Goal: Information Seeking & Learning: Find specific fact

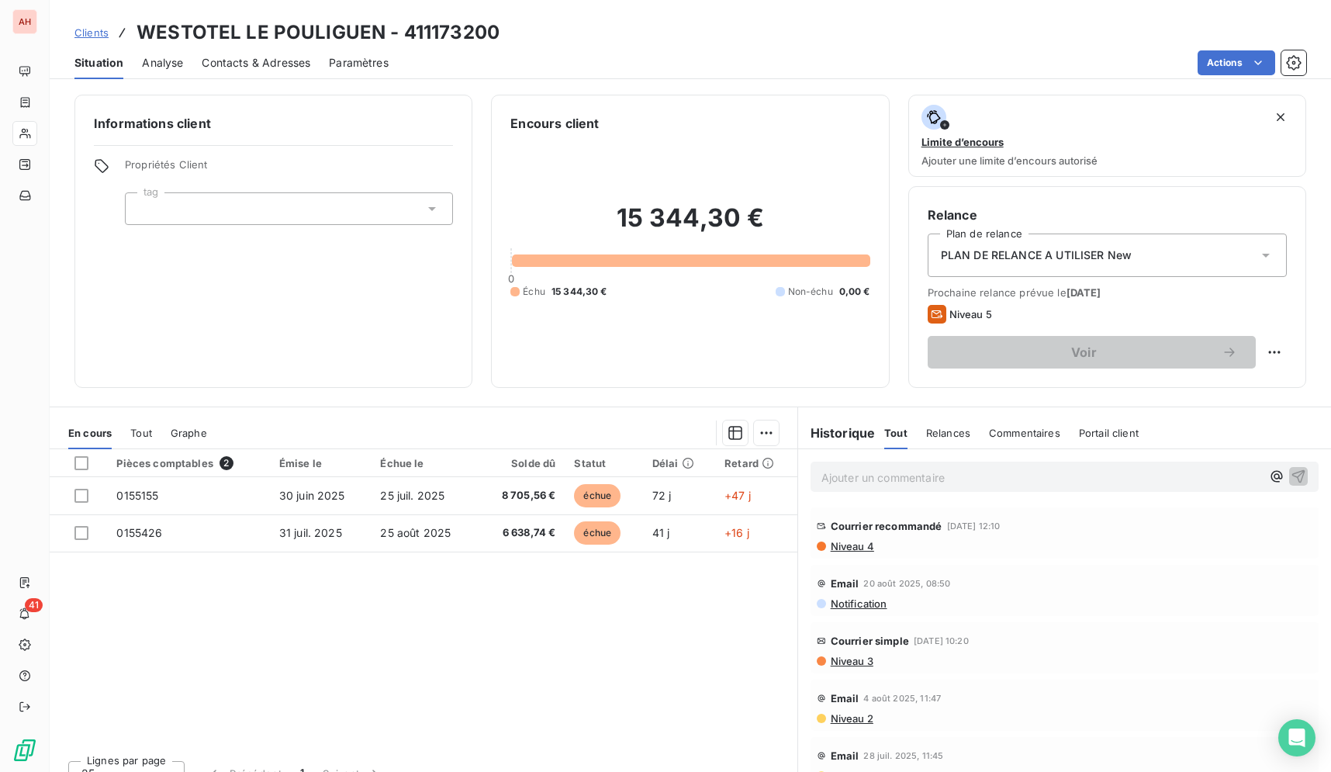
click at [36, 17] on div "AH" at bounding box center [24, 21] width 25 height 25
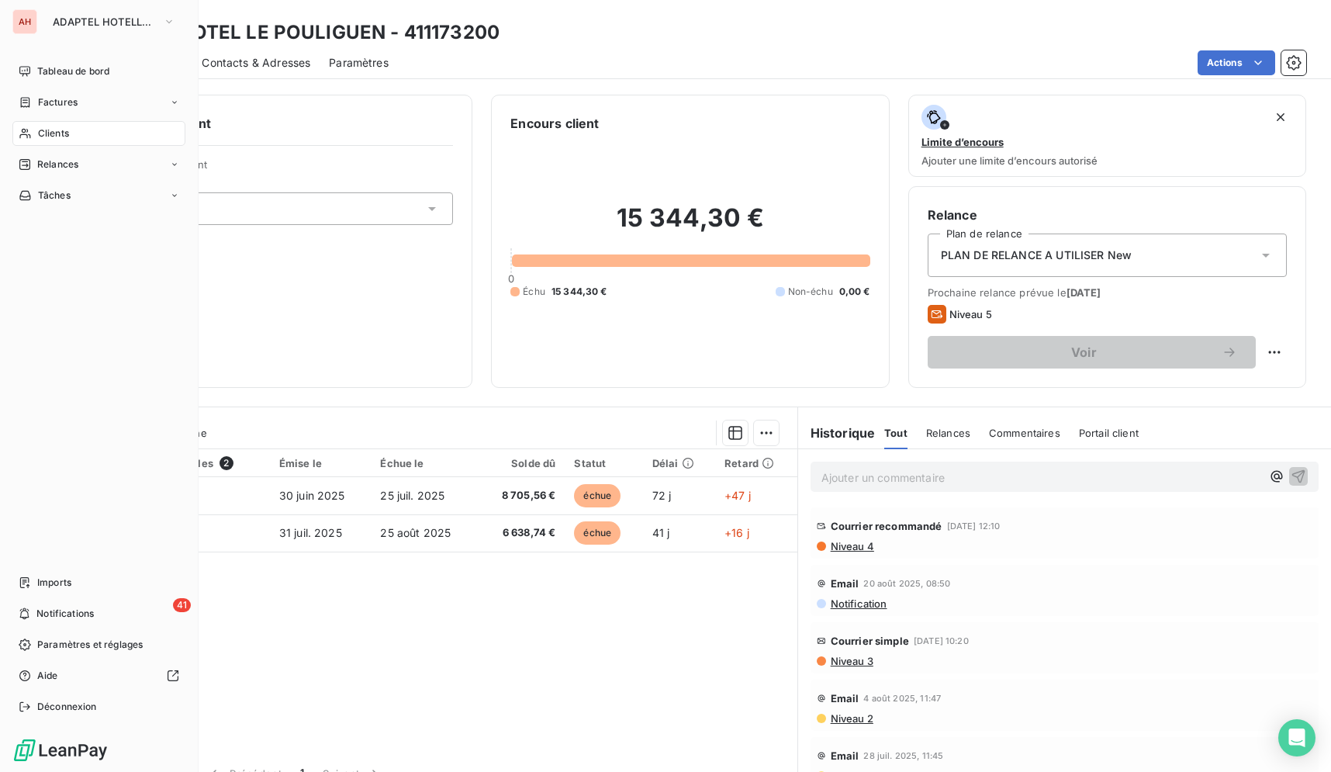
click at [36, 17] on div "AH" at bounding box center [24, 21] width 25 height 25
click at [38, 18] on div "AH ADAPTEL HOTELLERIE" at bounding box center [98, 21] width 173 height 25
click at [91, 25] on span "ADAPTEL HOTELLERIE" at bounding box center [105, 22] width 104 height 12
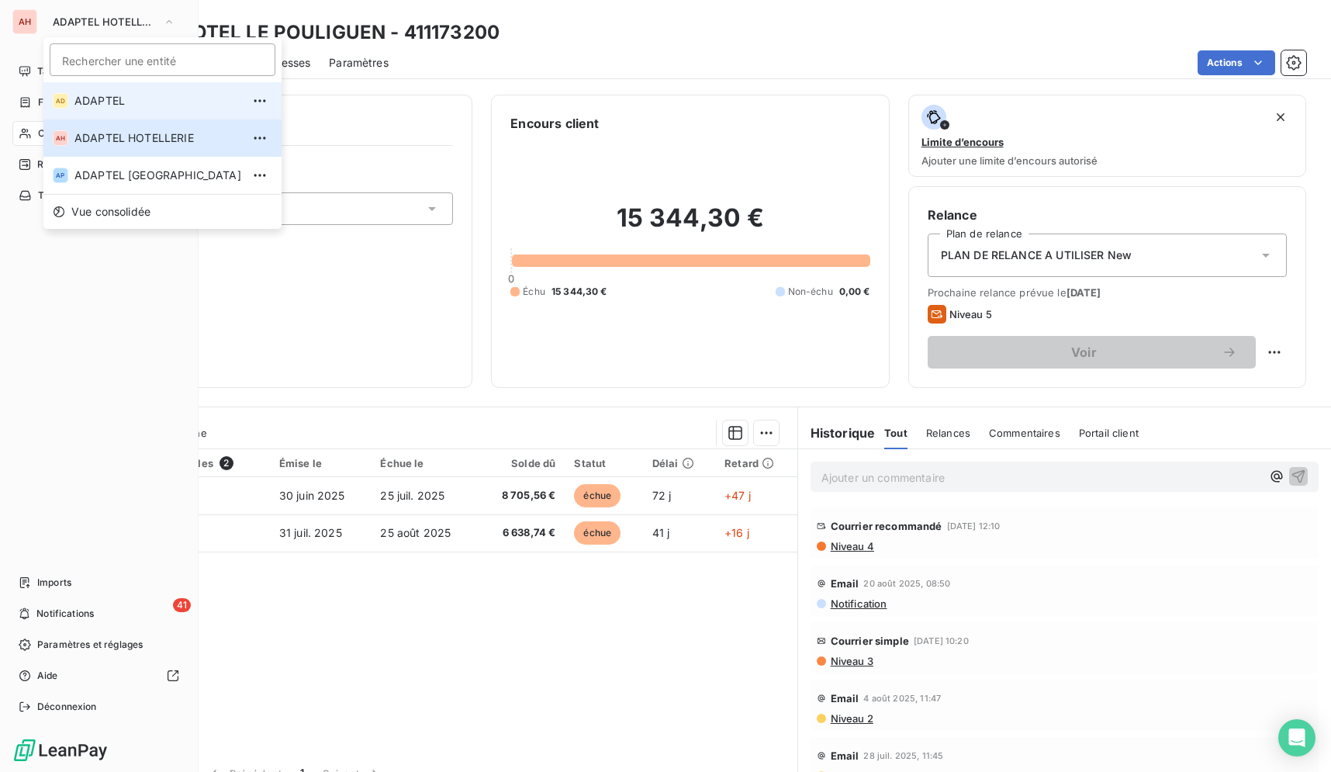
click at [116, 102] on span "ADAPTEL" at bounding box center [157, 101] width 167 height 16
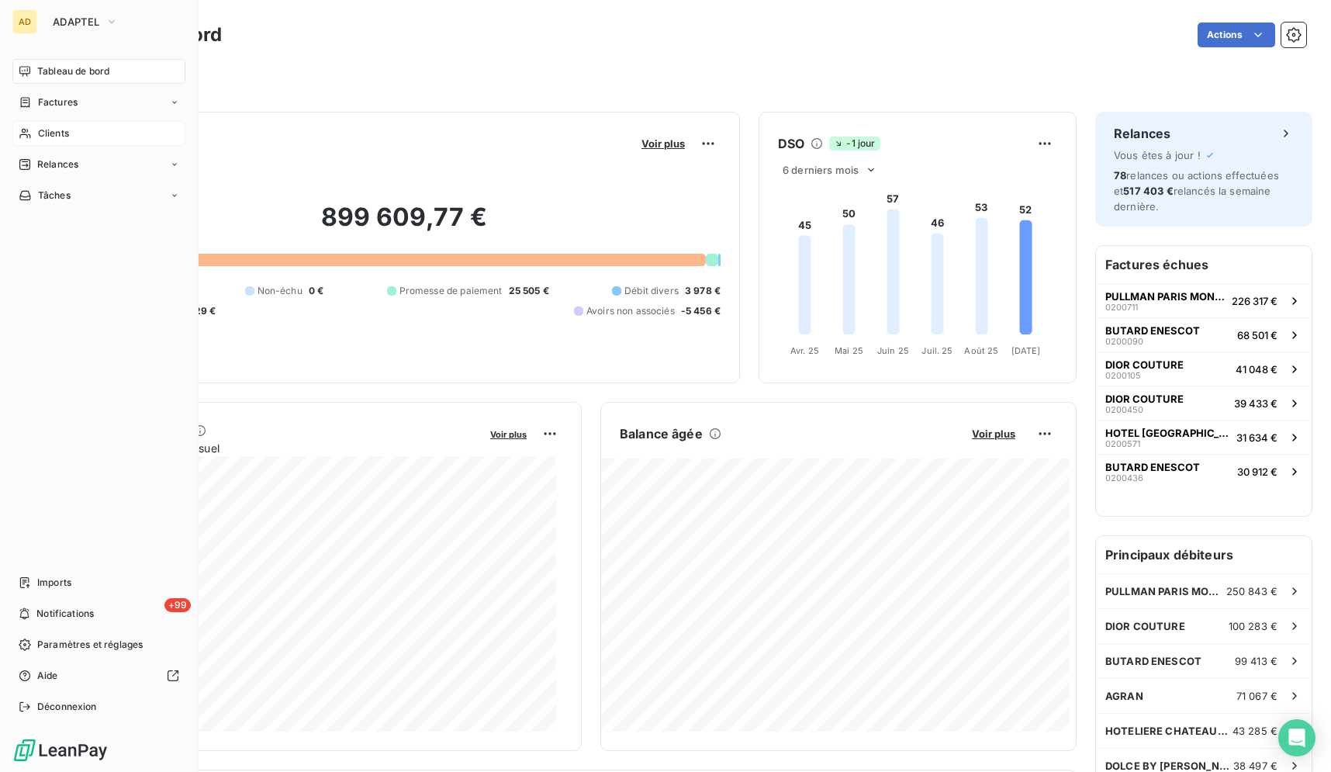
click at [99, 142] on div "Clients" at bounding box center [98, 133] width 173 height 25
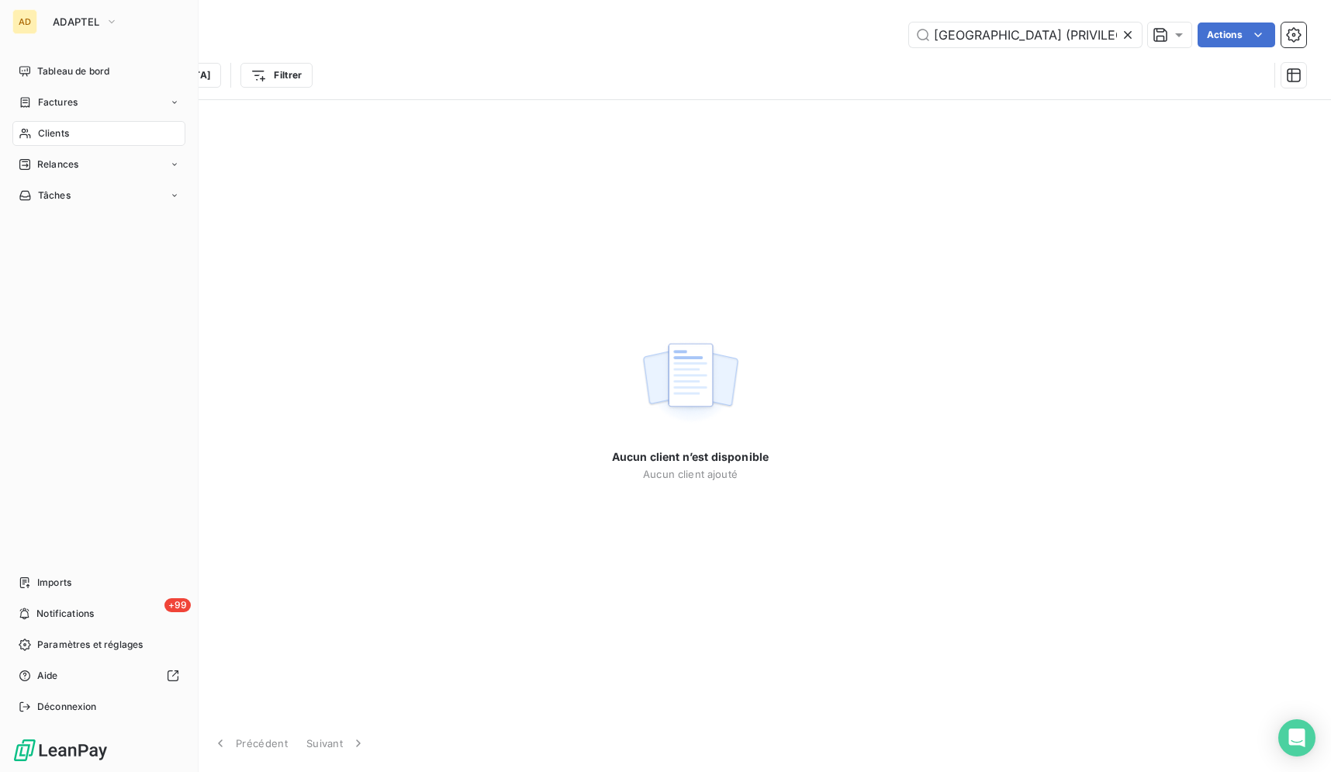
type input "WESTOTEL LE POULIGUEN"
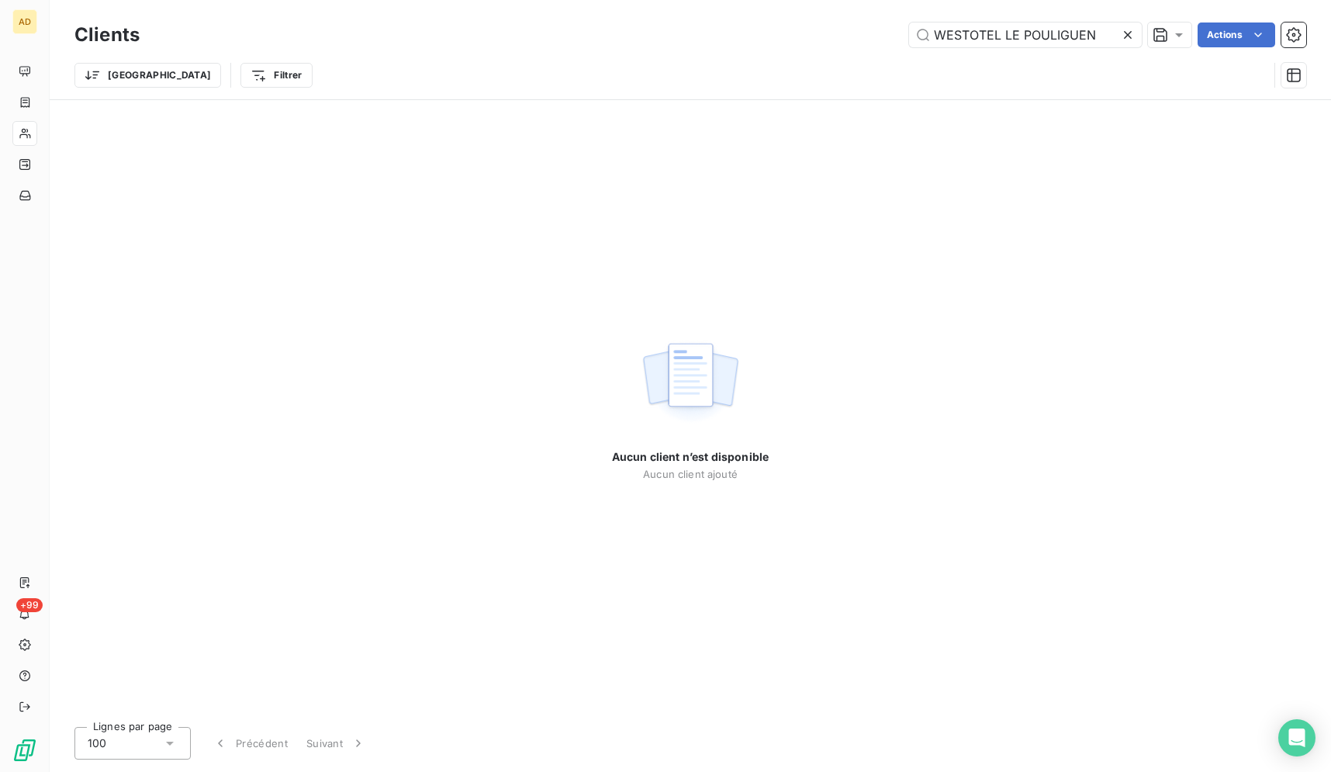
click at [1125, 31] on icon at bounding box center [1128, 35] width 16 height 16
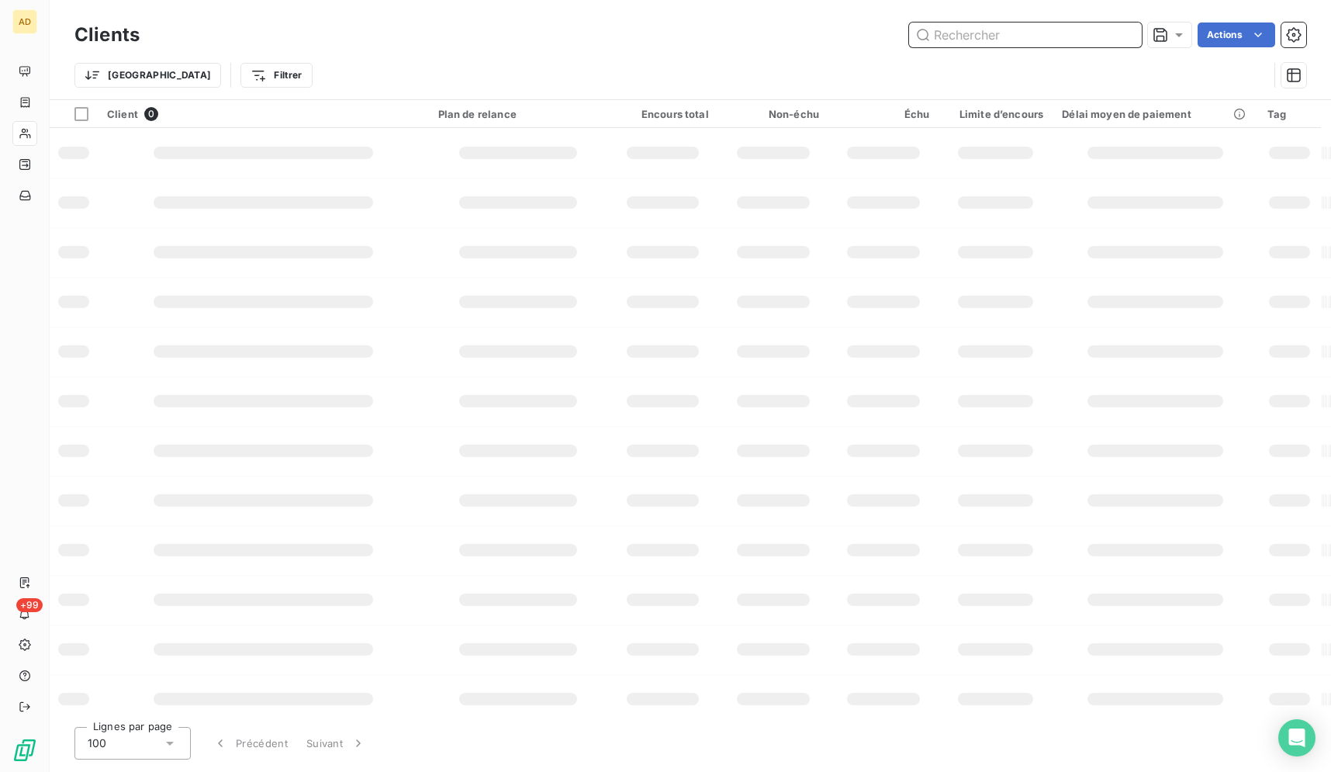
click at [1108, 33] on input "text" at bounding box center [1025, 34] width 233 height 25
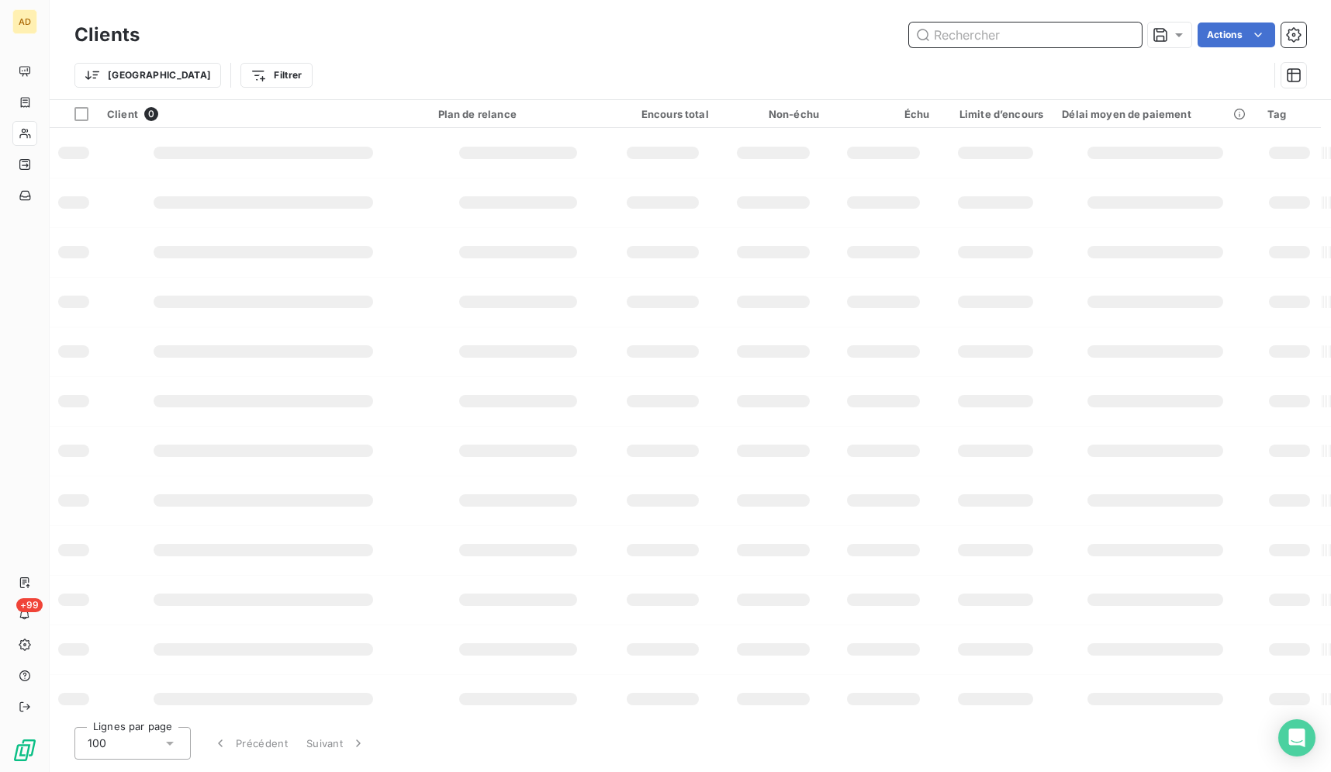
click at [1108, 33] on input "text" at bounding box center [1025, 34] width 233 height 25
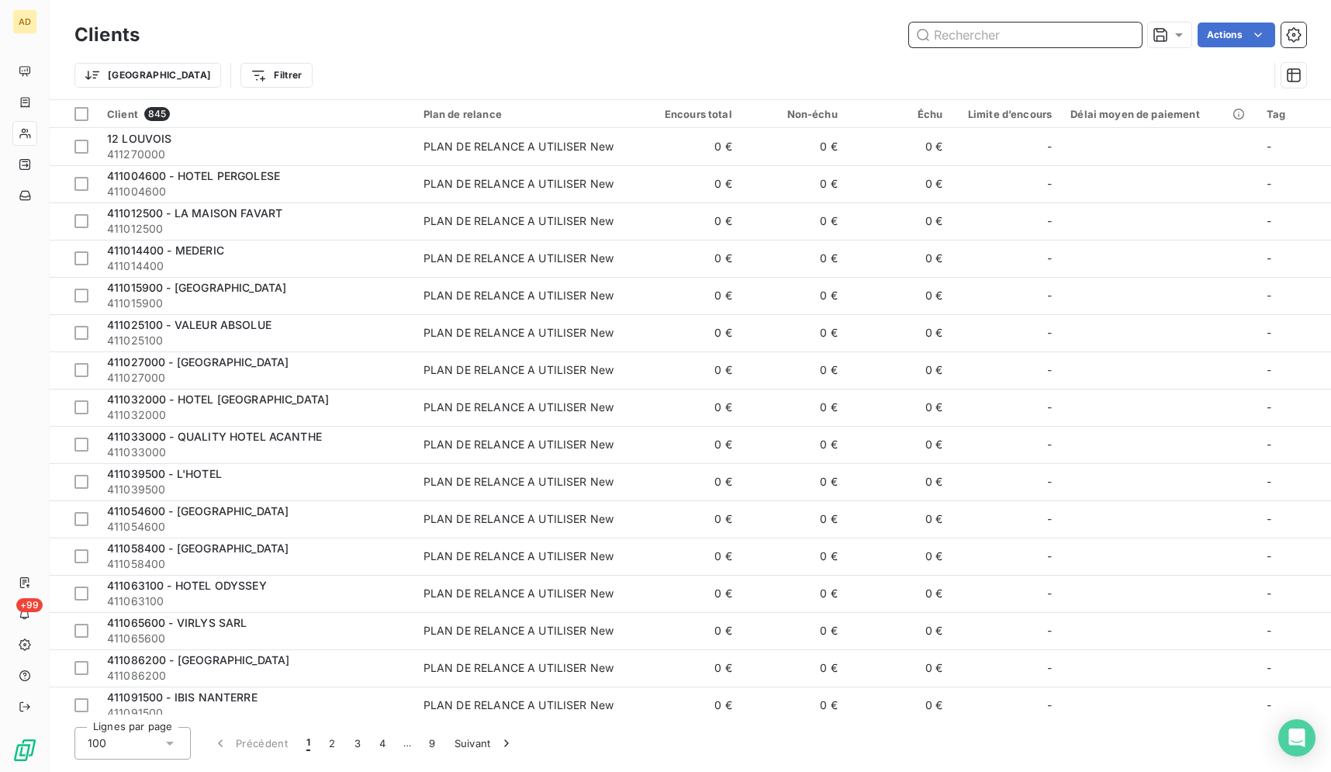
click at [1108, 33] on input "text" at bounding box center [1025, 34] width 233 height 25
paste input "[GEOGRAPHIC_DATA]"
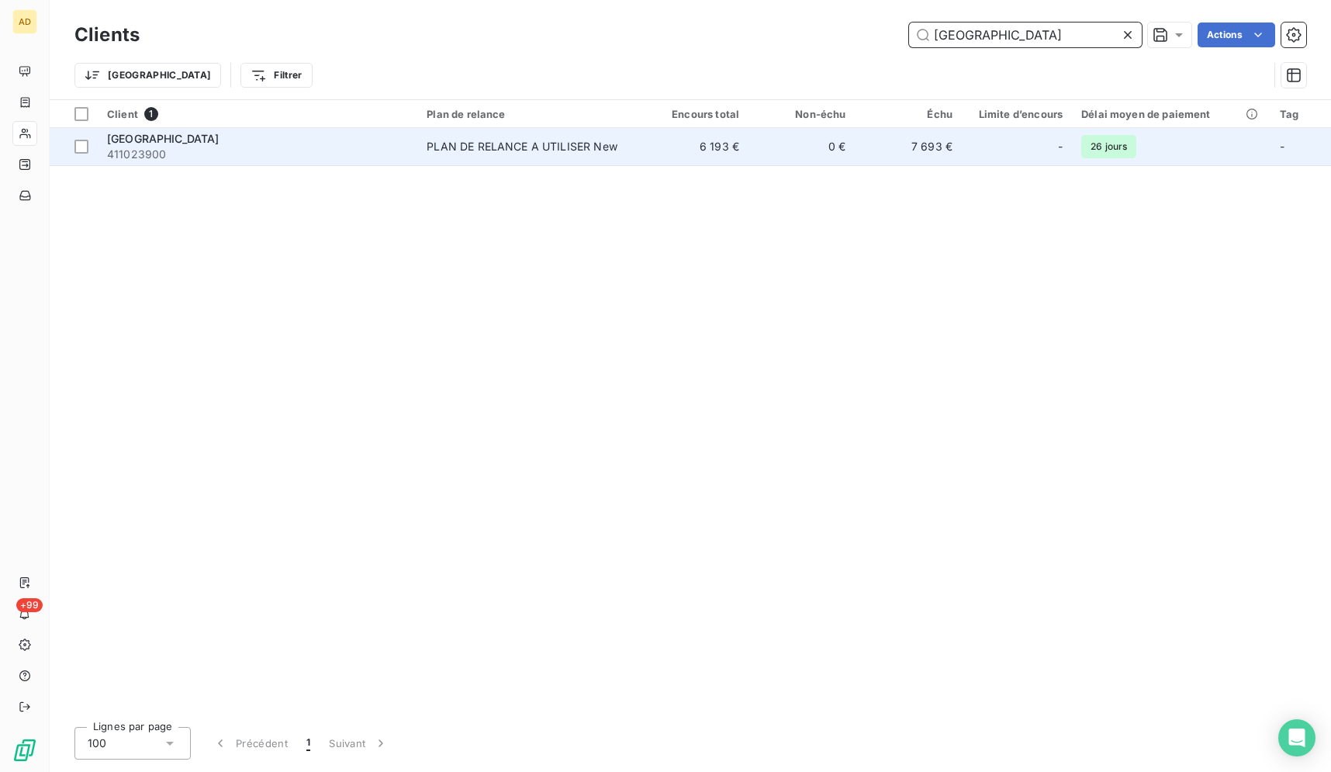
type input "[GEOGRAPHIC_DATA]"
click at [824, 161] on td "0 €" at bounding box center [801, 146] width 106 height 37
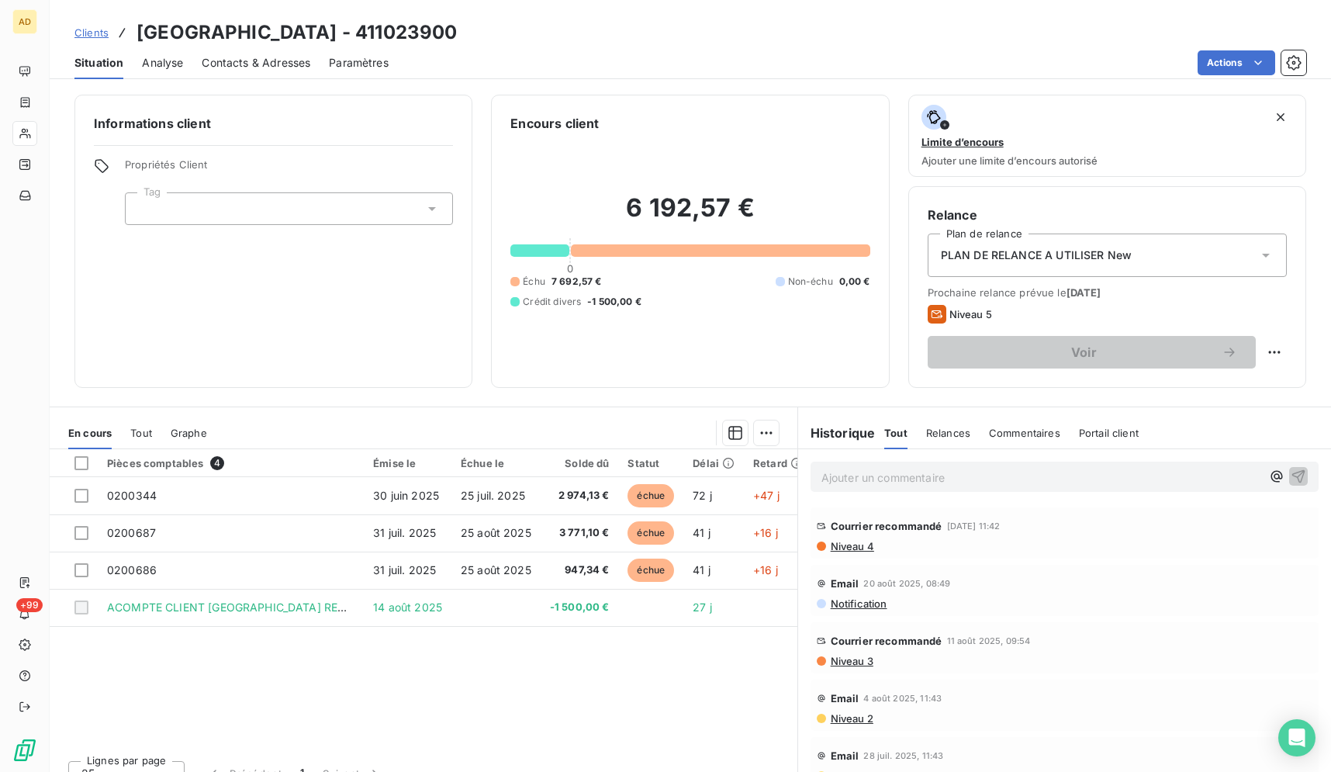
click at [793, 47] on div "Situation Analyse Contacts & Adresses Paramètres Actions" at bounding box center [690, 63] width 1281 height 33
click at [793, 40] on div "Clients [GEOGRAPHIC_DATA] - 411023900" at bounding box center [690, 33] width 1281 height 28
click at [718, 15] on div "Clients [GEOGRAPHIC_DATA] - 411023900 Situation Analyse Contacts & Adresses Par…" at bounding box center [690, 39] width 1281 height 79
drag, startPoint x: 333, startPoint y: 32, endPoint x: 486, endPoint y: 43, distance: 152.4
click at [212, 43] on h3 "[GEOGRAPHIC_DATA] - 411023900" at bounding box center [297, 33] width 320 height 28
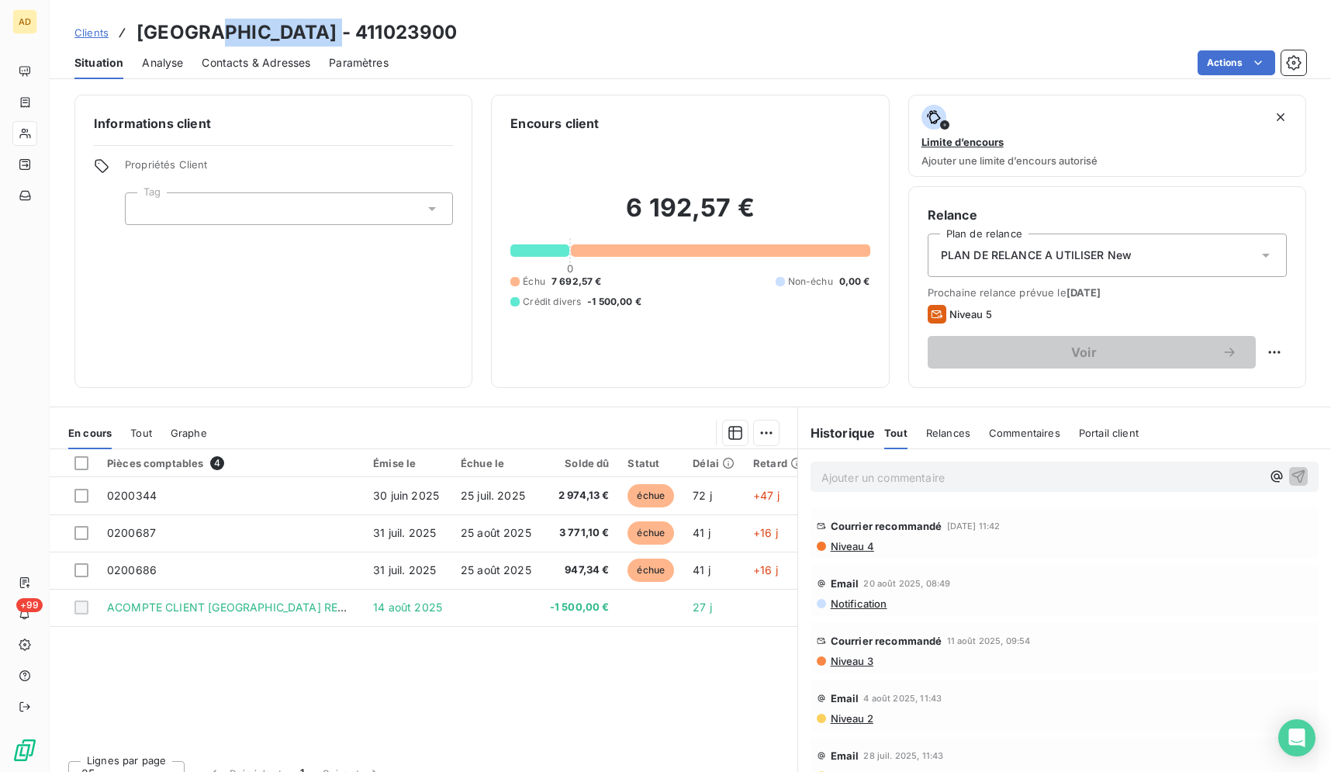
click at [495, 43] on div "Clients [GEOGRAPHIC_DATA] - 411023900" at bounding box center [690, 33] width 1281 height 28
drag, startPoint x: 472, startPoint y: 35, endPoint x: 360, endPoint y: 35, distance: 111.7
click at [360, 35] on div "Clients [GEOGRAPHIC_DATA] - 411023900" at bounding box center [690, 33] width 1281 height 28
copy h3 "411023900"
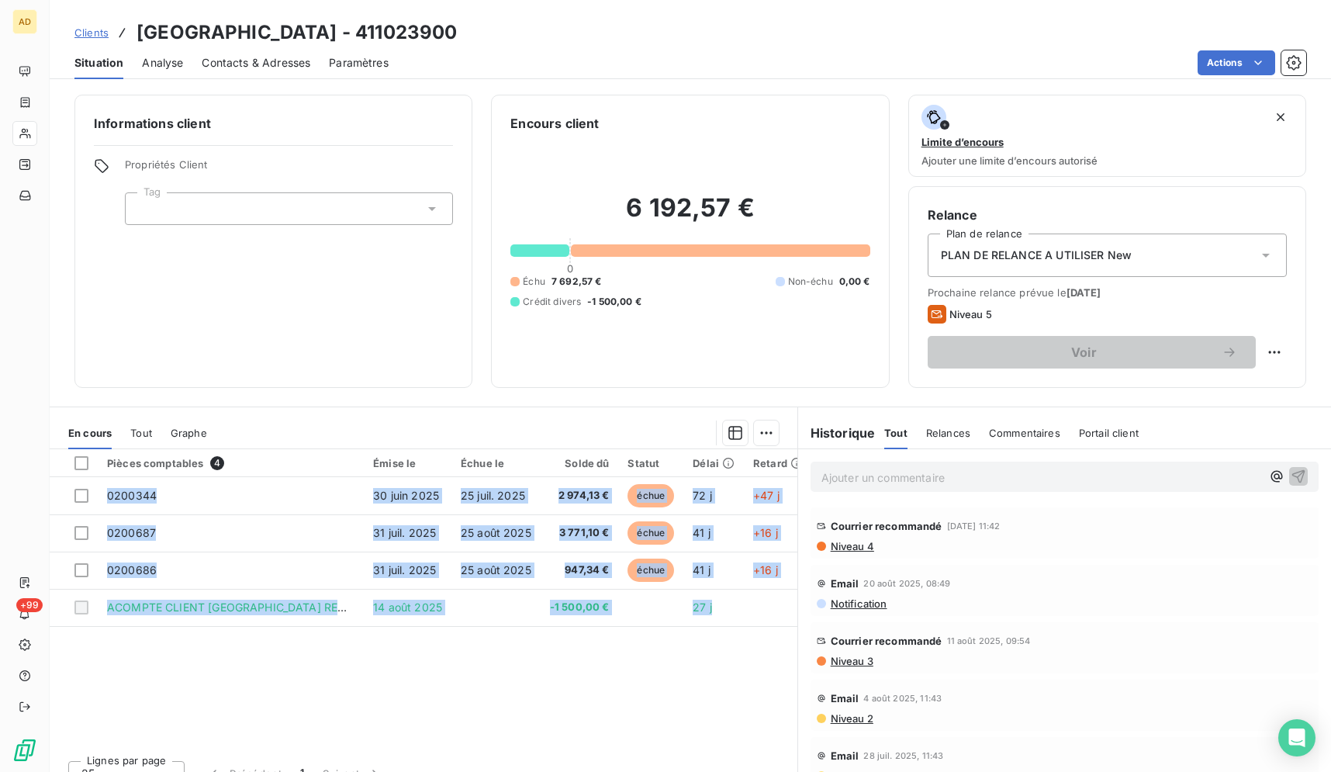
drag, startPoint x: 133, startPoint y: 29, endPoint x: 763, endPoint y: 639, distance: 877.0
click at [763, 639] on div "Clients [GEOGRAPHIC_DATA] - 411023900 Situation Analyse Contacts & Adresses Par…" at bounding box center [690, 386] width 1281 height 772
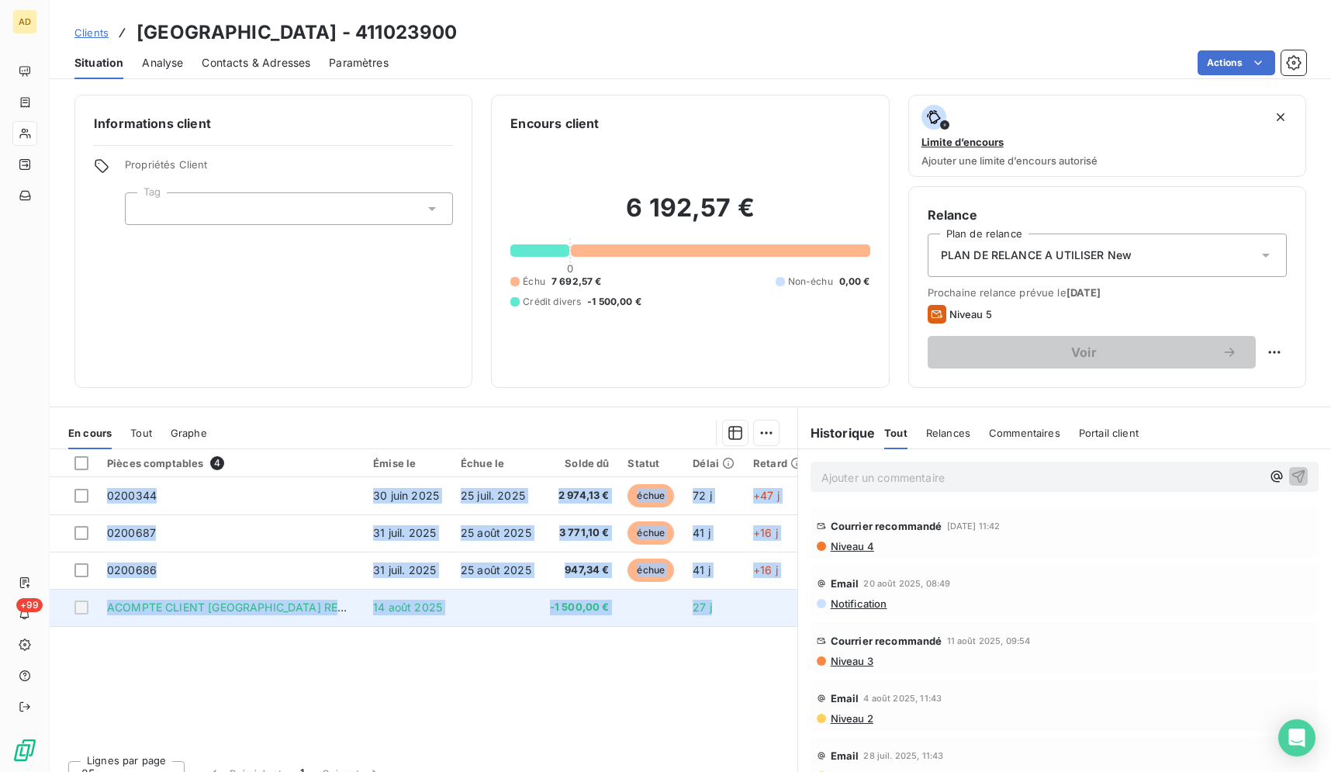
copy tbody "0200344 [DATE] [DATE] 2 974,13 € échue 72 j +47 j 0200687 [DATE] [DATE] 3 771,1…"
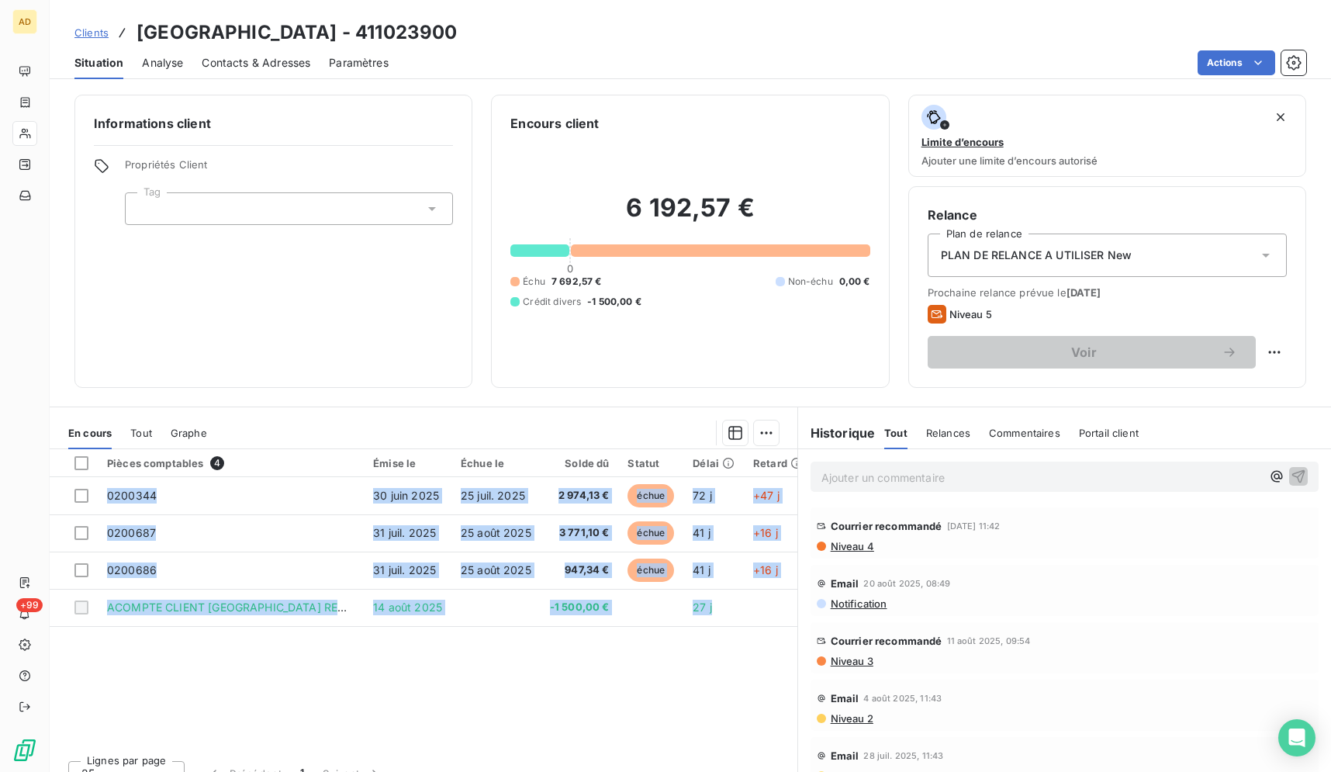
click at [340, 708] on div "Pièces comptables 4 Émise le Échue le Solde dû Statut Délai Retard 0200344 [DAT…" at bounding box center [424, 598] width 748 height 299
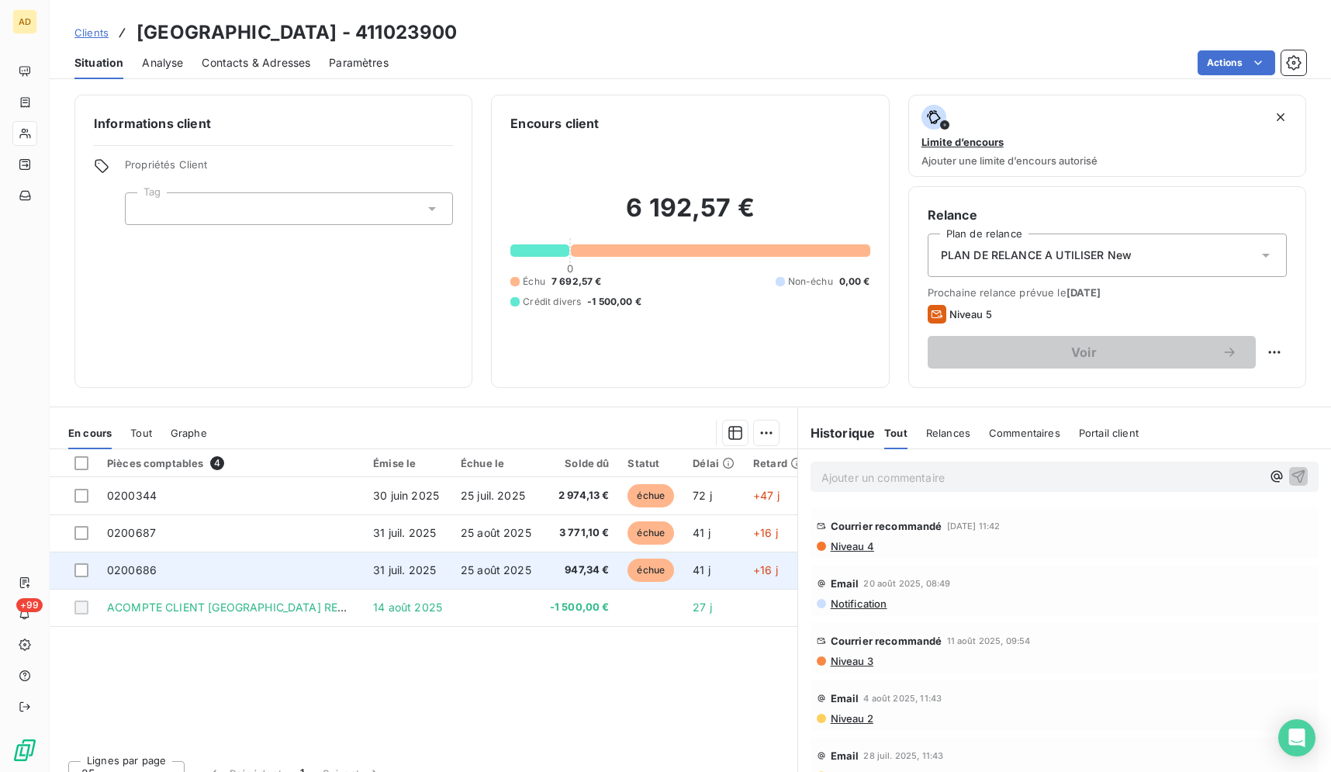
click at [349, 578] on td "0200686" at bounding box center [231, 569] width 266 height 37
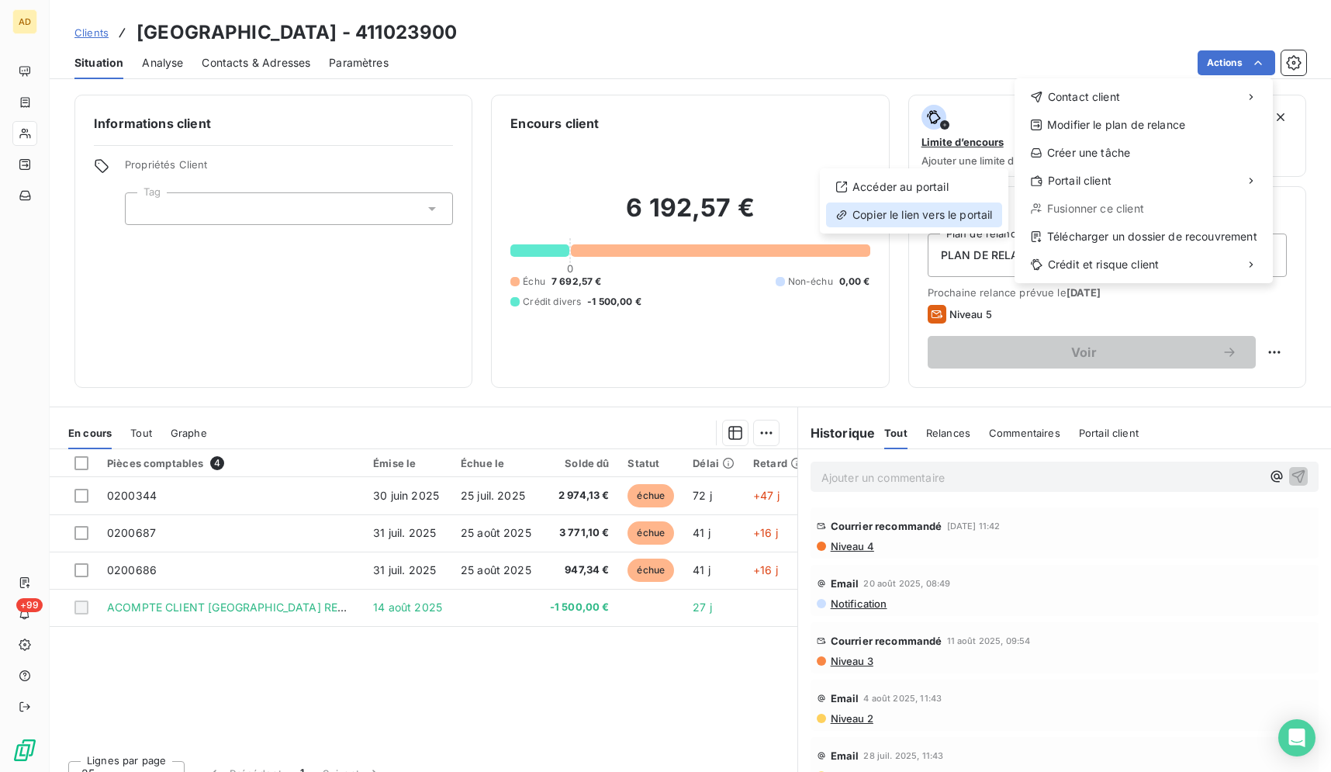
click at [946, 207] on div "Copier le lien vers le portail" at bounding box center [914, 214] width 176 height 25
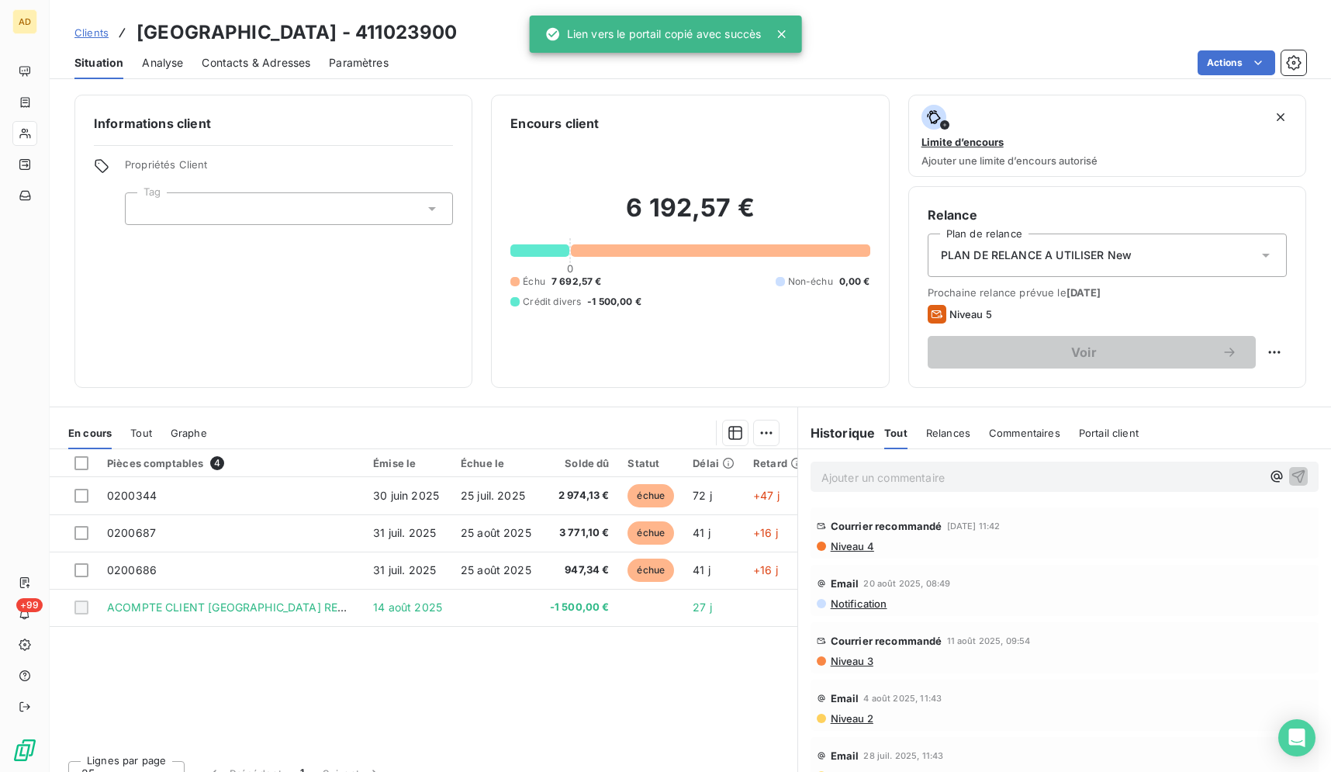
click at [240, 58] on span "Contacts & Adresses" at bounding box center [256, 63] width 109 height 16
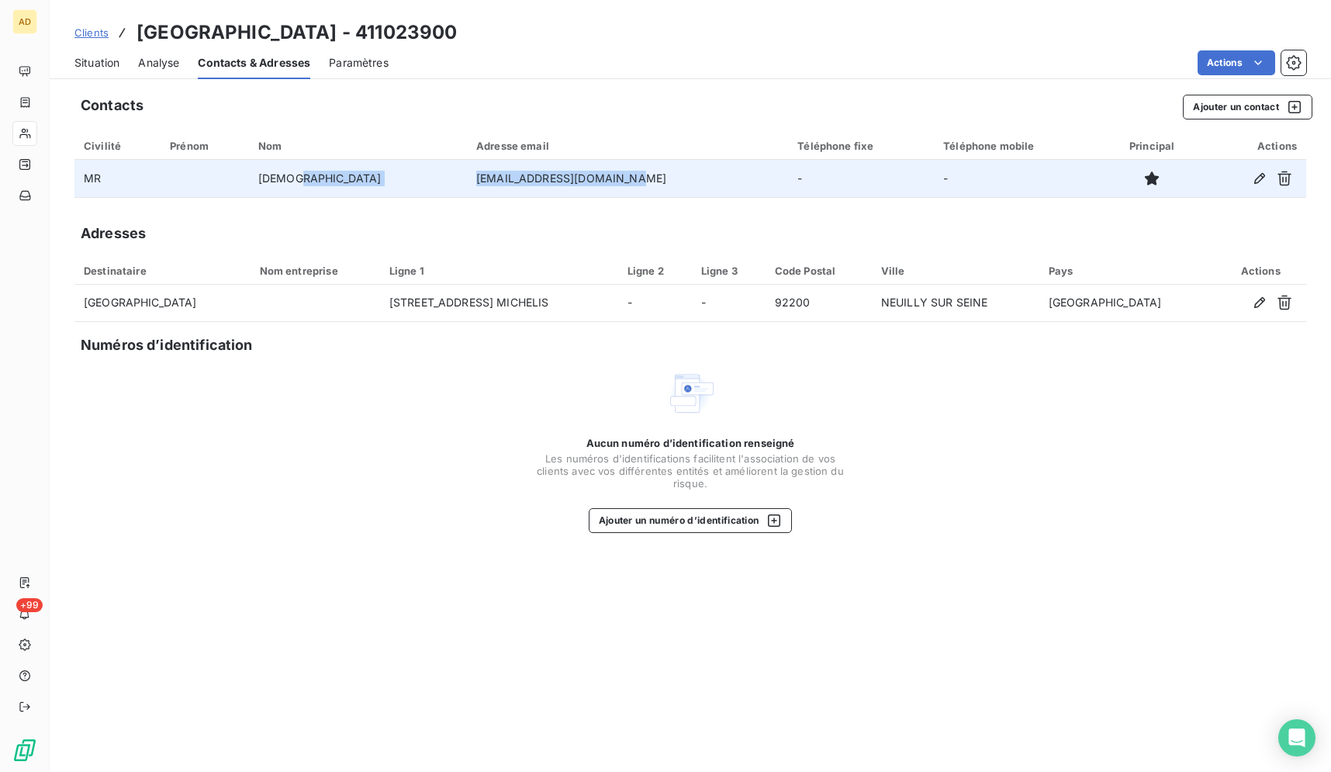
drag, startPoint x: 536, startPoint y: 180, endPoint x: 378, endPoint y: 173, distance: 157.6
click at [378, 173] on tr "MR [PERSON_NAME] [EMAIL_ADDRESS][DOMAIN_NAME] - -" at bounding box center [690, 178] width 1232 height 37
copy tr "[EMAIL_ADDRESS][DOMAIN_NAME]"
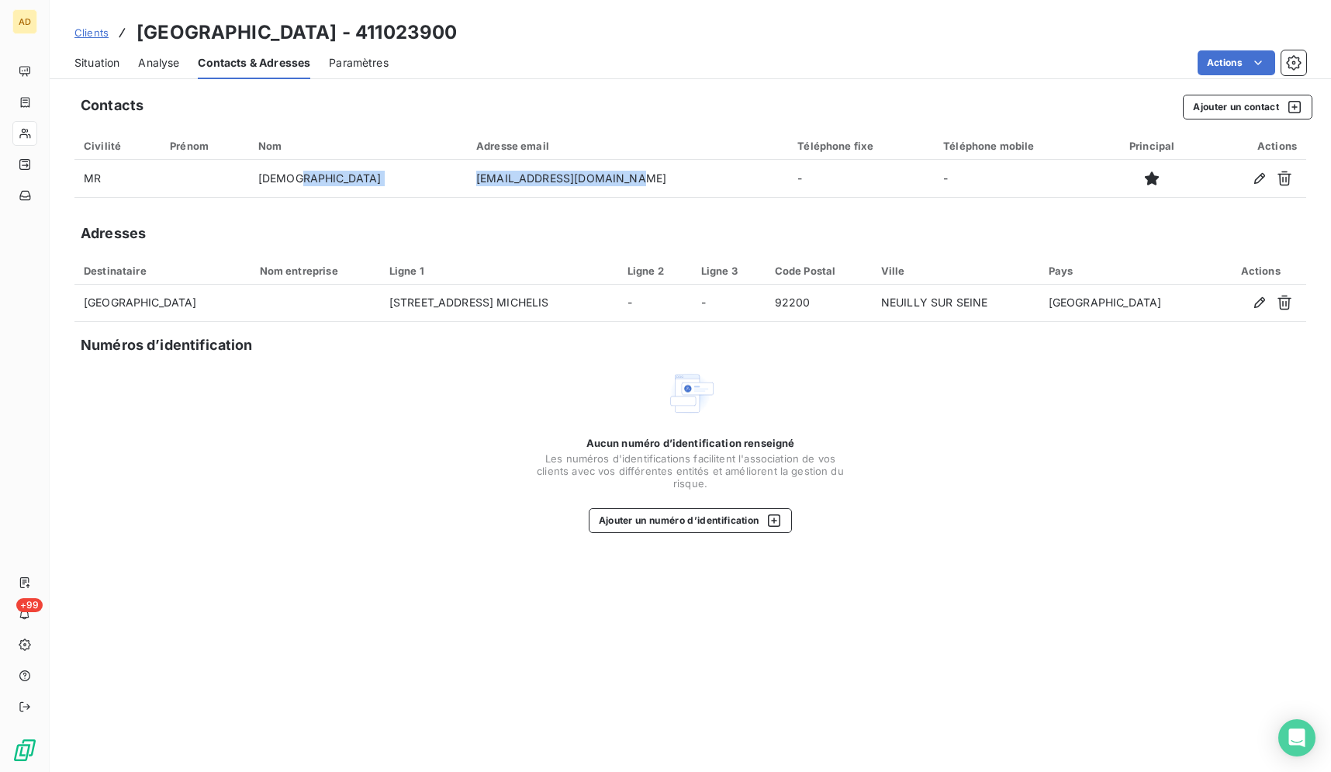
click at [88, 61] on span "Situation" at bounding box center [96, 63] width 45 height 16
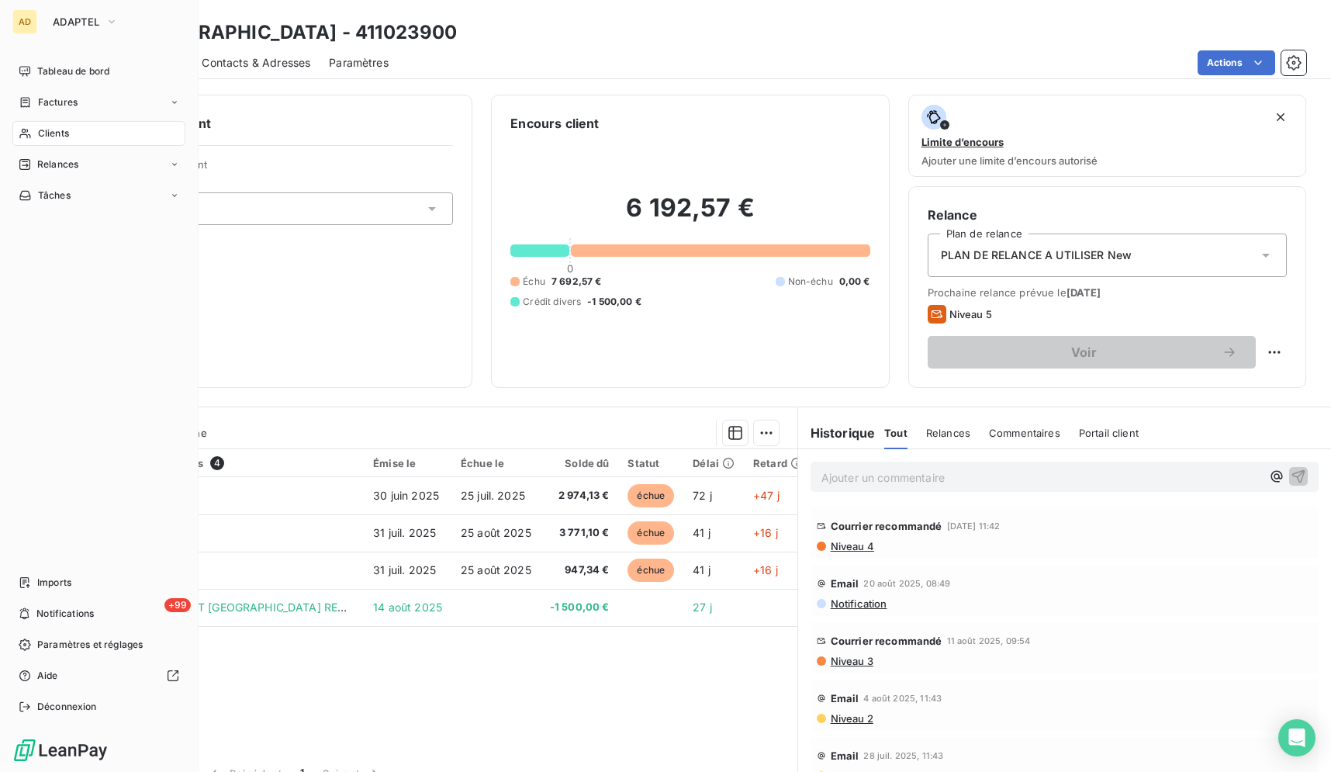
click at [28, 143] on div "Clients" at bounding box center [98, 133] width 173 height 25
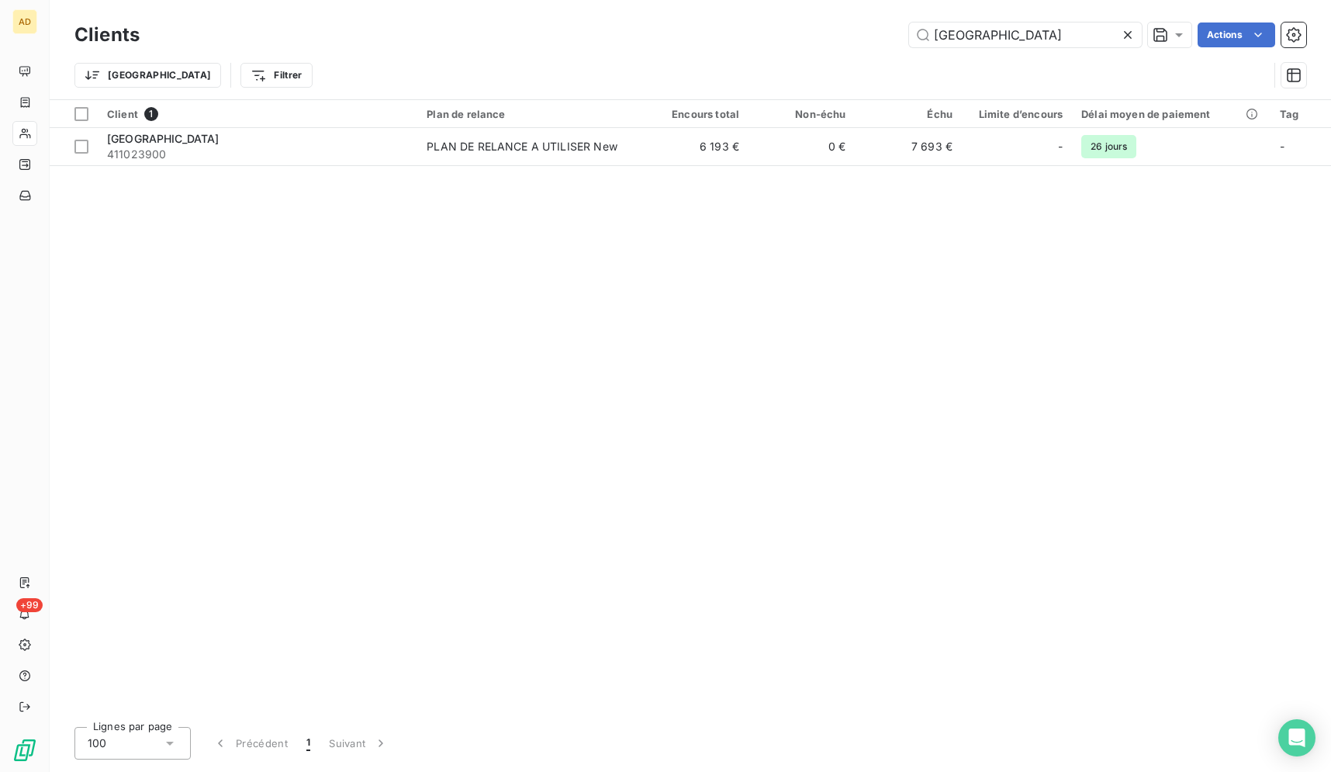
click at [1122, 38] on icon at bounding box center [1128, 35] width 16 height 16
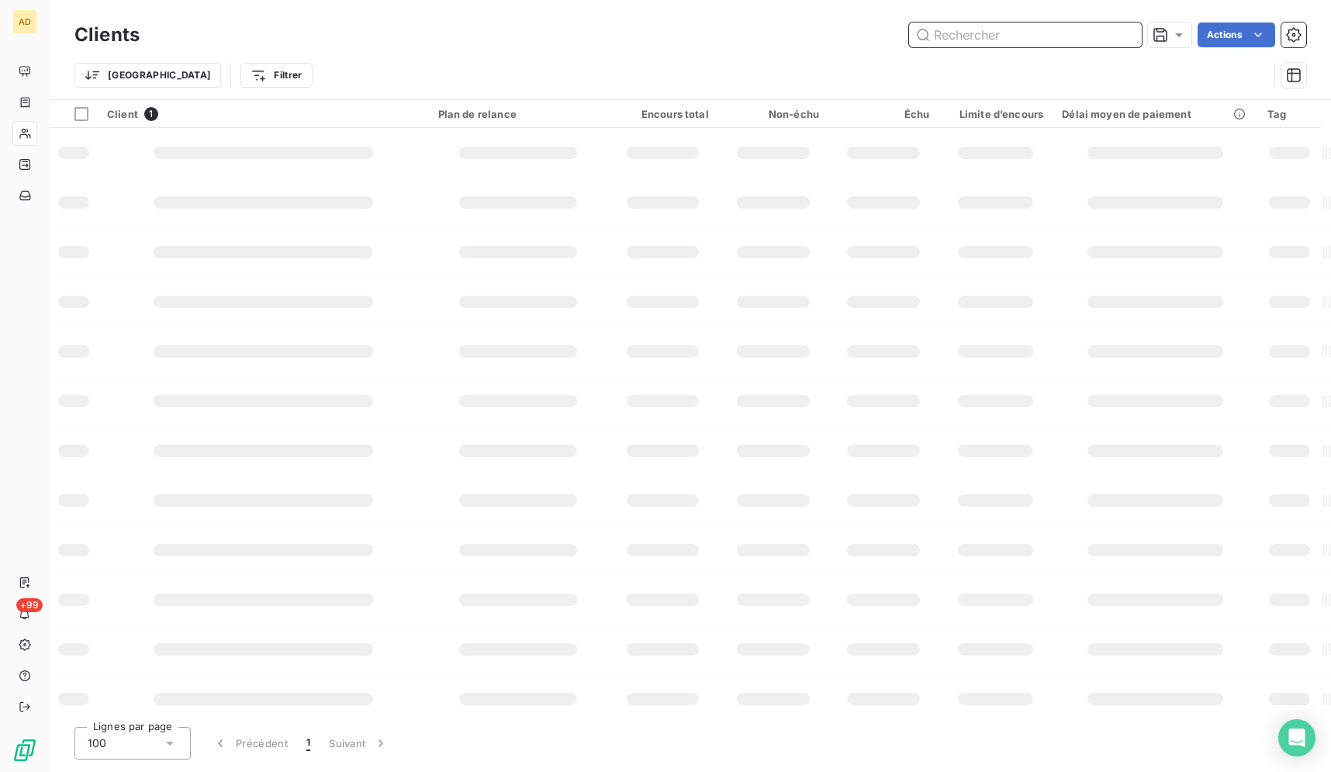
click at [1021, 33] on input "text" at bounding box center [1025, 34] width 233 height 25
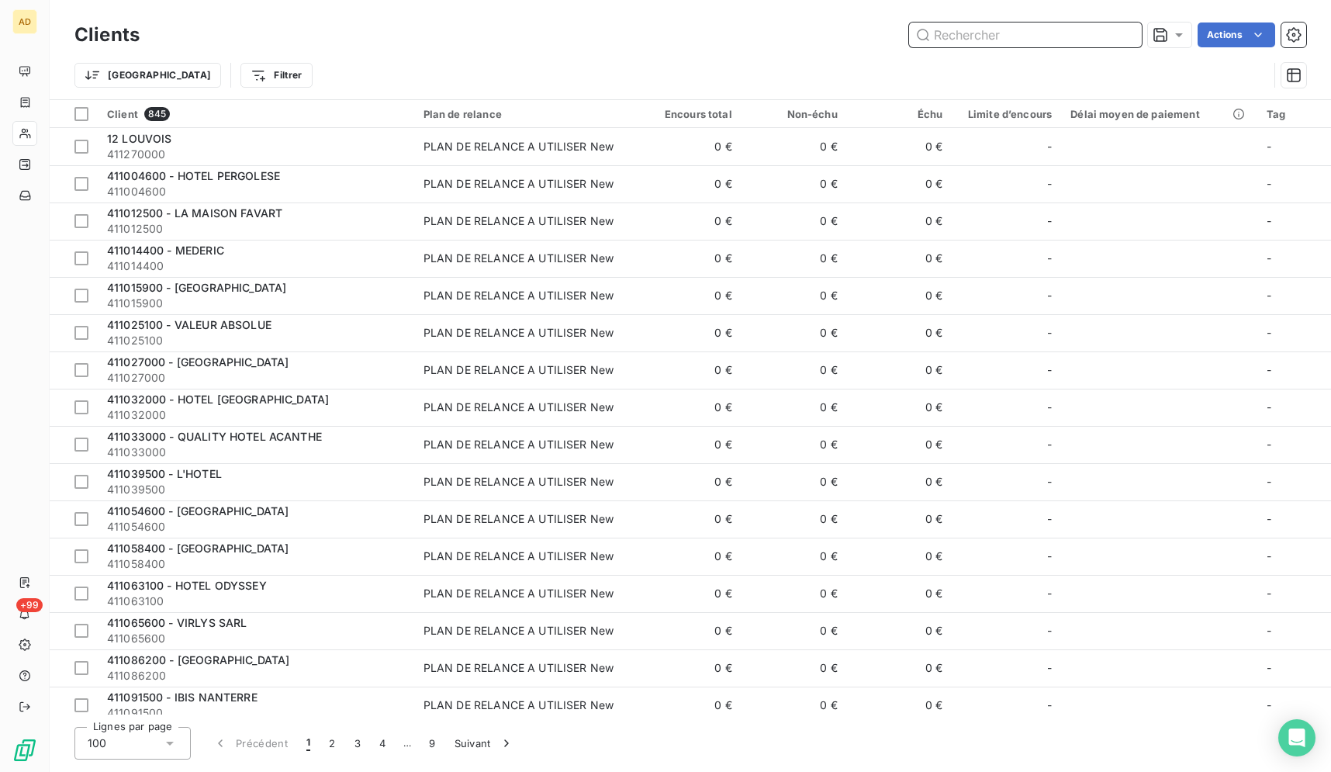
click at [1021, 33] on input "text" at bounding box center [1025, 34] width 233 height 25
paste input "HILTON LA DEFENSE"
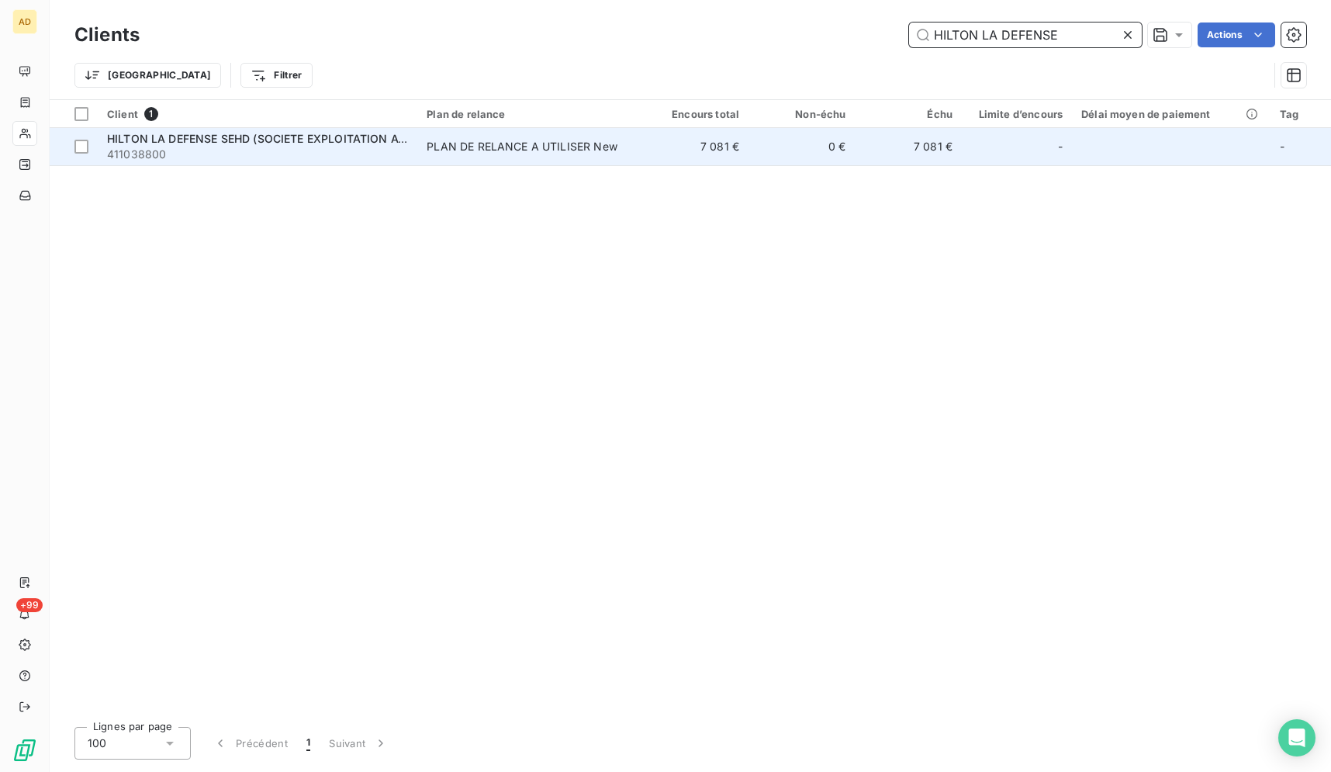
type input "HILTON LA DEFENSE"
click at [520, 155] on td "PLAN DE RELANCE A UTILISER New" at bounding box center [529, 146] width 224 height 37
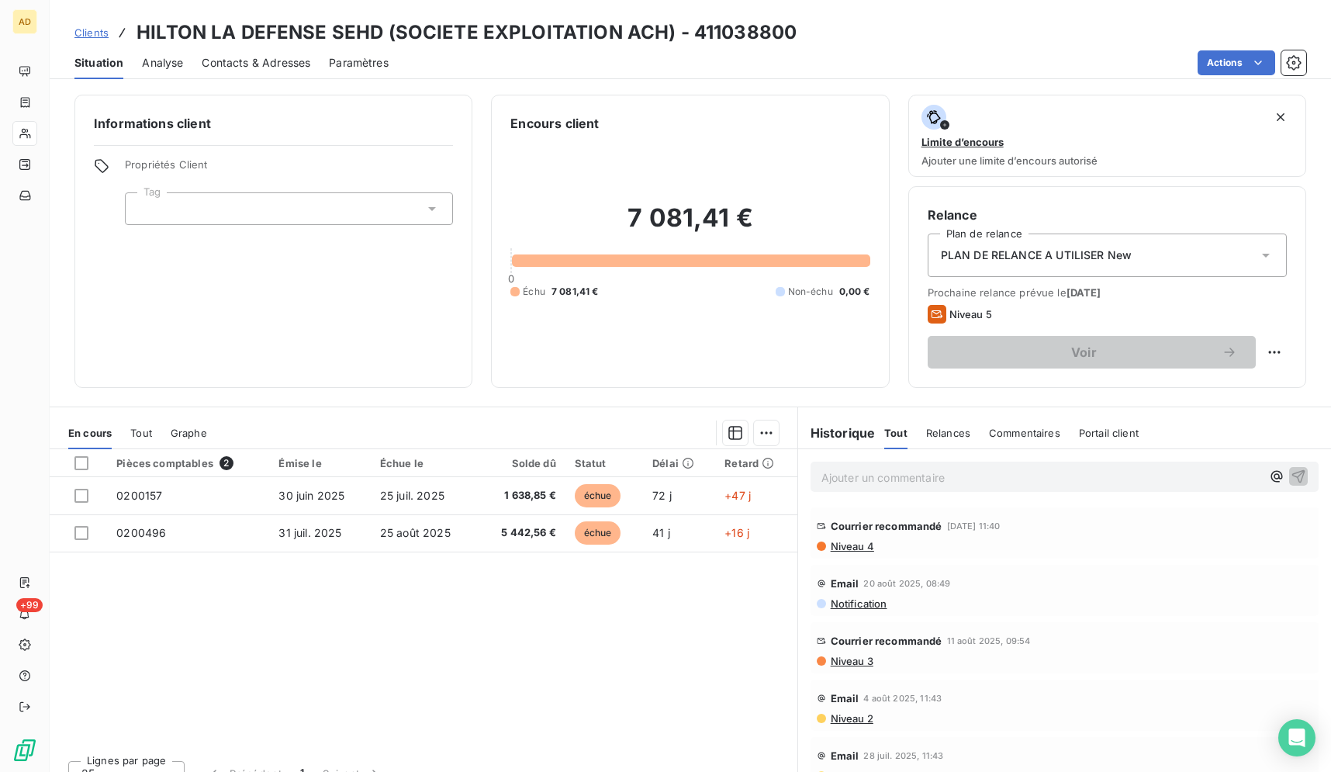
click at [710, 659] on div "Pièces comptables 2 Émise le Échue le Solde dû Statut Délai Retard 0200157 [DAT…" at bounding box center [424, 598] width 748 height 299
click at [399, 632] on div "Pièces comptables 2 Émise le Échue le Solde dû Statut Délai Retard 0200157 [DAT…" at bounding box center [424, 598] width 748 height 299
click at [684, 703] on div "Pièces comptables 2 Émise le Échue le Solde dû Statut Délai Retard 0200157 [DAT…" at bounding box center [424, 598] width 748 height 299
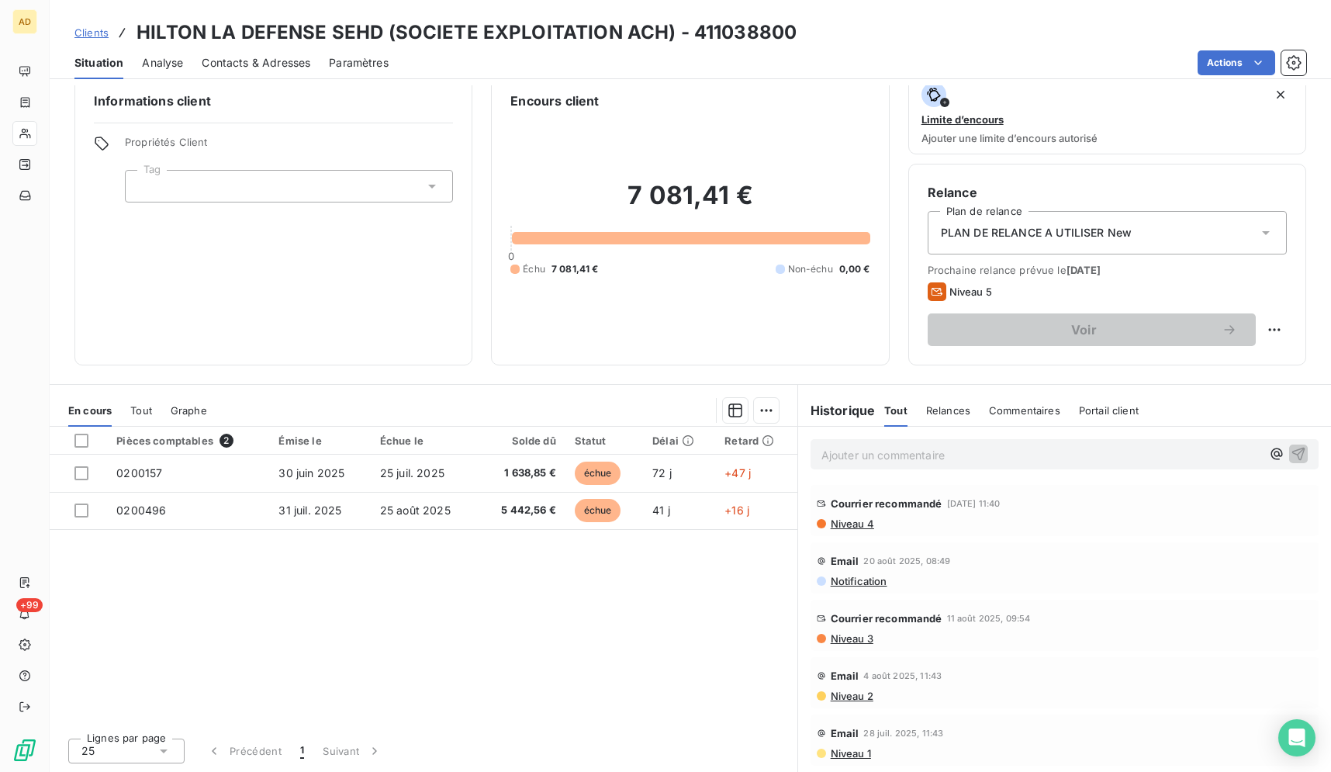
click at [597, 618] on div "Pièces comptables 2 Émise le Échue le Solde dû Statut Délai Retard 0200157 [DAT…" at bounding box center [424, 576] width 748 height 299
click at [644, 706] on div "Pièces comptables 2 Émise le Échue le Solde dû Statut Délai Retard 0200157 [DAT…" at bounding box center [424, 576] width 748 height 299
click at [1024, 43] on div "Clients HILTON LA DEFENSE SEHD (SOCIETE EXPLOITATION ACH) - 411038800" at bounding box center [690, 33] width 1281 height 28
click at [1095, 27] on div "Clients HILTON LA DEFENSE SEHD (SOCIETE EXPLOITATION ACH) - 411038800" at bounding box center [690, 33] width 1281 height 28
click at [1147, 32] on div "Clients HILTON LA DEFENSE SEHD (SOCIETE EXPLOITATION ACH) - 411038800" at bounding box center [690, 33] width 1281 height 28
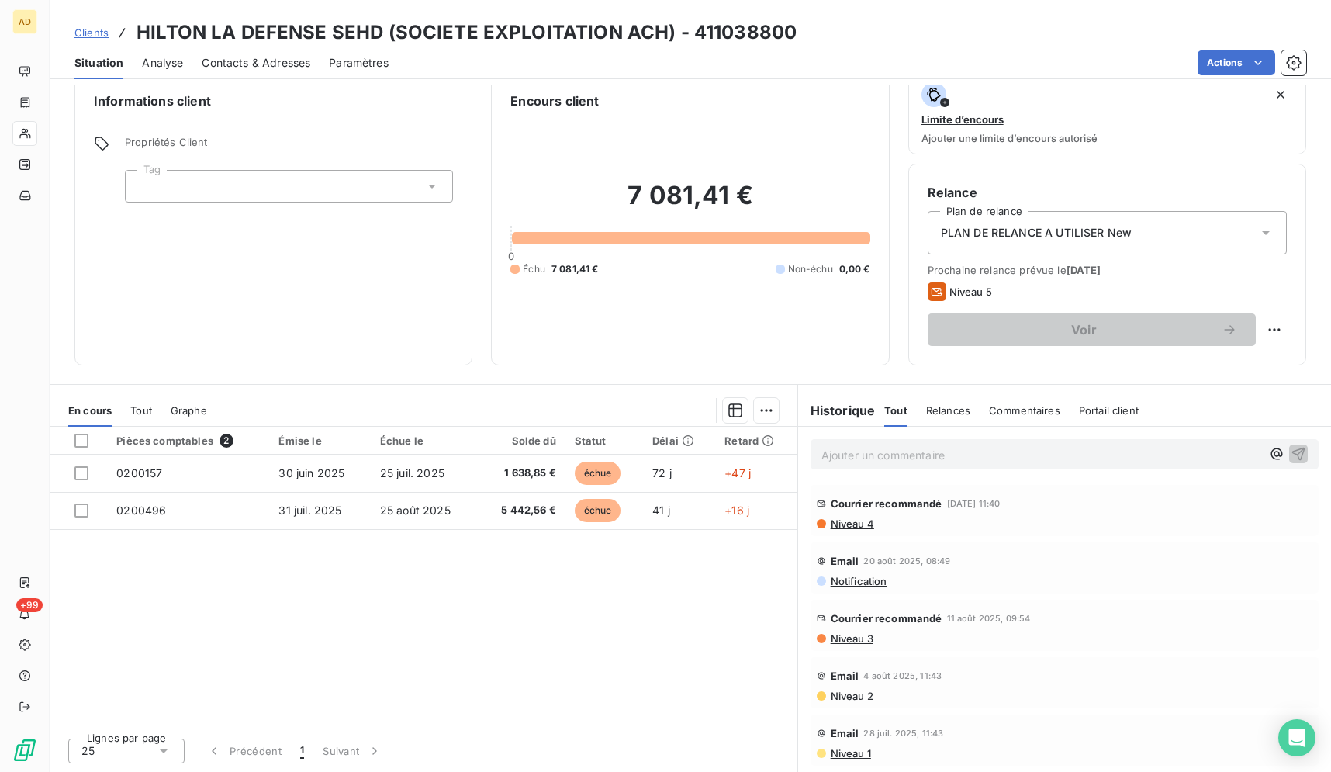
drag, startPoint x: 644, startPoint y: 593, endPoint x: 560, endPoint y: 646, distance: 99.0
click at [560, 646] on div "Pièces comptables 2 Émise le Échue le Solde dû Statut Délai Retard 0200157 [DAT…" at bounding box center [424, 576] width 748 height 299
click at [563, 655] on div "Pièces comptables 2 Émise le Échue le Solde dû Statut Délai Retard 0200157 [DAT…" at bounding box center [424, 576] width 748 height 299
click at [571, 670] on div "Pièces comptables 2 Émise le Échue le Solde dû Statut Délai Retard 0200157 [DAT…" at bounding box center [424, 576] width 748 height 299
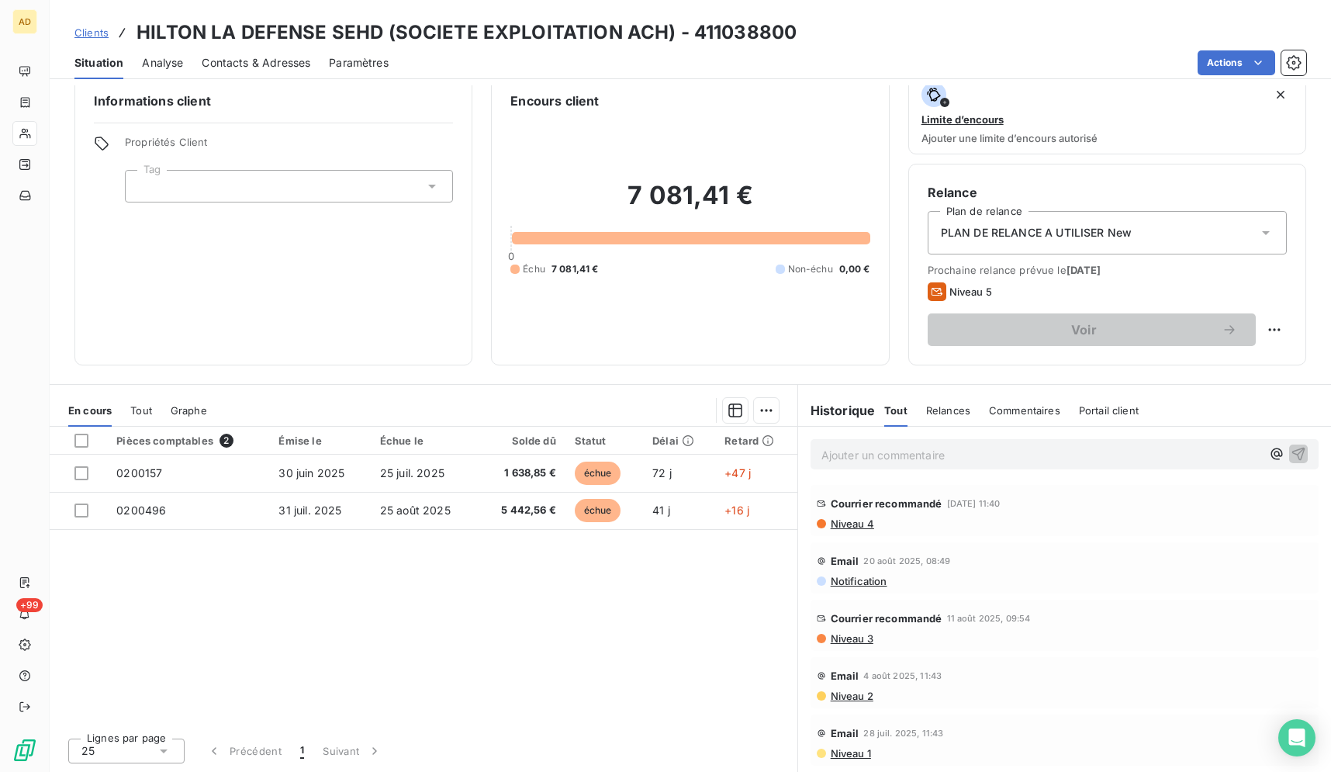
click at [571, 670] on div "Pièces comptables 2 Émise le Échue le Solde dû Statut Délai Retard 0200157 [DAT…" at bounding box center [424, 576] width 748 height 299
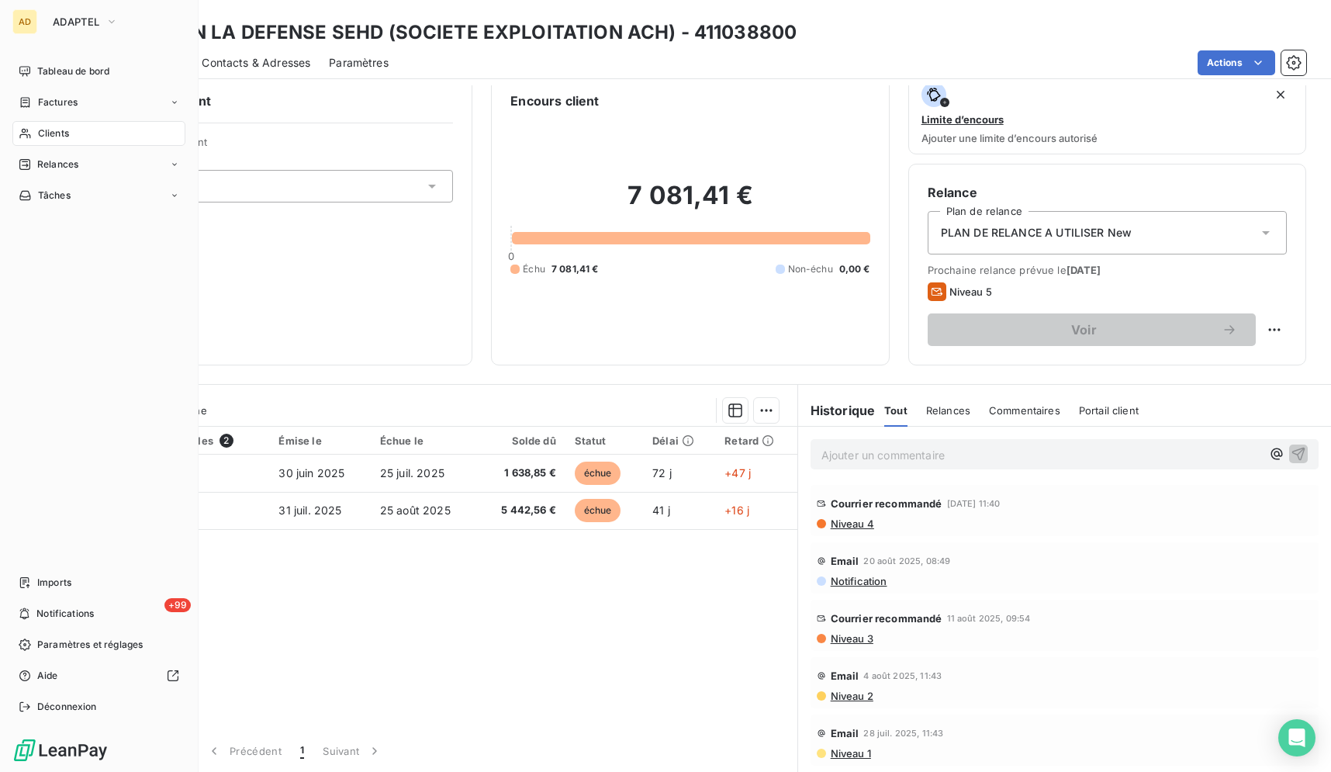
click at [39, 134] on span "Clients" at bounding box center [53, 133] width 31 height 14
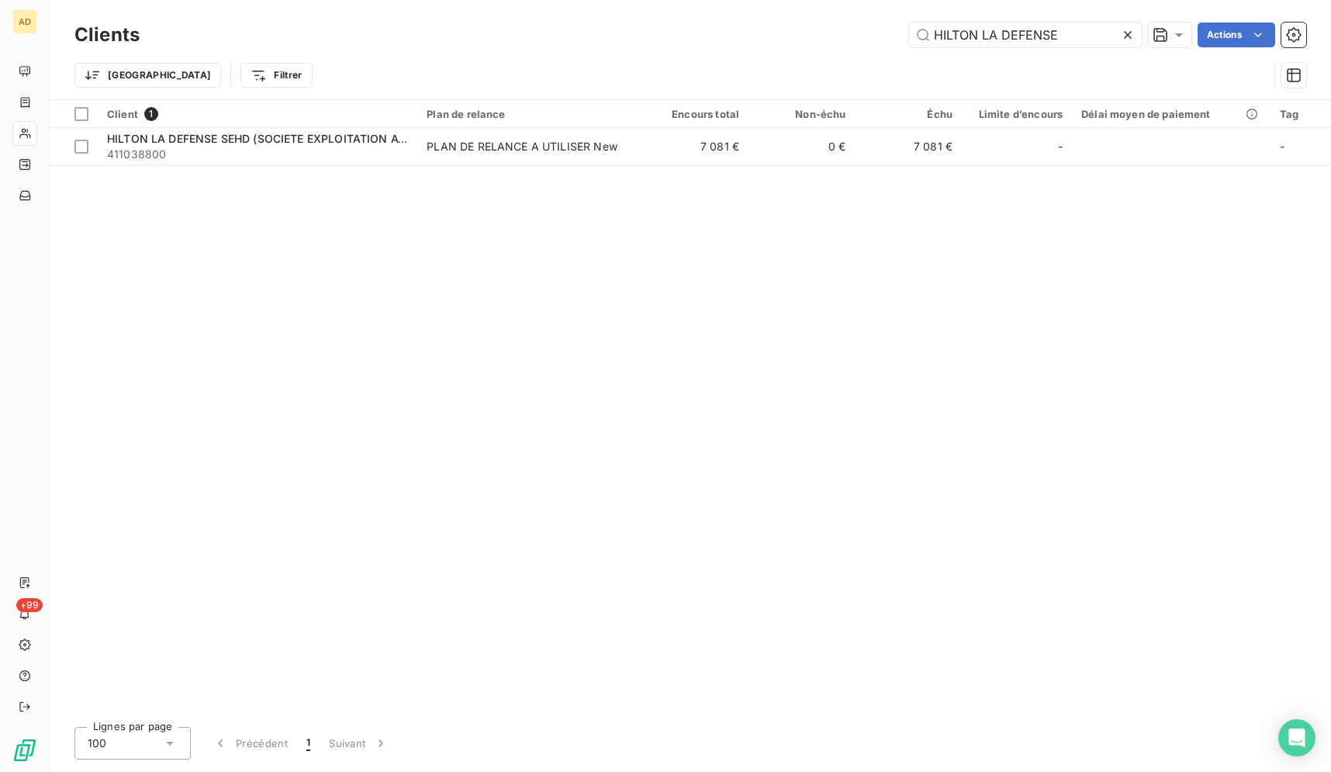
click at [1126, 33] on icon at bounding box center [1128, 35] width 16 height 16
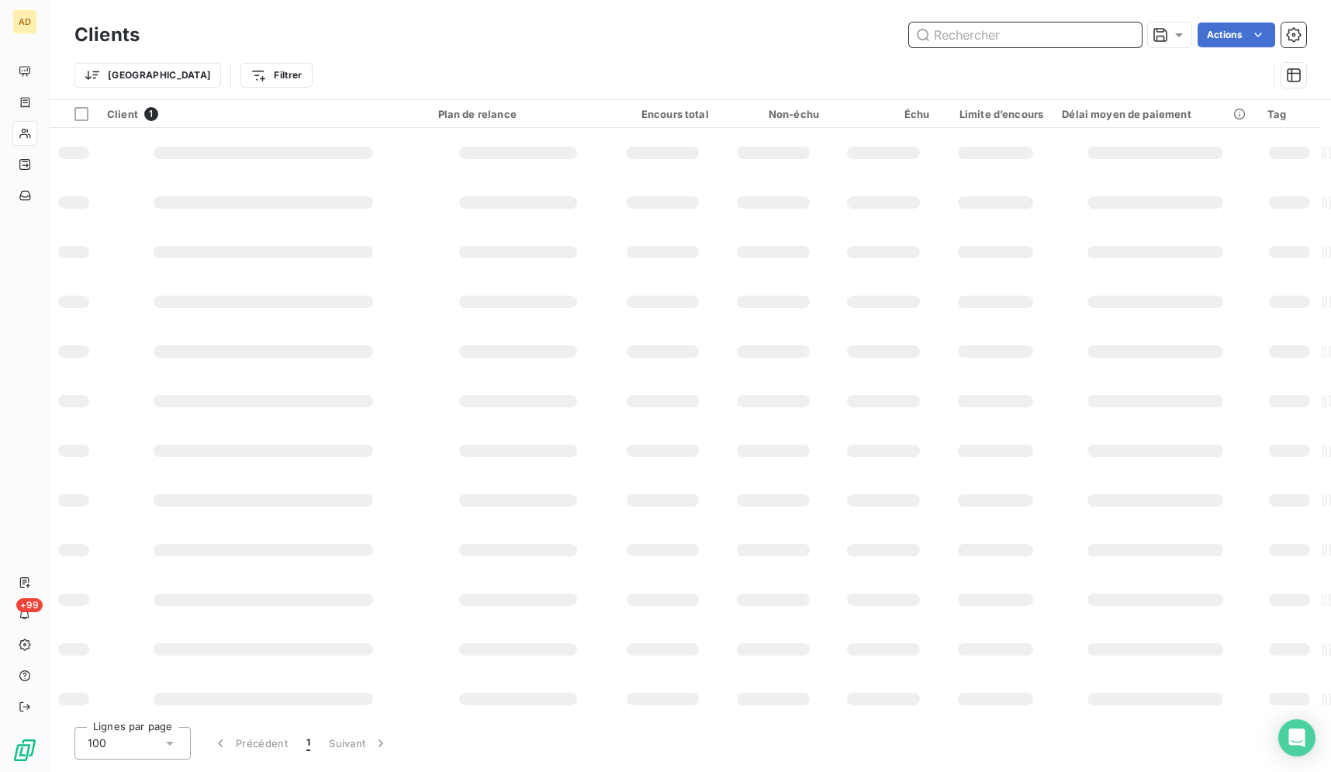
click at [1075, 36] on input "text" at bounding box center [1025, 34] width 233 height 25
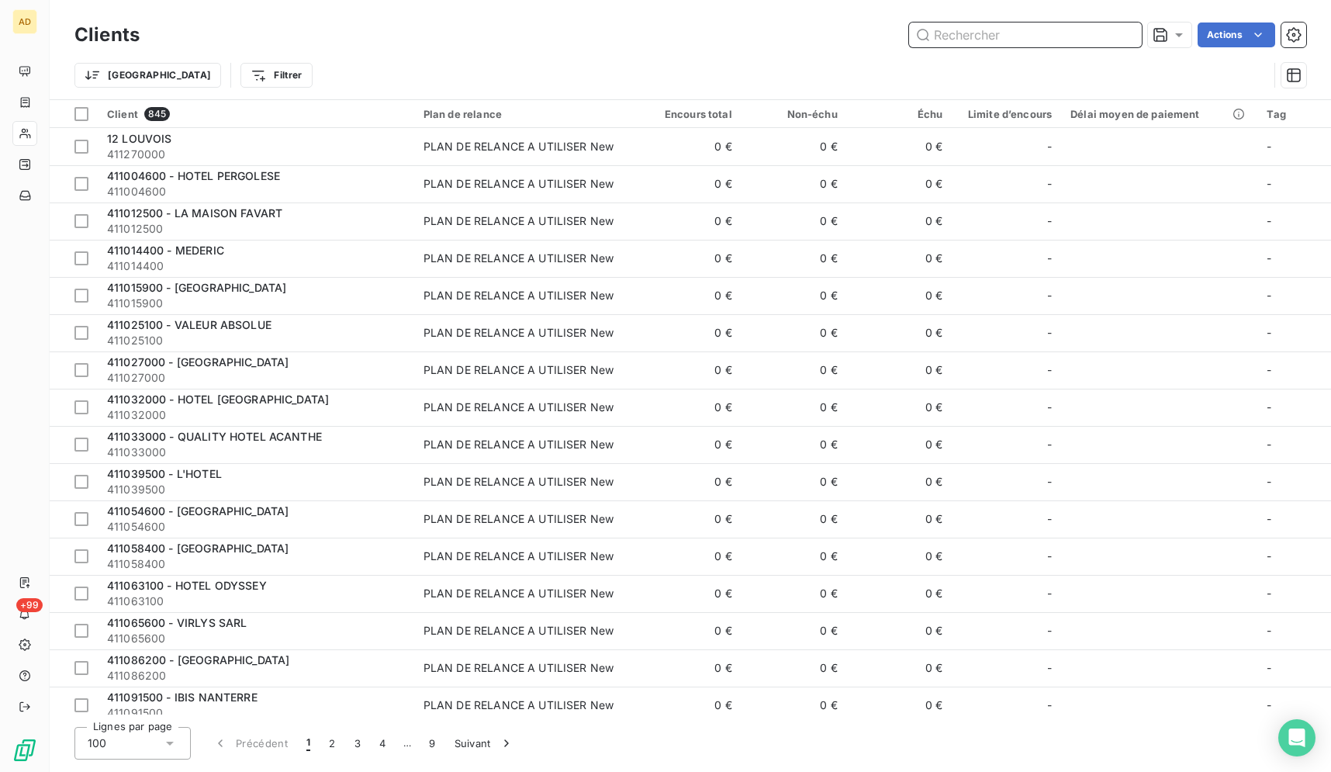
paste input "[GEOGRAPHIC_DATA]"
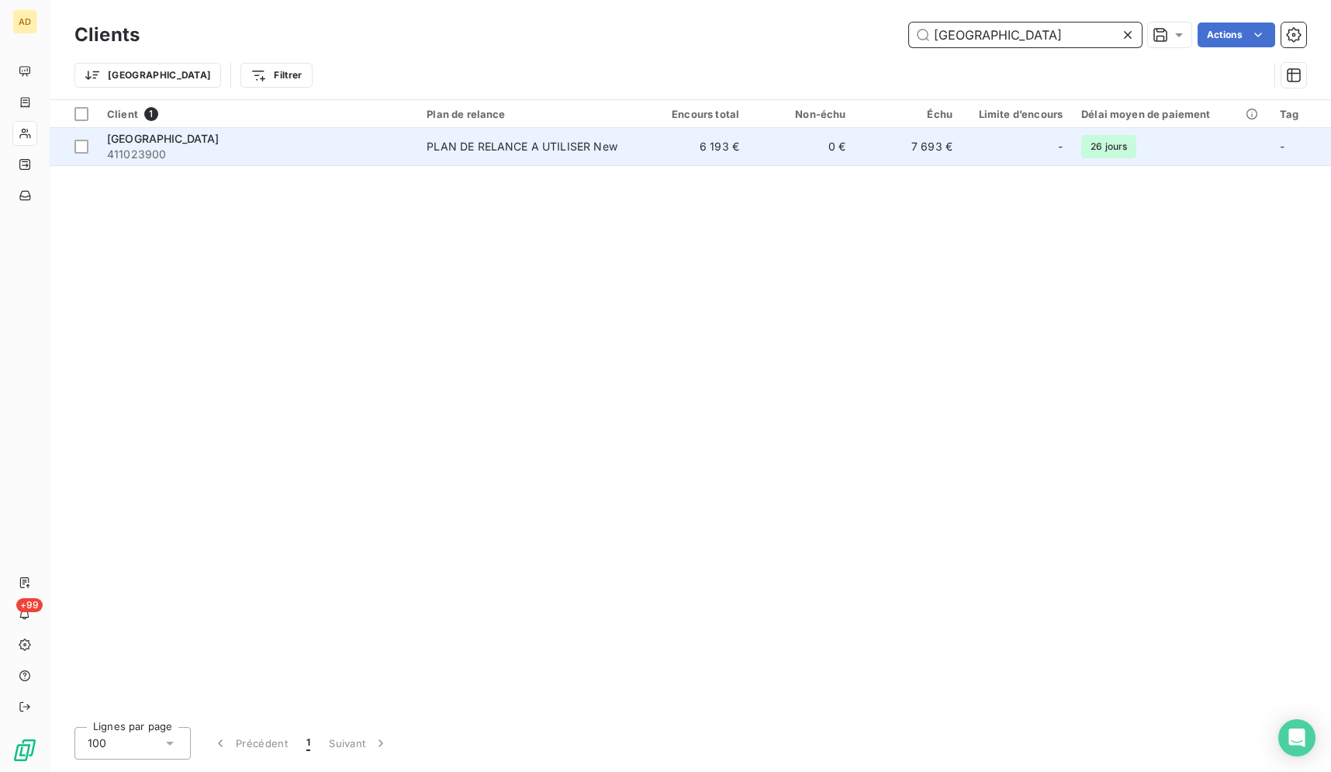
type input "[GEOGRAPHIC_DATA]"
click at [801, 144] on td "0 €" at bounding box center [801, 146] width 106 height 37
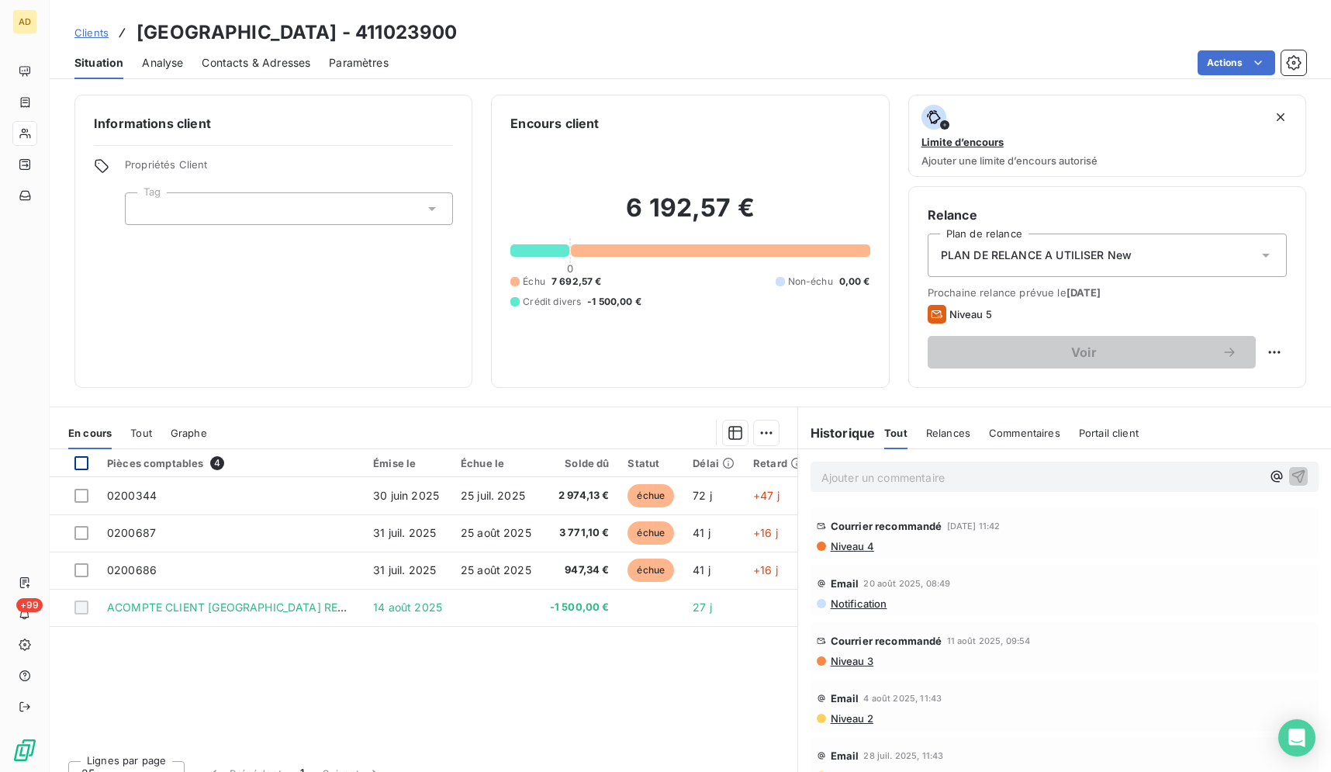
click at [80, 465] on div at bounding box center [81, 463] width 14 height 14
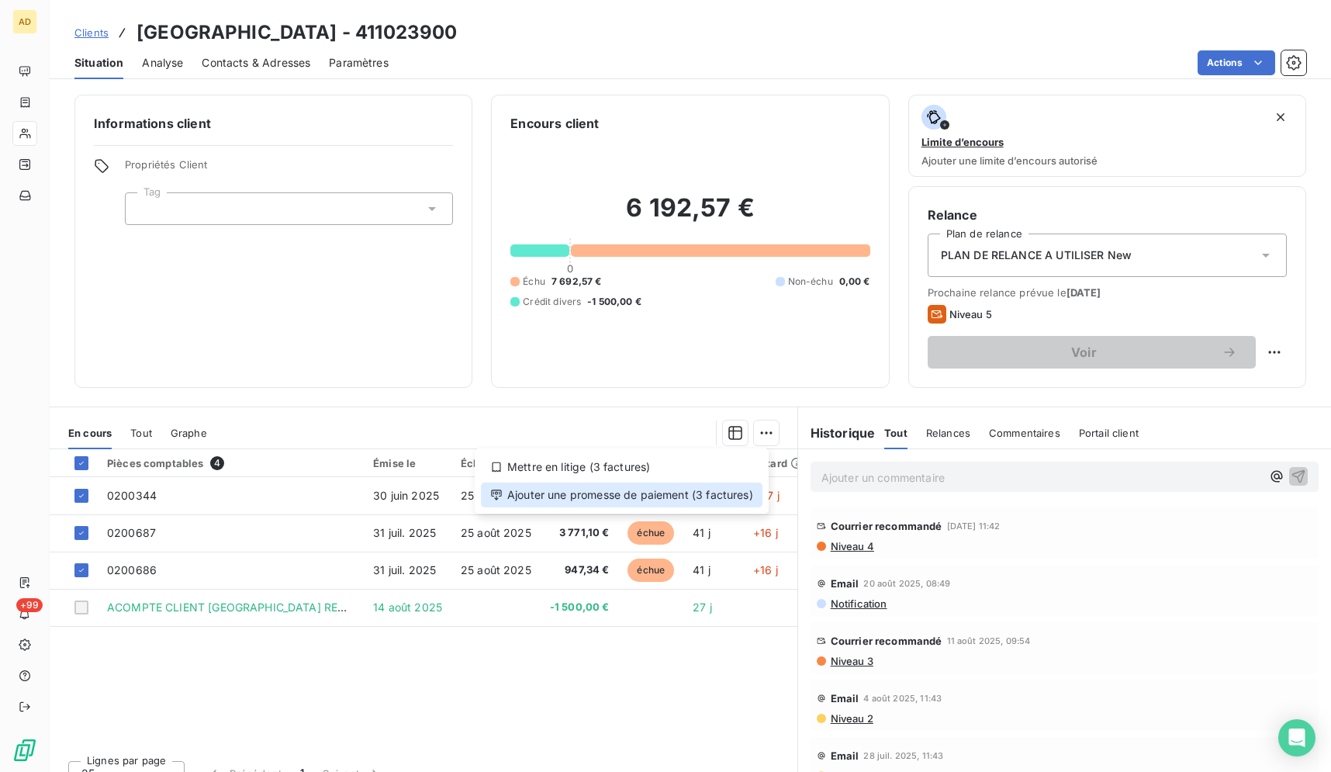
click at [651, 485] on div "Ajouter une promesse de paiement (3 factures)" at bounding box center [622, 494] width 282 height 25
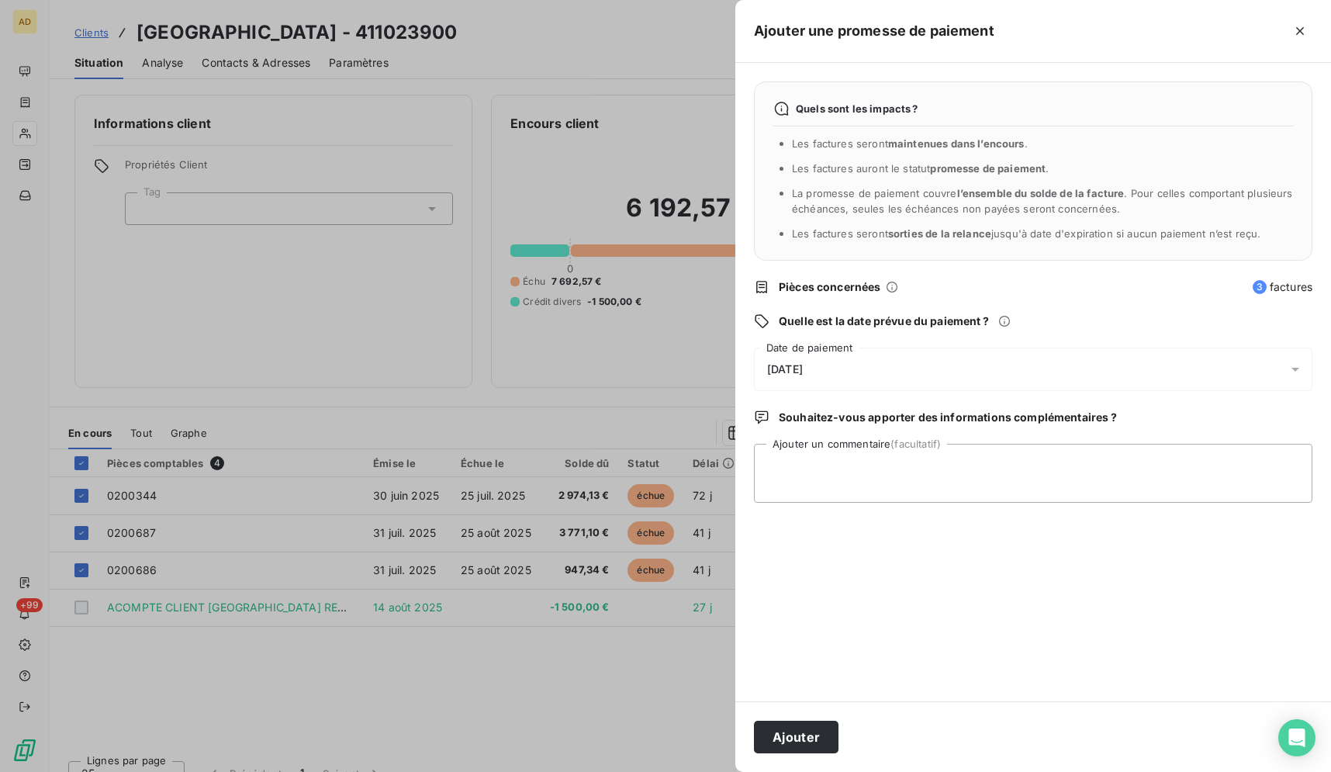
click at [1052, 374] on div "[DATE]" at bounding box center [1033, 368] width 558 height 43
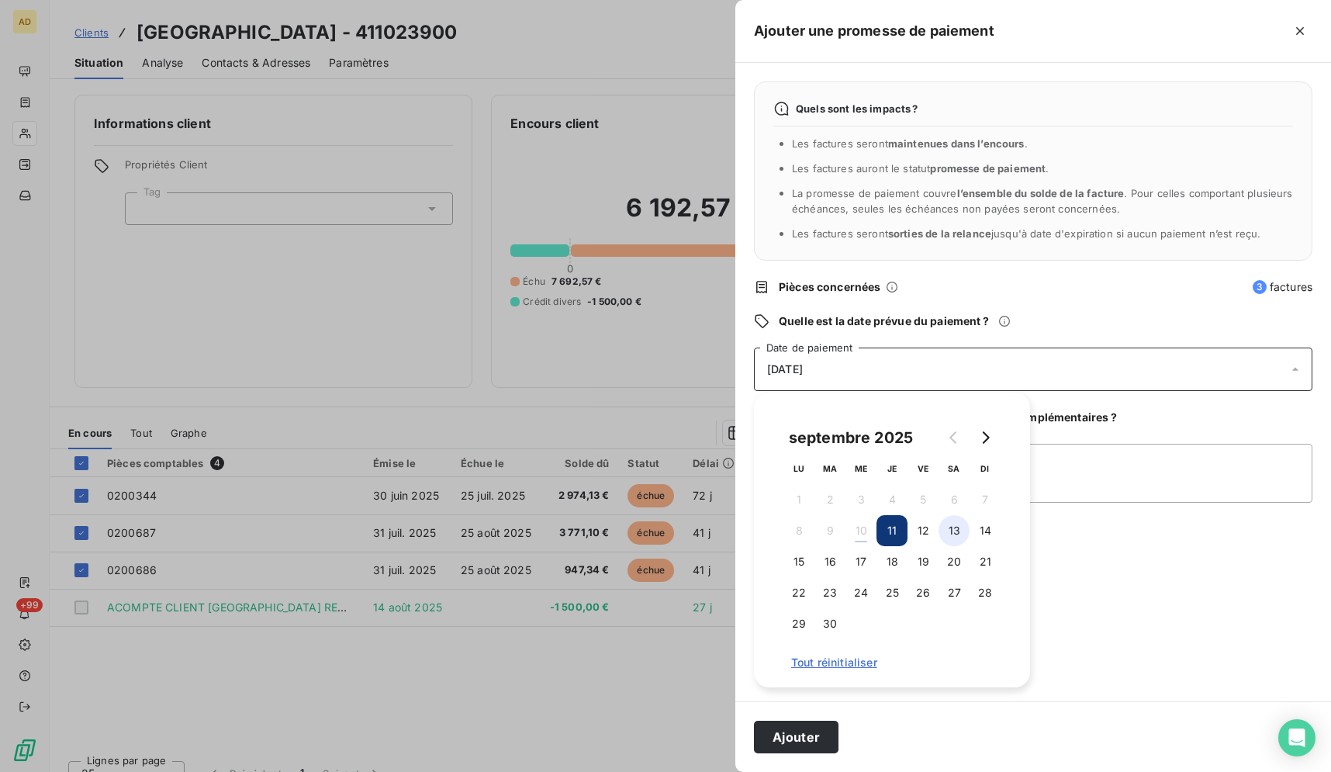
click at [962, 535] on button "13" at bounding box center [953, 530] width 31 height 31
click at [770, 741] on button "Ajouter" at bounding box center [796, 737] width 85 height 33
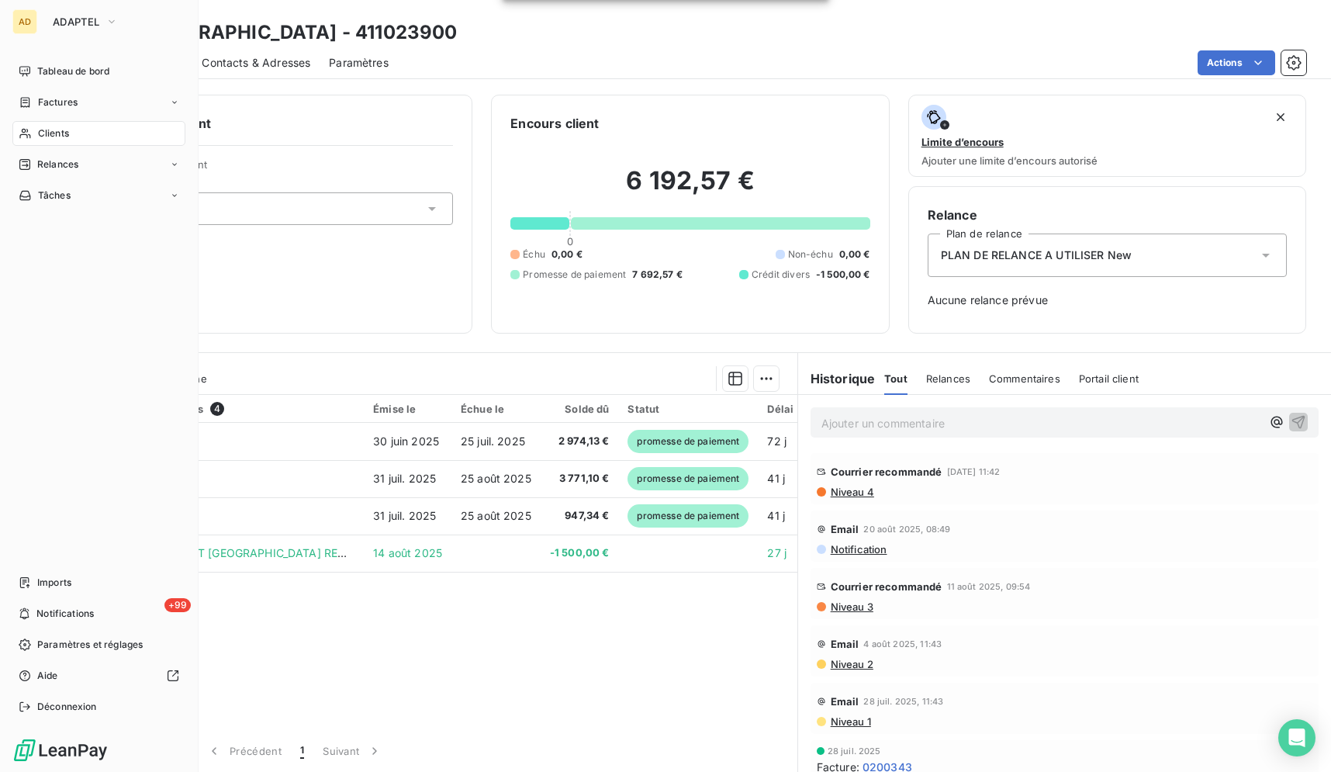
click at [35, 130] on div "Clients" at bounding box center [98, 133] width 173 height 25
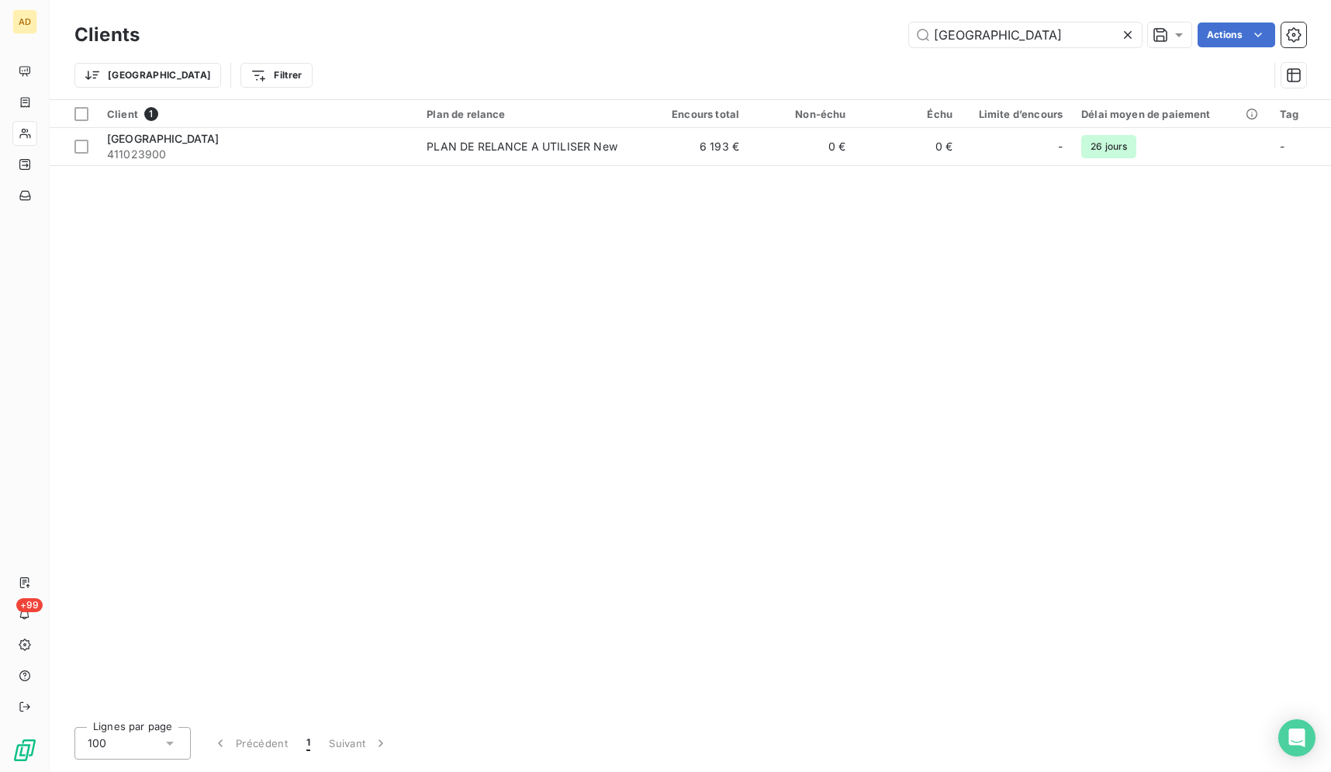
click at [1133, 34] on icon at bounding box center [1128, 35] width 16 height 16
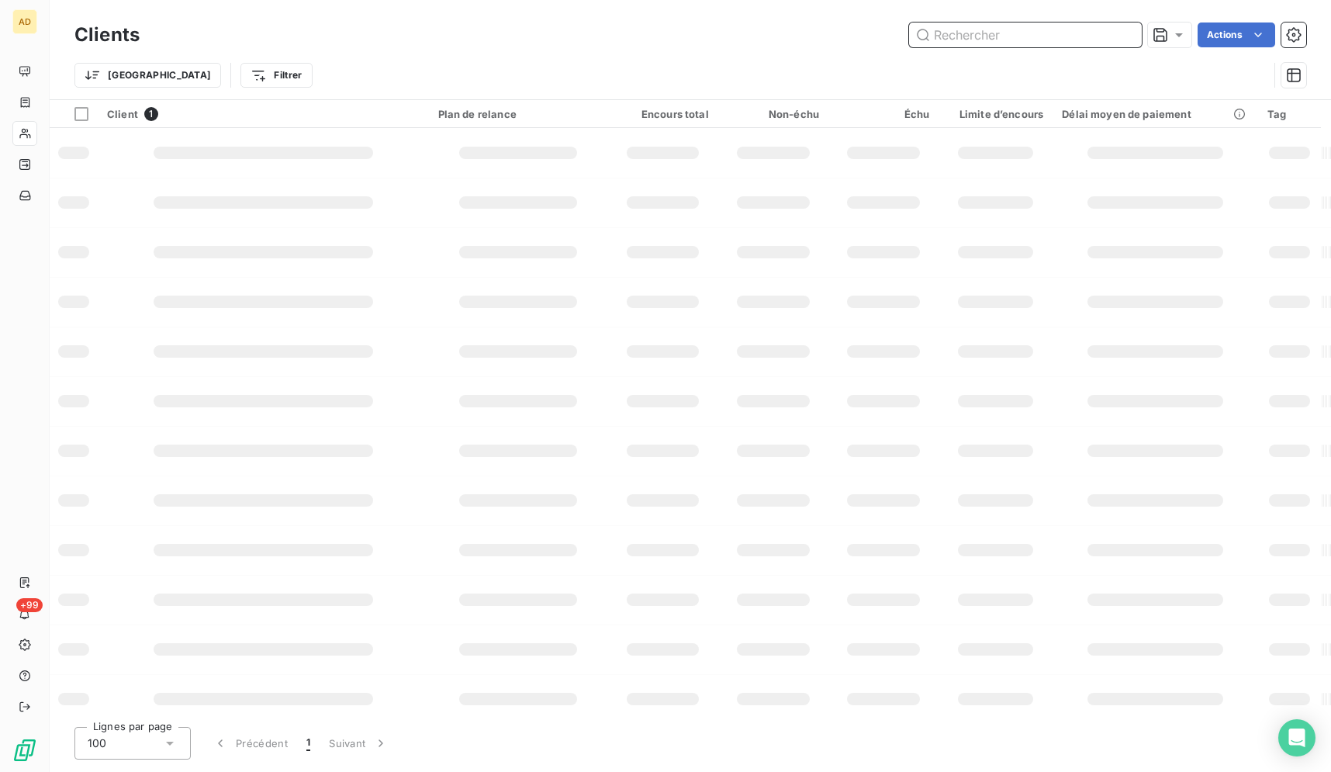
click at [1133, 34] on input "text" at bounding box center [1025, 34] width 233 height 25
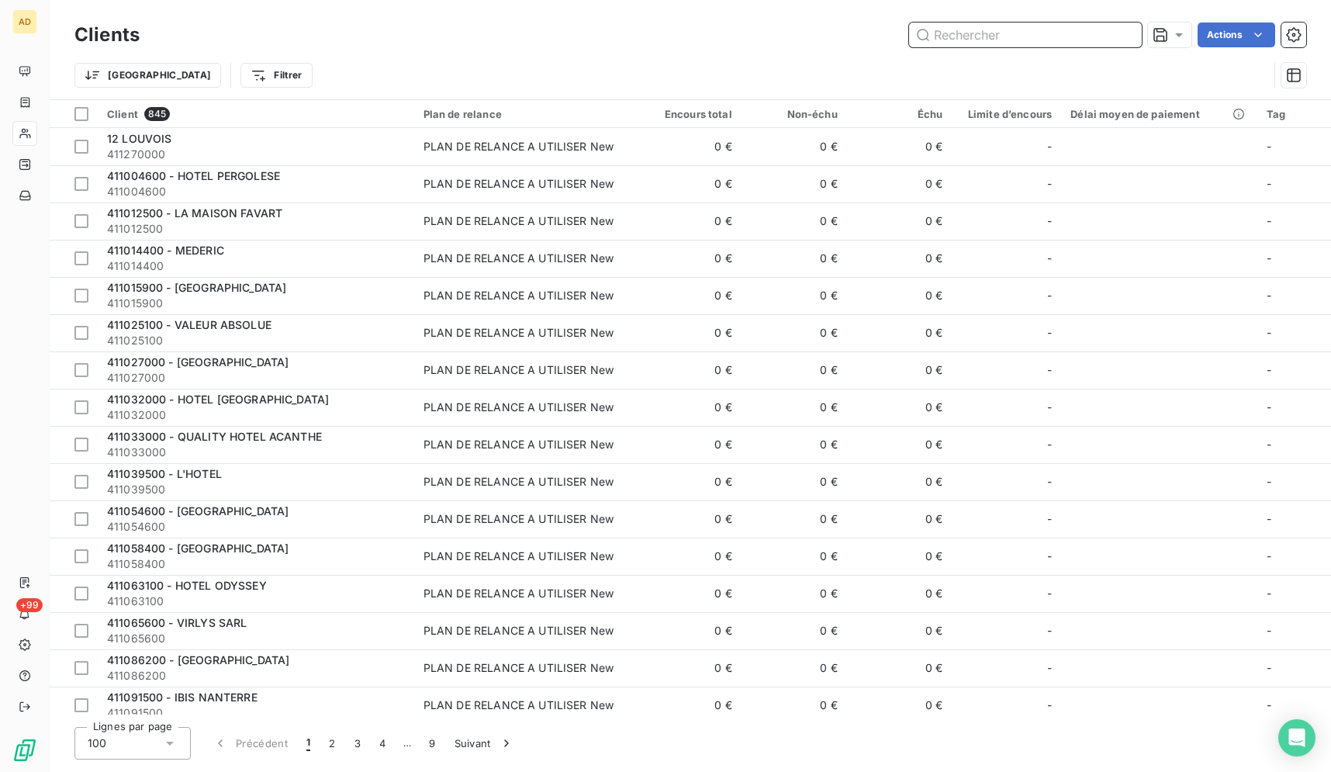
click at [1047, 34] on input "text" at bounding box center [1025, 34] width 233 height 25
click at [1048, 34] on input "text" at bounding box center [1025, 34] width 233 height 25
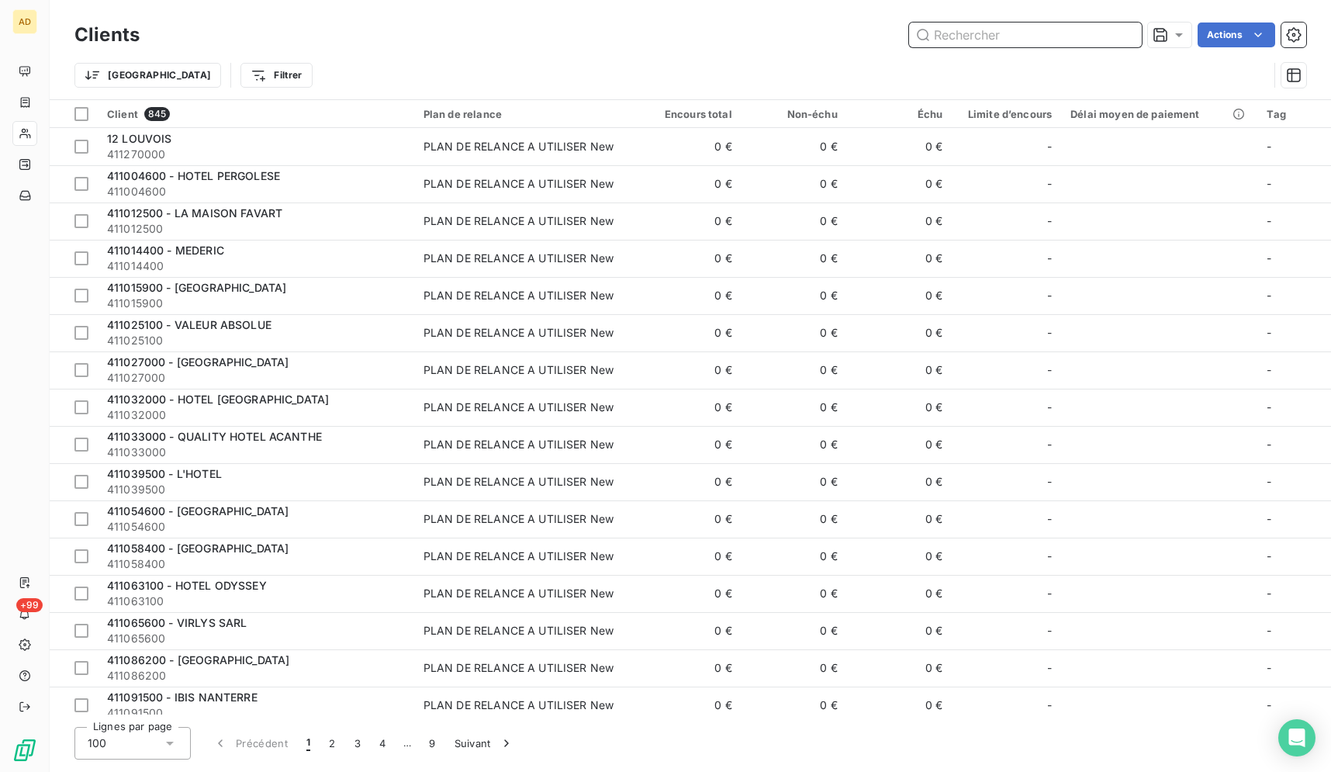
paste input "HILTON LA DEFENSE"
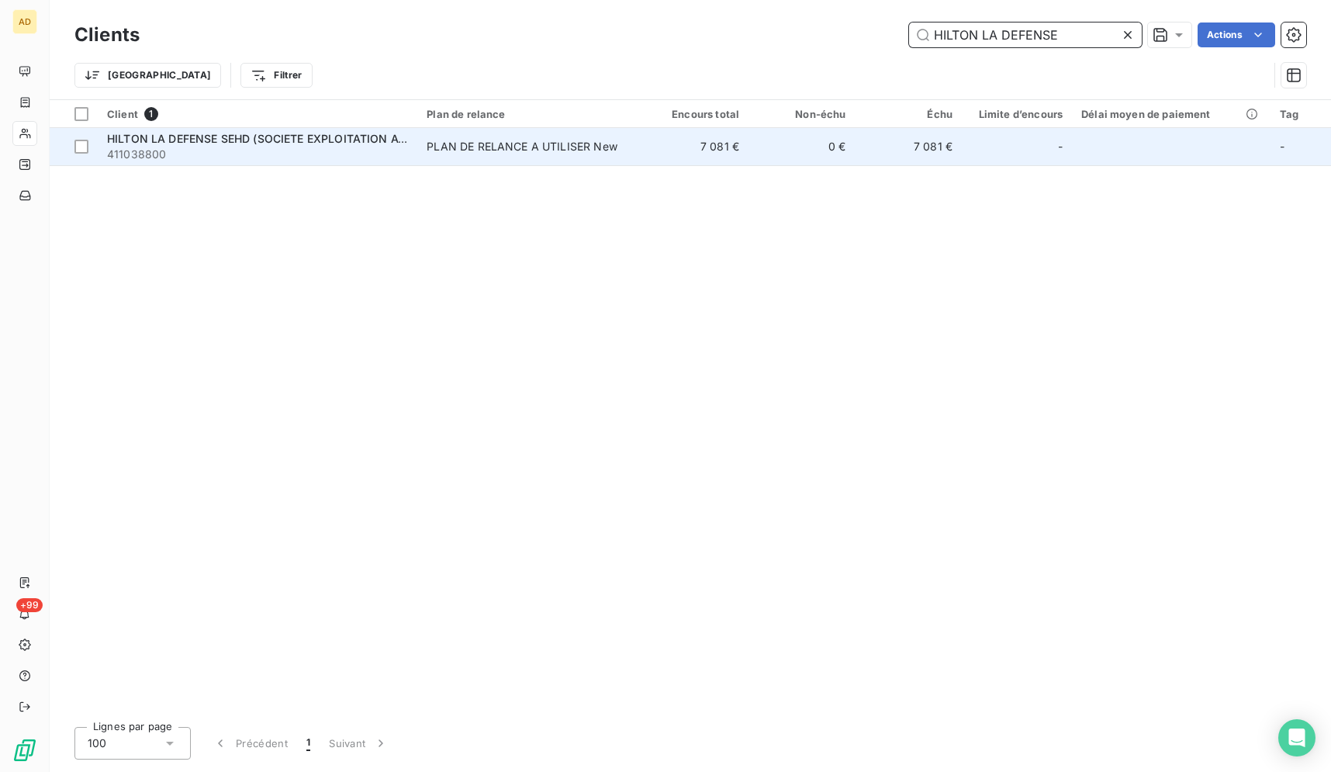
type input "HILTON LA DEFENSE"
click at [916, 143] on td "7 081 €" at bounding box center [908, 146] width 106 height 37
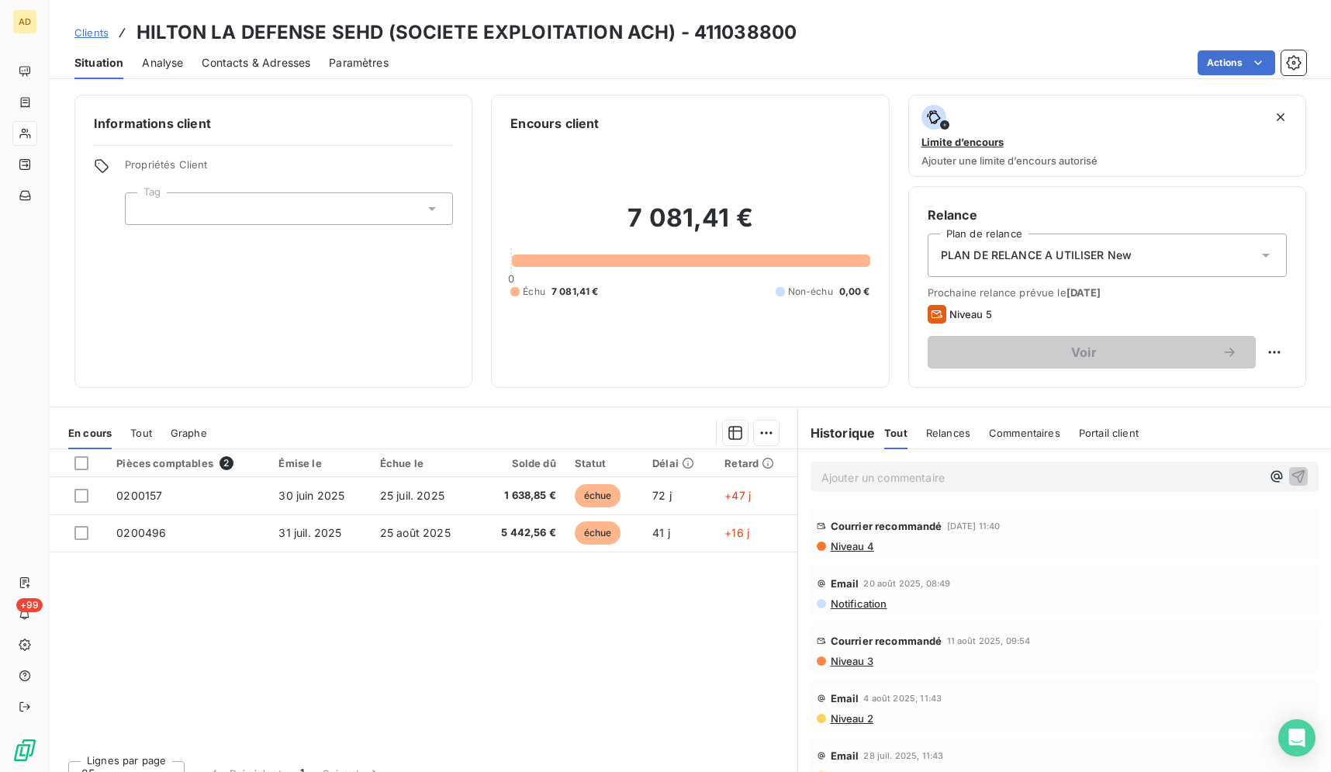
click at [929, 19] on div "Clients HILTON LA DEFENSE SEHD (SOCIETE EXPLOITATION ACH) - 411038800" at bounding box center [690, 33] width 1281 height 28
click at [262, 627] on div "Pièces comptables 2 Émise le Échue le Solde dû Statut Délai Retard 0200157 [DAT…" at bounding box center [424, 598] width 748 height 299
click at [779, 60] on div "Actions" at bounding box center [856, 62] width 899 height 25
click at [870, 32] on div "Clients HILTON LA DEFENSE SEHD (SOCIETE EXPLOITATION ACH) - 411038800" at bounding box center [690, 33] width 1281 height 28
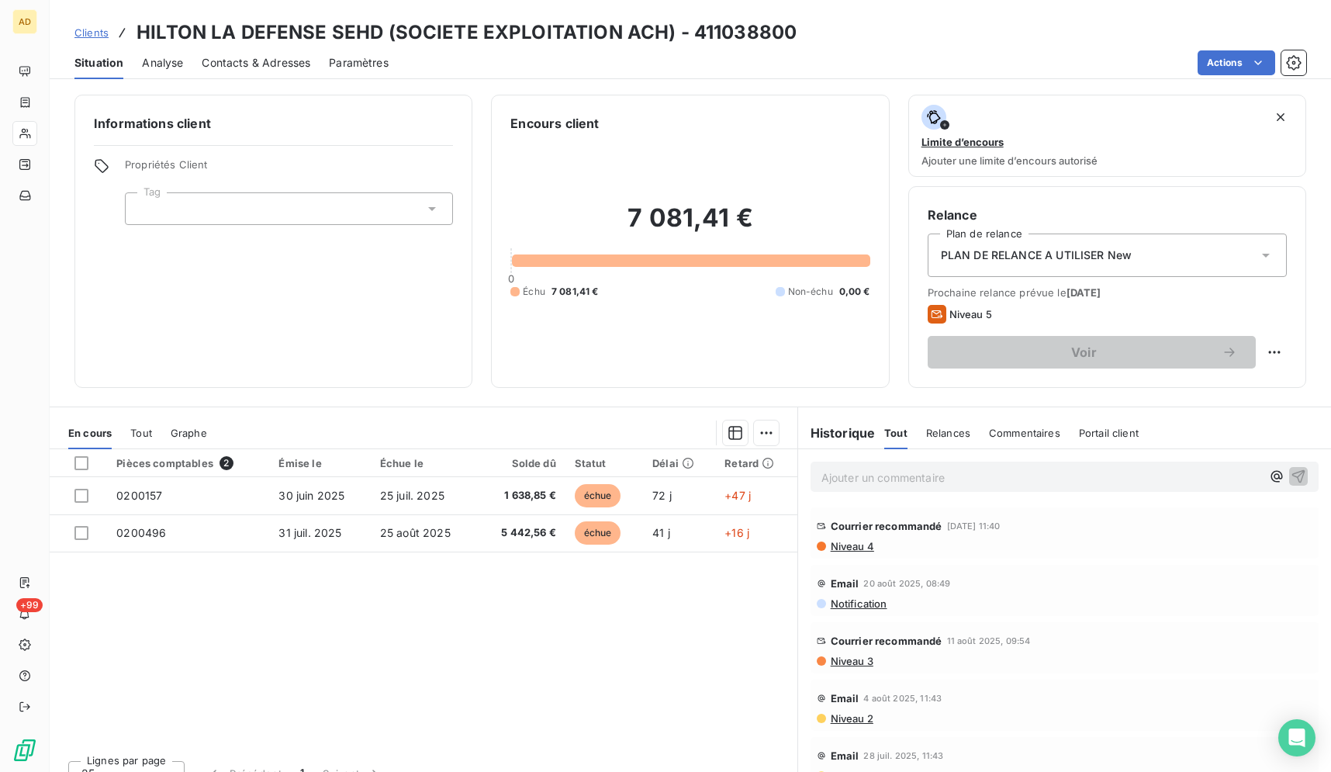
click at [570, 662] on div "Pièces comptables 2 Émise le Échue le Solde dû Statut Délai Retard 0200157 [DAT…" at bounding box center [424, 598] width 748 height 299
click at [672, 113] on div "Encours client 7 081,41 € 0 Échu 7 081,41 € Non-échu 0,00 €" at bounding box center [690, 241] width 398 height 293
click at [625, 669] on div "Pièces comptables 2 Émise le Échue le Solde dû Statut Délai Retard 0200157 [DAT…" at bounding box center [424, 598] width 748 height 299
click at [538, 686] on div "Pièces comptables 2 Émise le Échue le Solde dû Statut Délai Retard 0200157 [DAT…" at bounding box center [424, 598] width 748 height 299
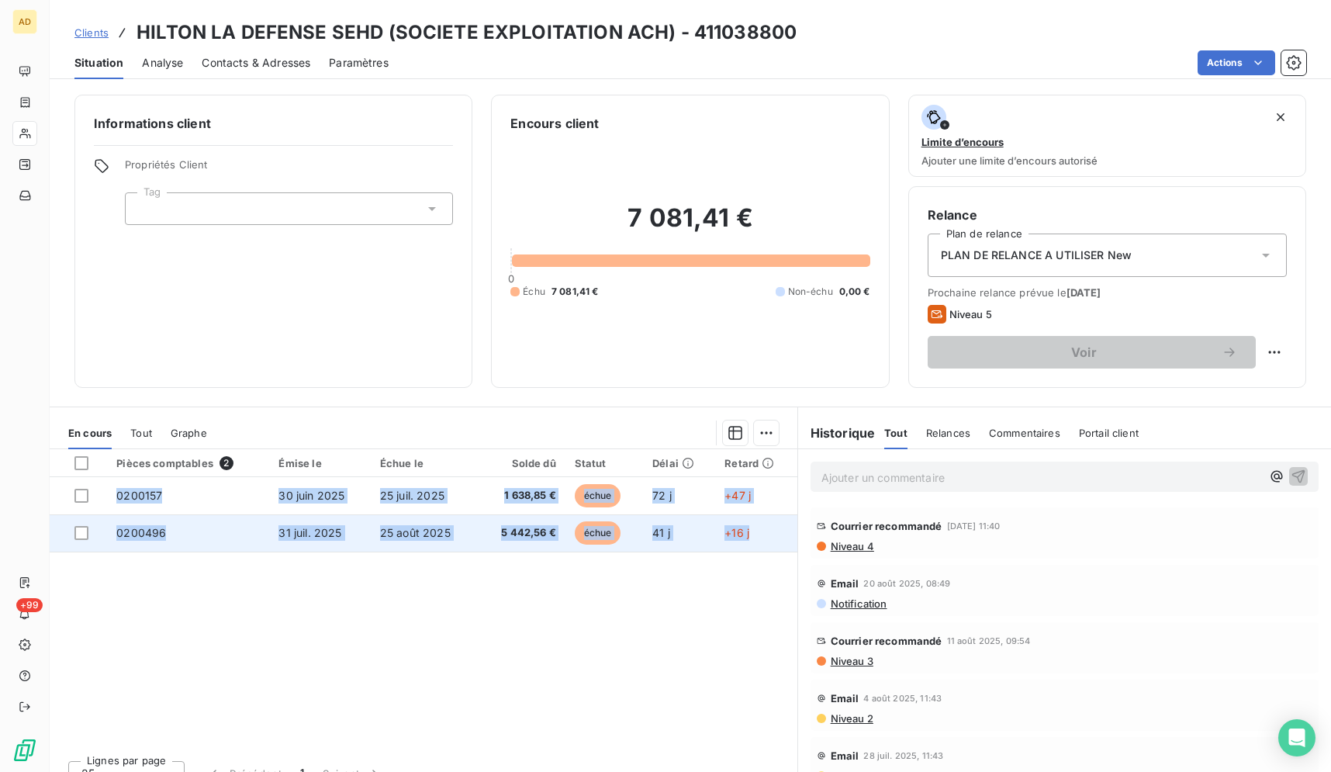
drag, startPoint x: 137, startPoint y: 33, endPoint x: 750, endPoint y: 544, distance: 799.0
click at [750, 544] on div "Clients HILTON LA DEFENSE SEHD (SOCIETE EXPLOITATION ACH) - 411038800 Situation…" at bounding box center [690, 386] width 1281 height 772
copy tbody "0200157 [DATE] [DATE] 1 638,85 € échue 72 j +47 j 0200496 [DATE] [DATE] 5 442,5…"
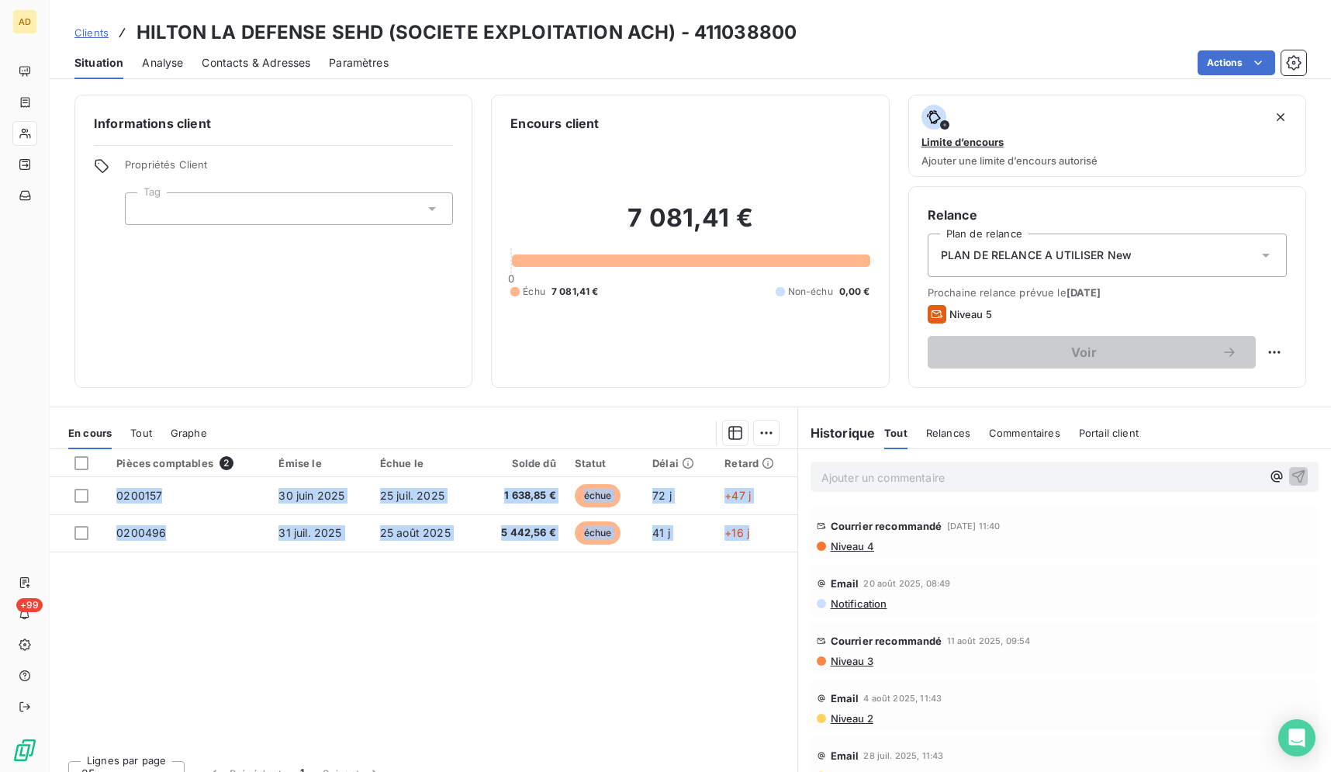
click at [655, 584] on div "Pièces comptables 2 Émise le Échue le Solde dû Statut Délai Retard 0200157 [DAT…" at bounding box center [424, 598] width 748 height 299
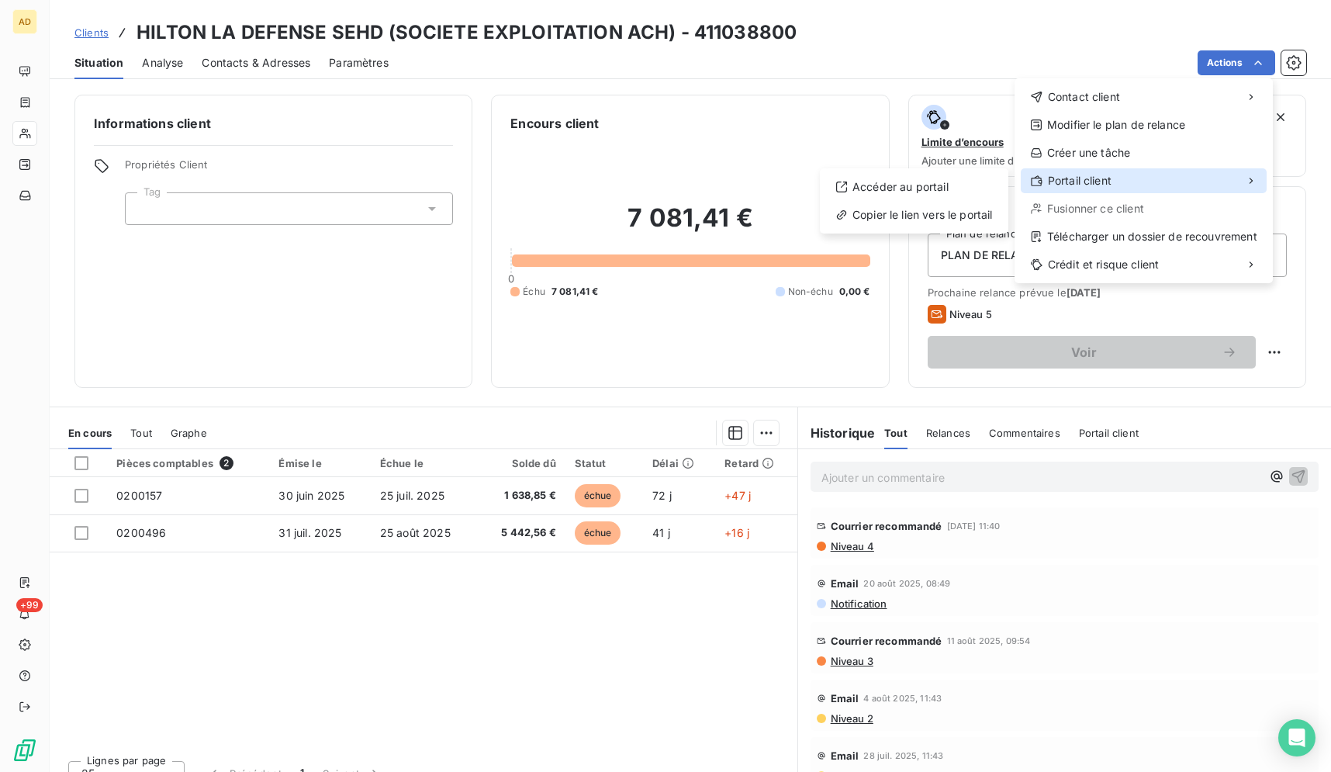
click at [1095, 176] on span "Portail client" at bounding box center [1080, 181] width 64 height 16
click at [959, 216] on div "Copier le lien vers le portail" at bounding box center [914, 214] width 176 height 25
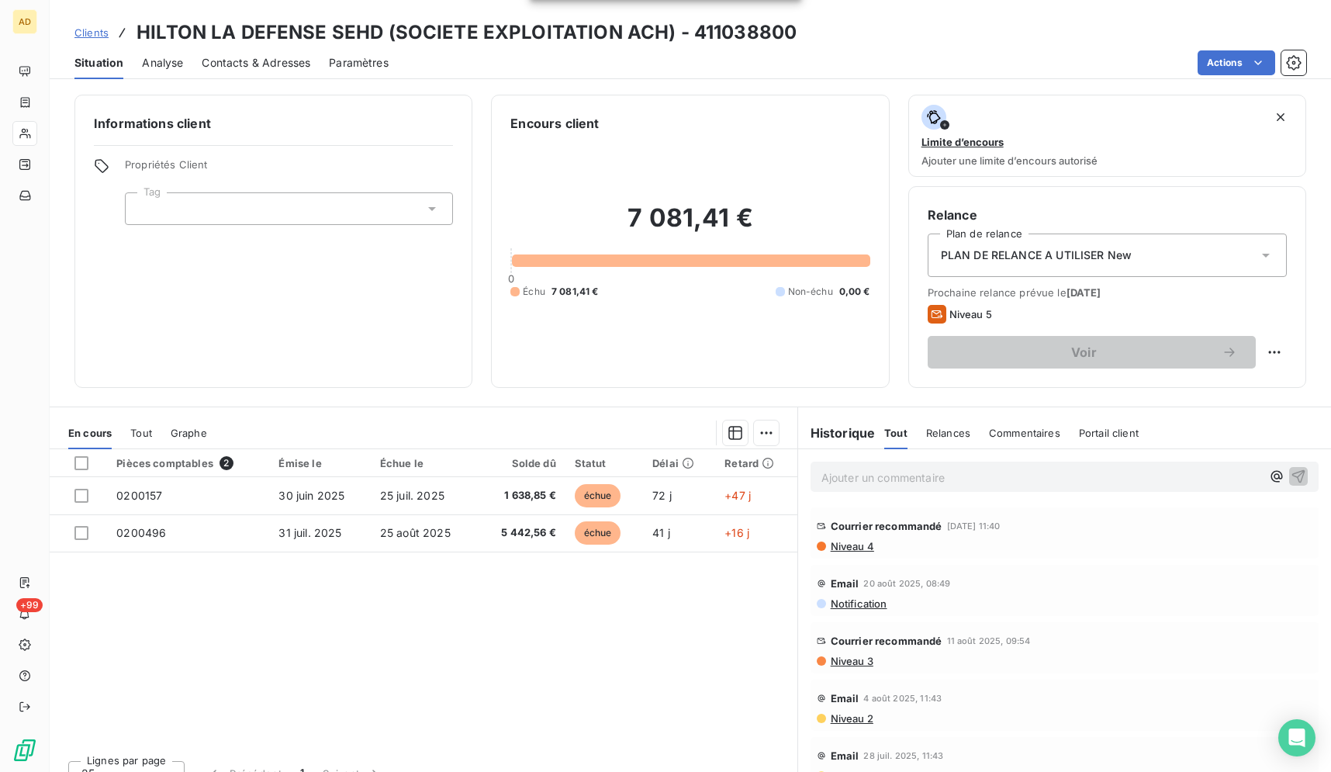
click at [243, 67] on span "Contacts & Adresses" at bounding box center [256, 63] width 109 height 16
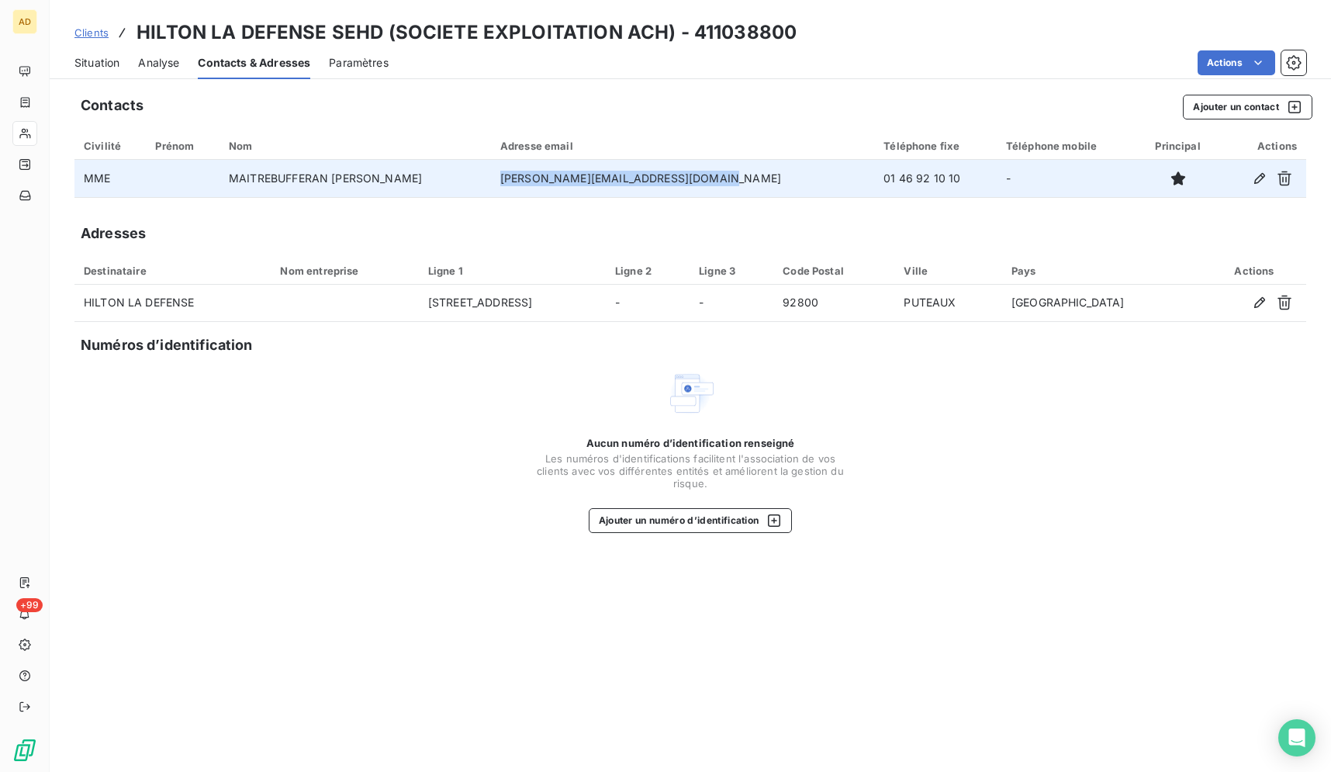
drag, startPoint x: 718, startPoint y: 181, endPoint x: 515, endPoint y: 180, distance: 203.2
click at [515, 180] on td "[PERSON_NAME][EMAIL_ADDRESS][DOMAIN_NAME]" at bounding box center [682, 178] width 383 height 37
copy td "[PERSON_NAME][EMAIL_ADDRESS][DOMAIN_NAME]"
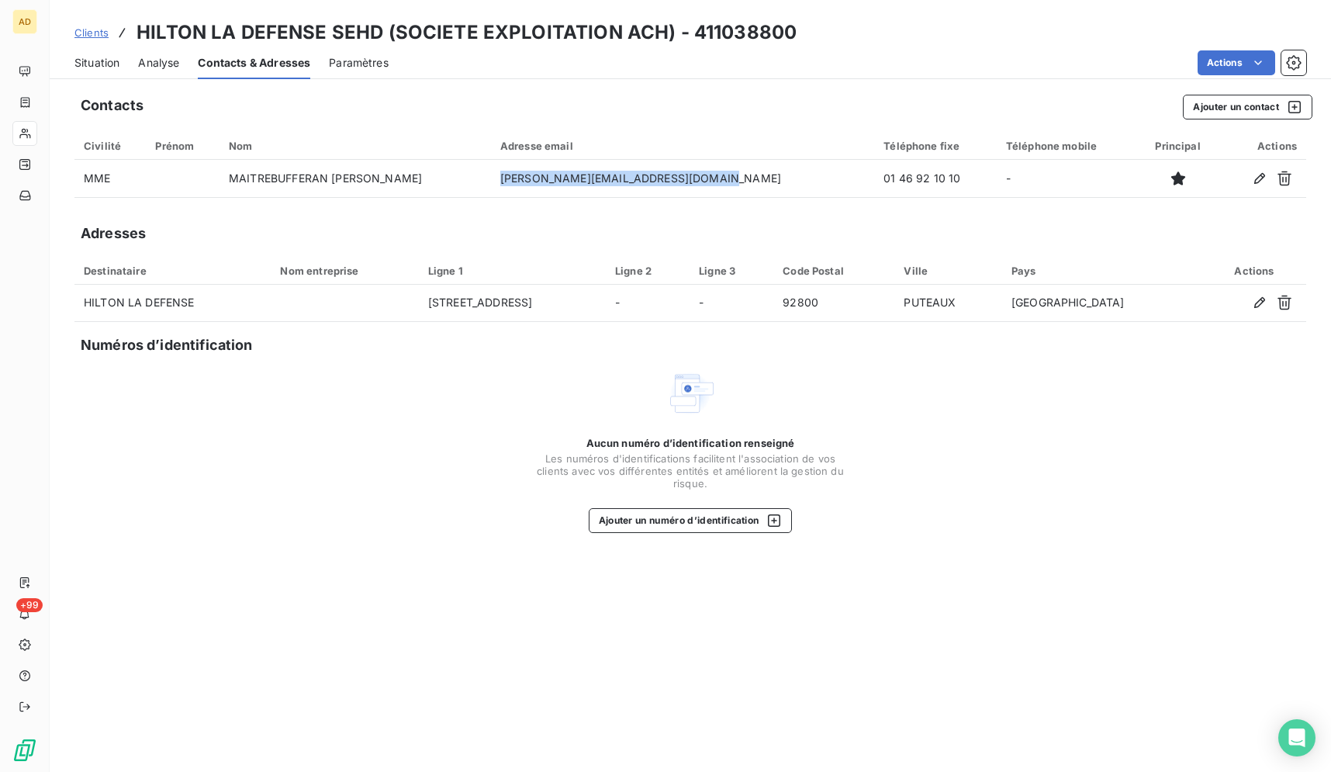
click at [80, 68] on span "Situation" at bounding box center [96, 63] width 45 height 16
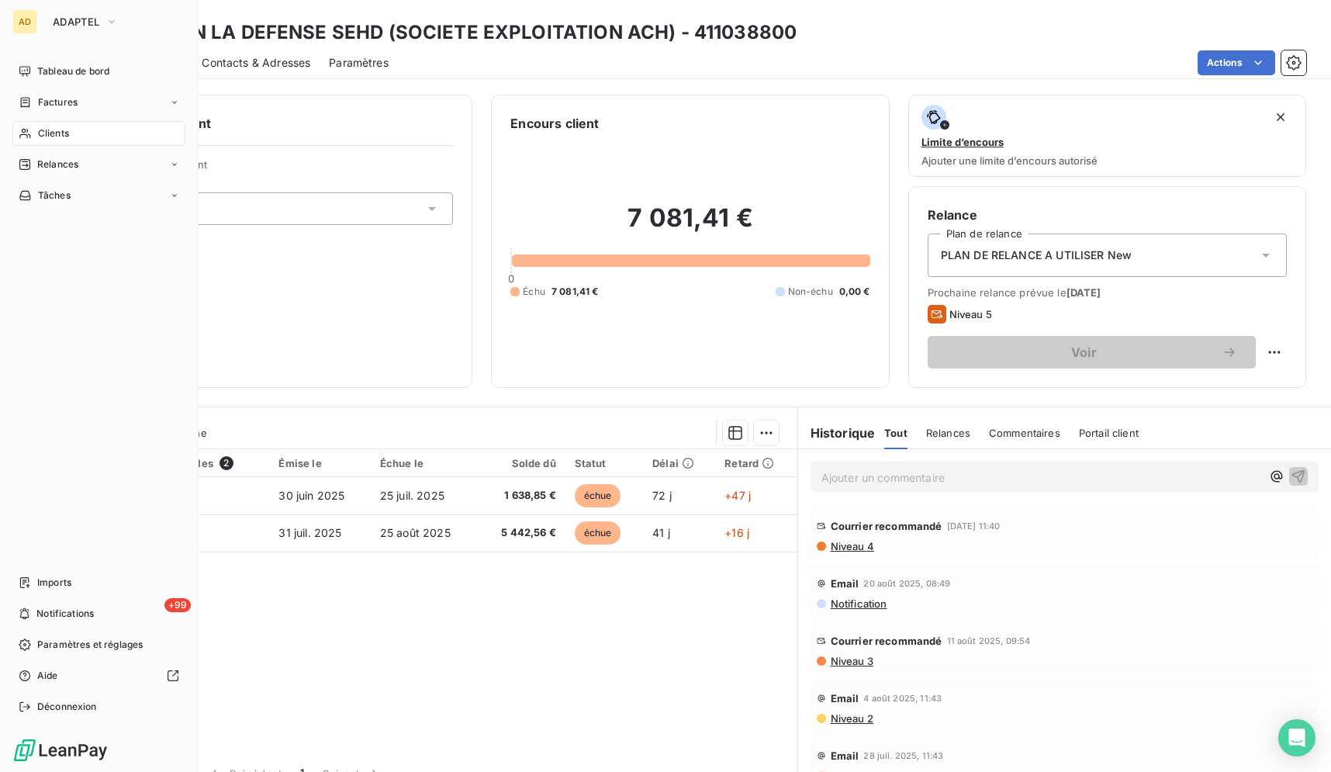
click at [29, 140] on div "Clients" at bounding box center [98, 133] width 173 height 25
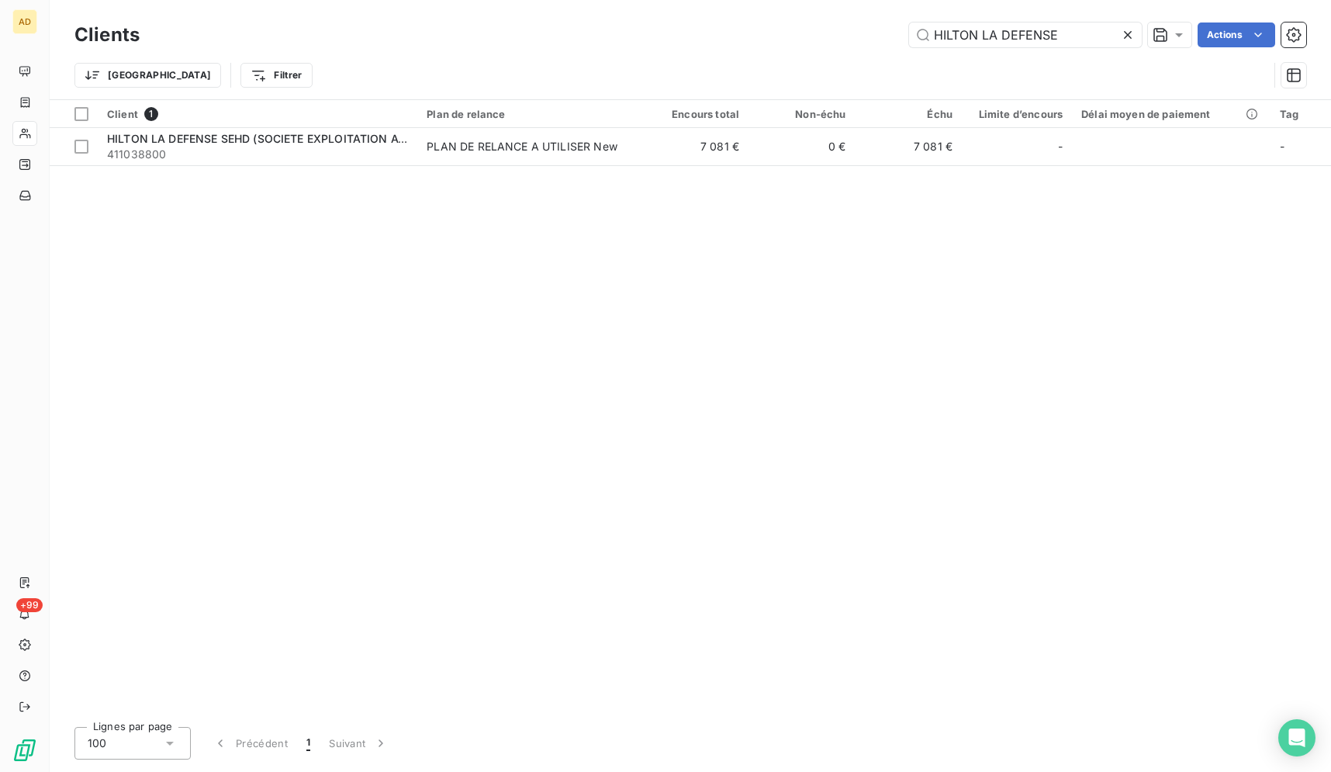
click at [1125, 38] on icon at bounding box center [1128, 35] width 8 height 8
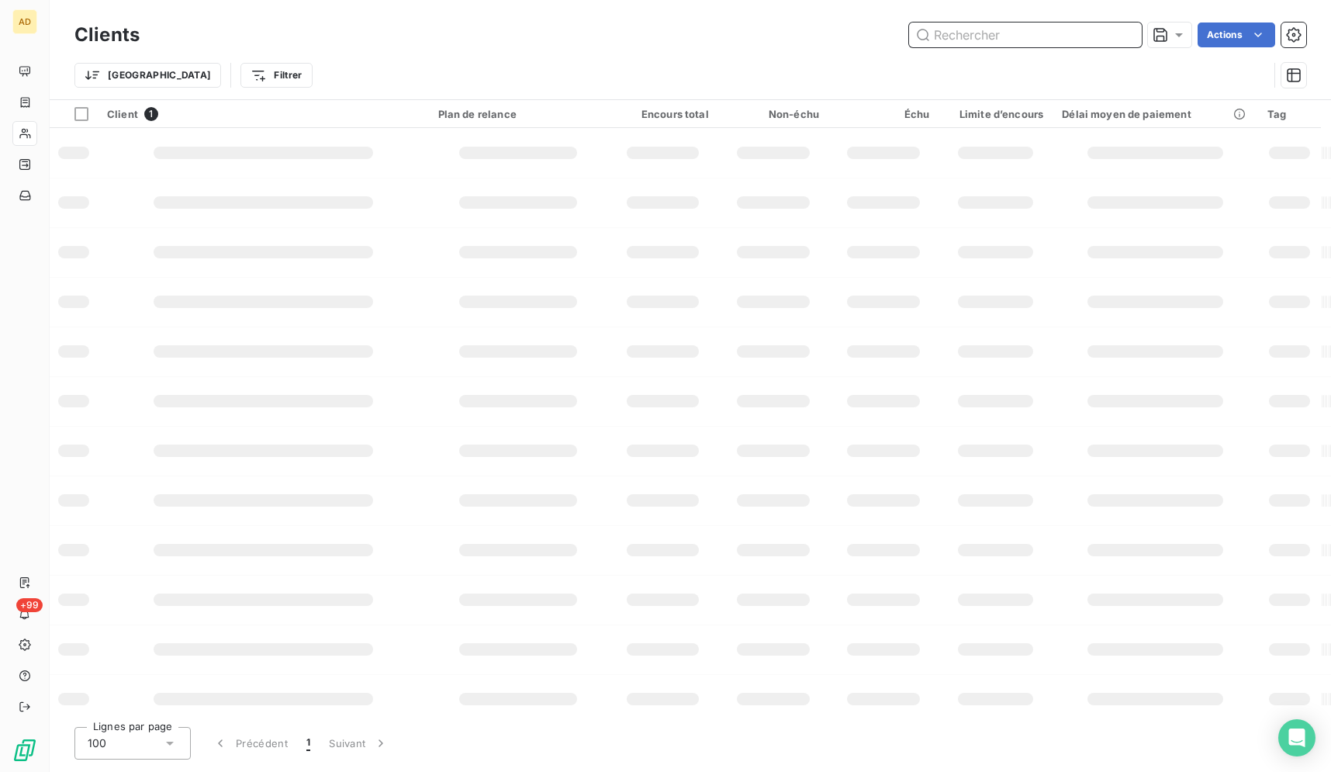
click at [1046, 32] on input "text" at bounding box center [1025, 34] width 233 height 25
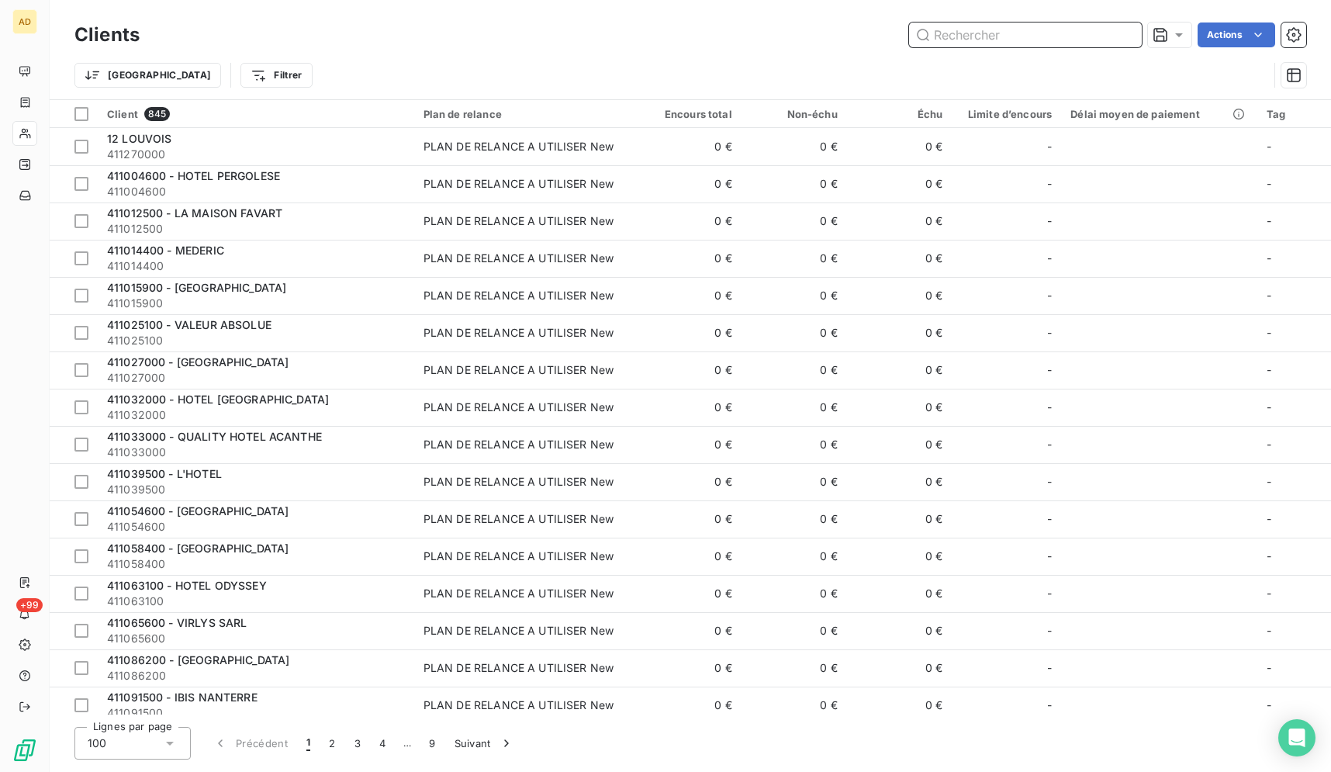
click at [1046, 32] on input "text" at bounding box center [1025, 34] width 233 height 25
paste input "CITADINES BASTILLE MARAIS"
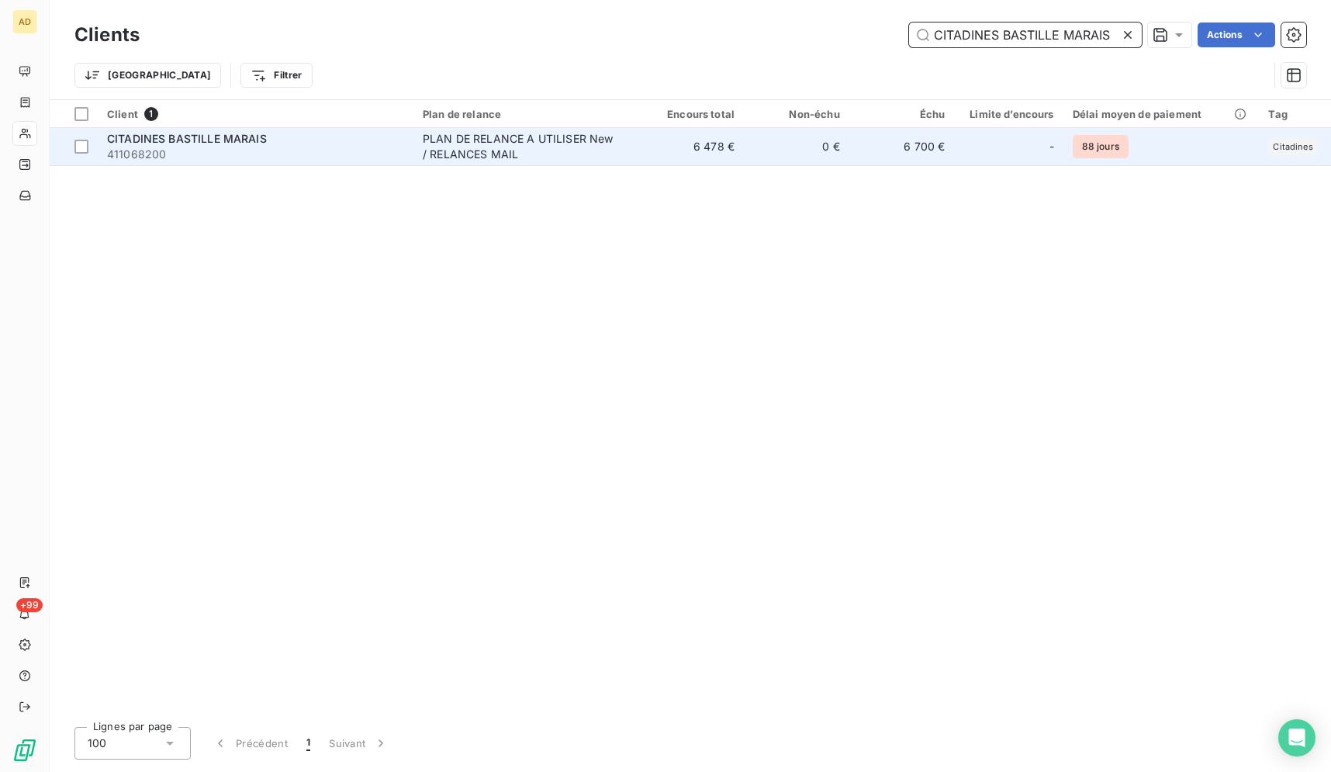
type input "CITADINES BASTILLE MARAIS"
click at [715, 150] on td "6 478 €" at bounding box center [690, 146] width 105 height 37
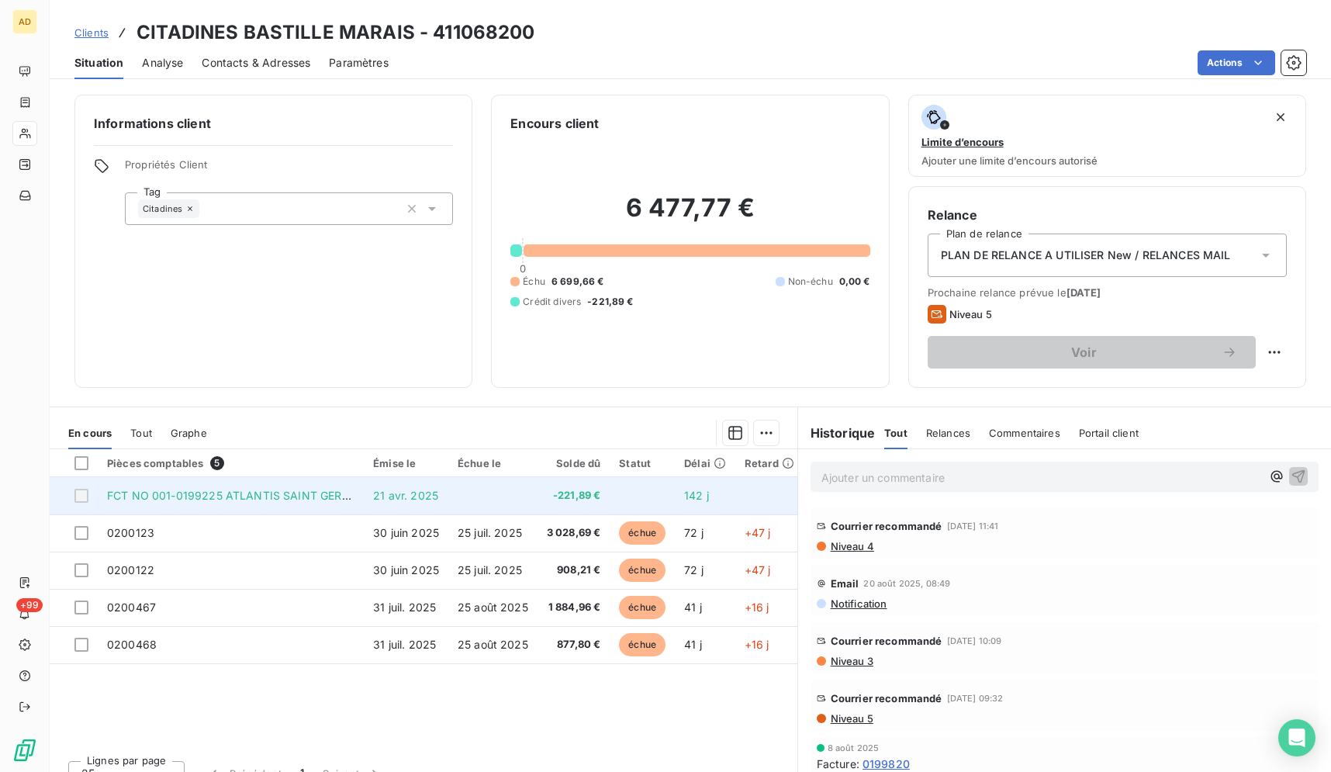
click at [575, 503] on span "-221,89 €" at bounding box center [574, 496] width 54 height 16
click at [396, 502] on td "21 avr. 2025" at bounding box center [406, 495] width 85 height 37
click at [297, 504] on td "FCT NO 001-0199225 ATLANTIS SAINT GERMAI FCT NO 001-0199225 NOTPROVIDED" at bounding box center [231, 495] width 266 height 37
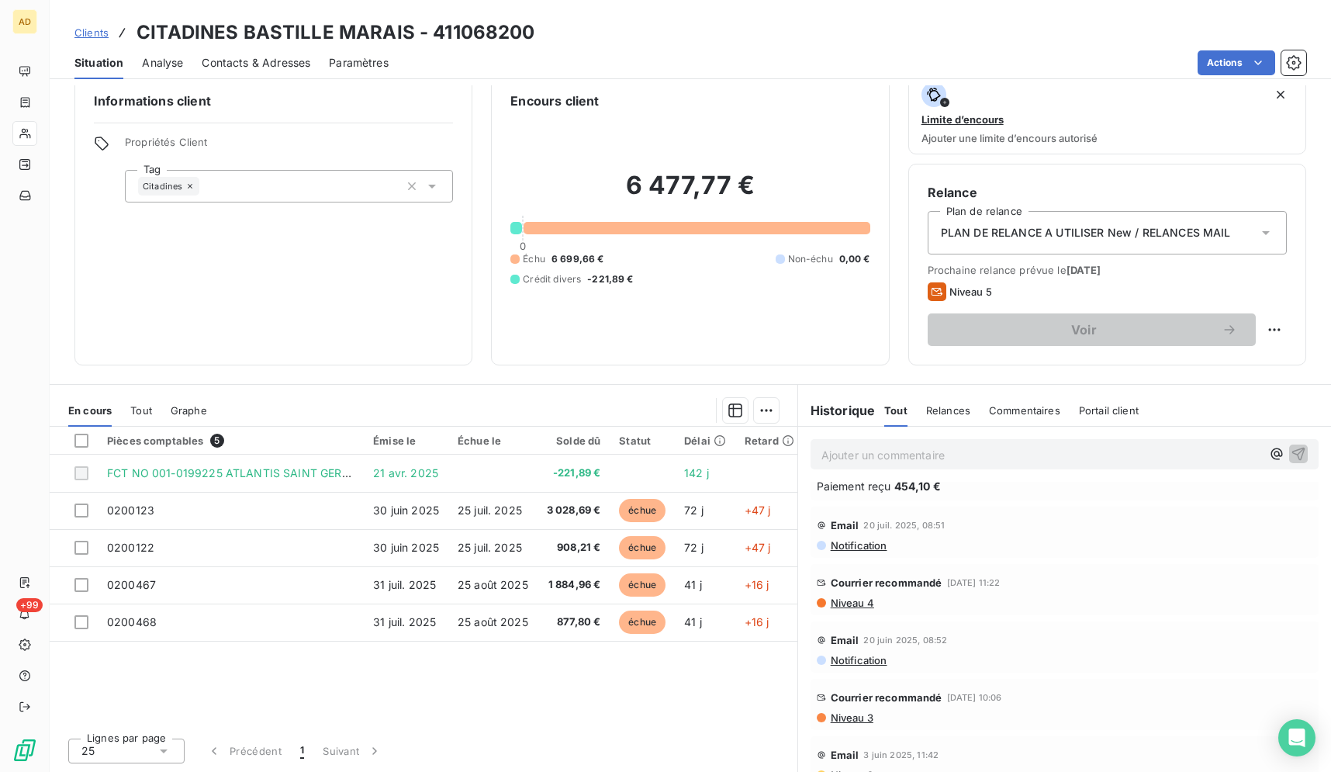
scroll to position [237, 0]
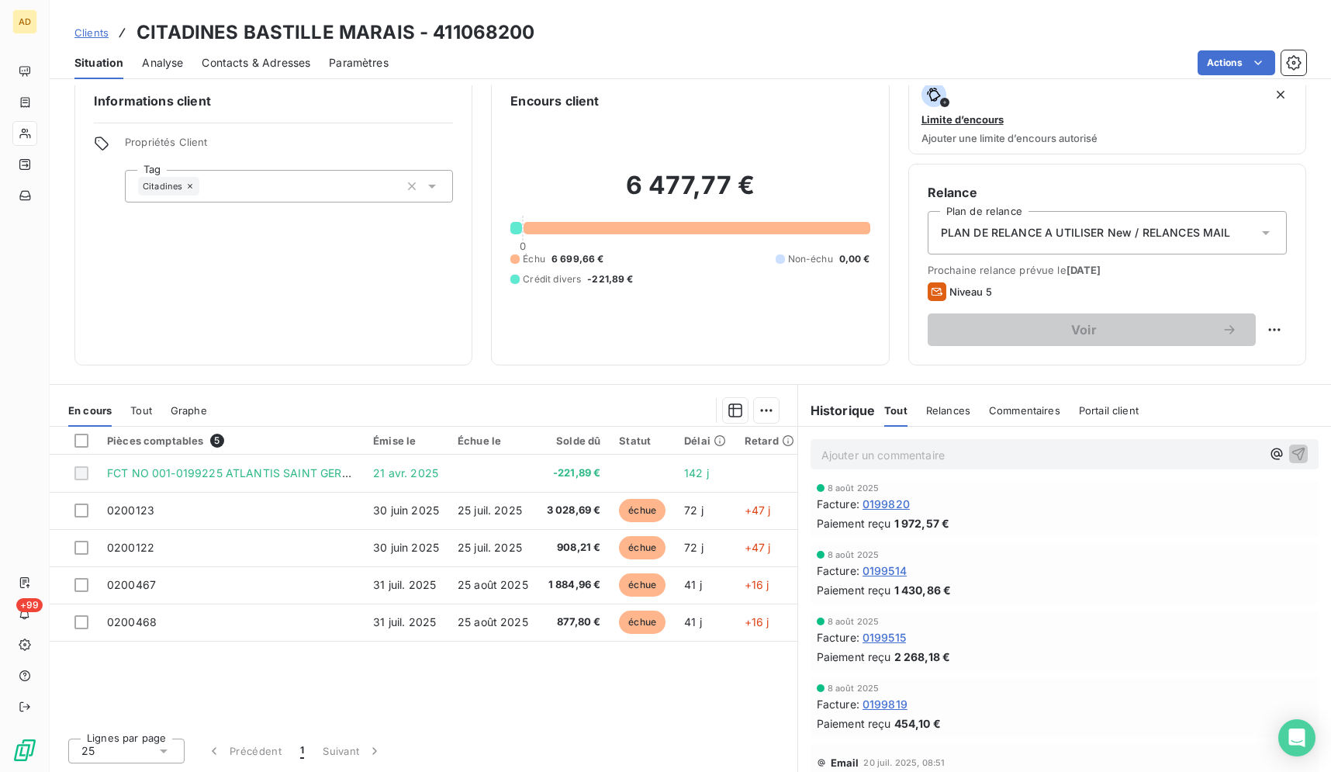
click at [247, 80] on div "Clients CITADINES BASTILLE MARAIS - 411068200 Situation Analyse Contacts & Adre…" at bounding box center [690, 386] width 1281 height 772
click at [255, 64] on span "Contacts & Adresses" at bounding box center [256, 63] width 109 height 16
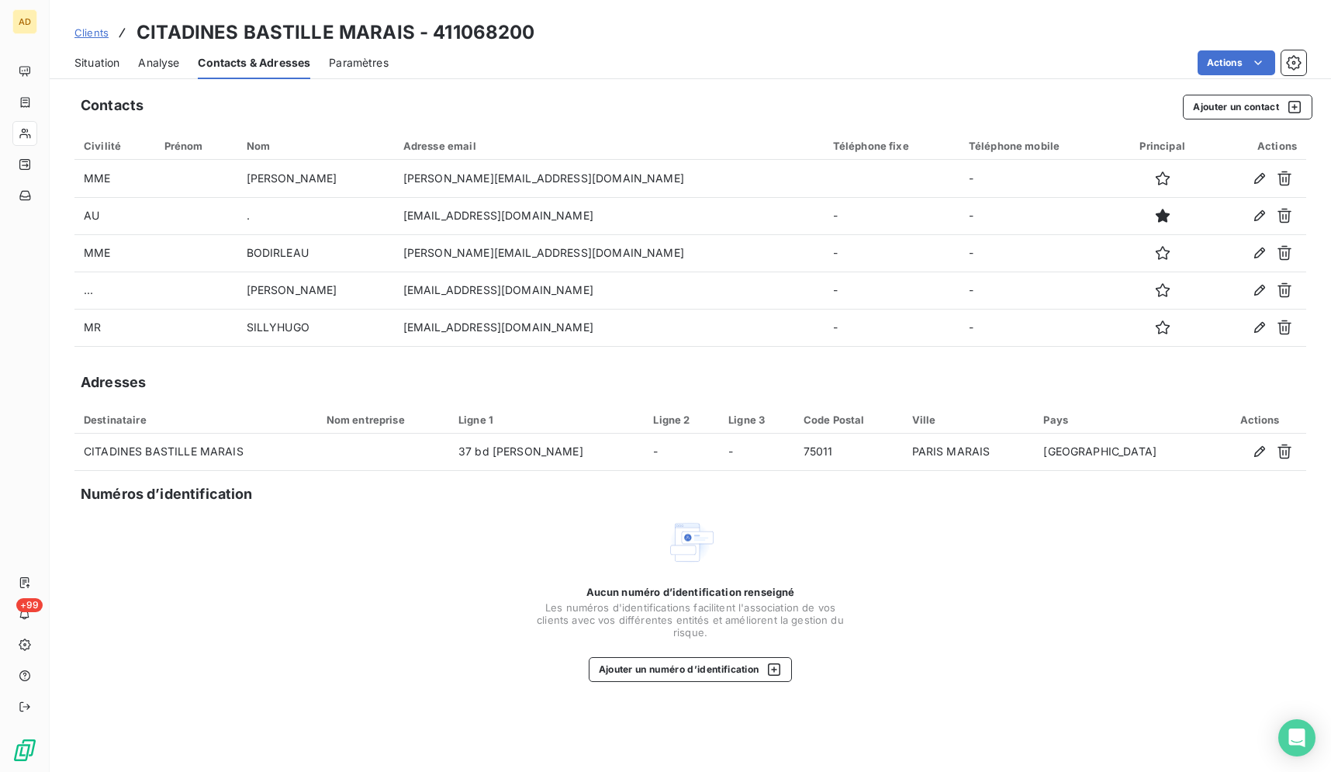
click at [85, 61] on span "Situation" at bounding box center [96, 63] width 45 height 16
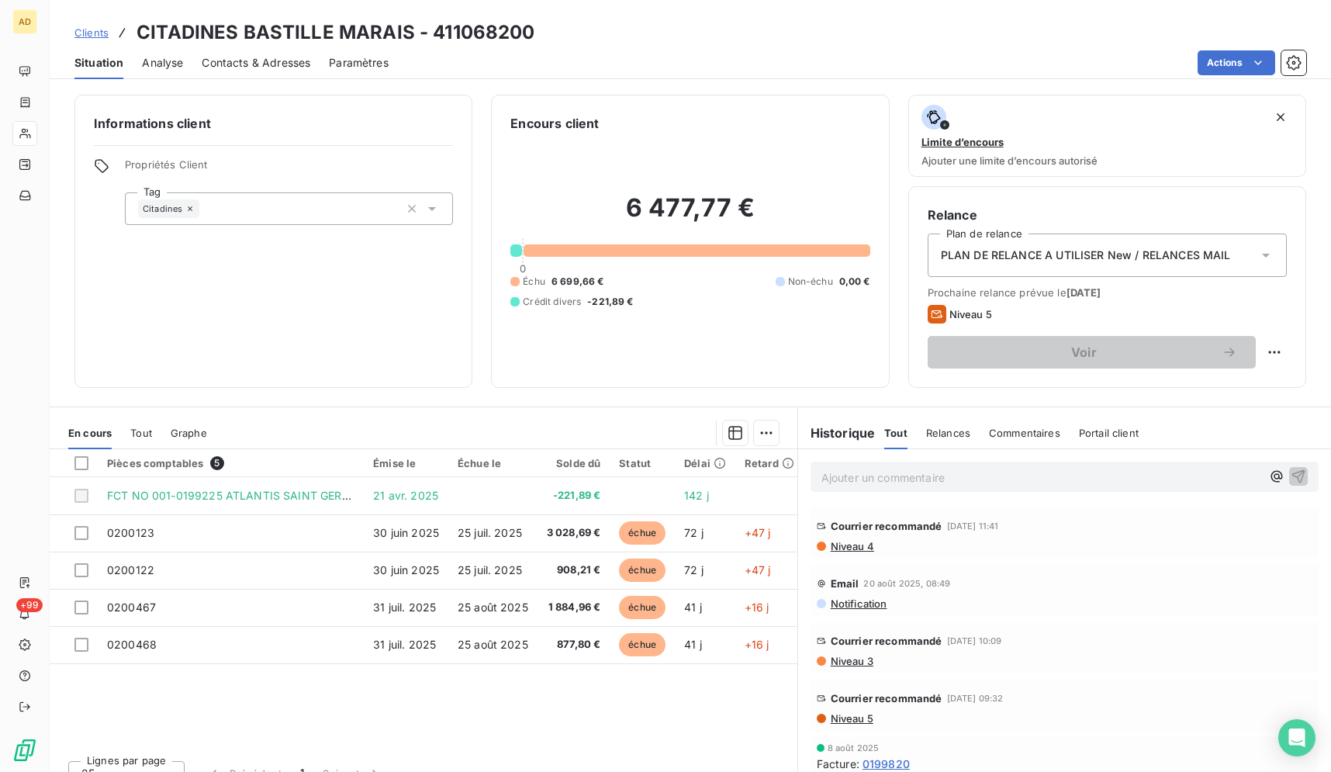
click at [257, 50] on div "Contacts & Adresses" at bounding box center [256, 63] width 109 height 33
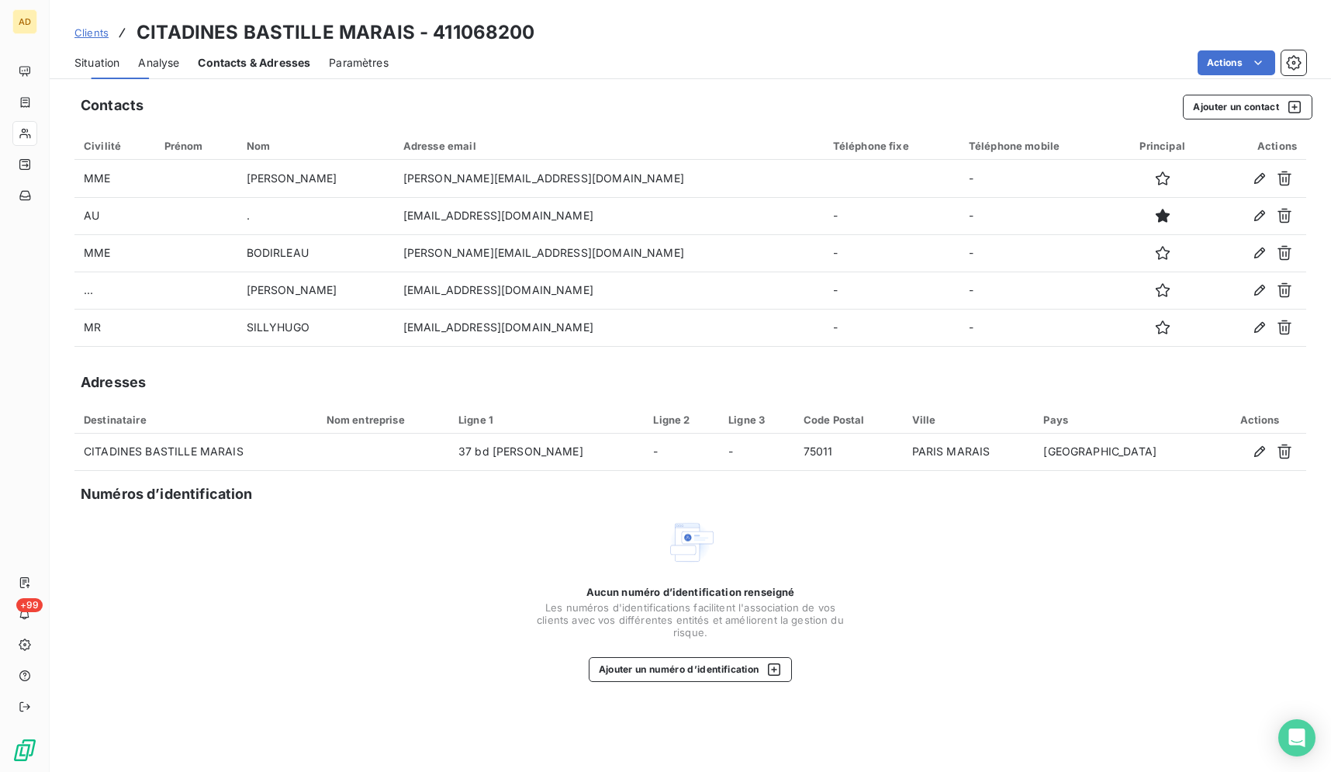
click at [266, 67] on span "Contacts & Adresses" at bounding box center [254, 63] width 112 height 16
click at [1210, 109] on button "Ajouter un contact" at bounding box center [1248, 107] width 130 height 25
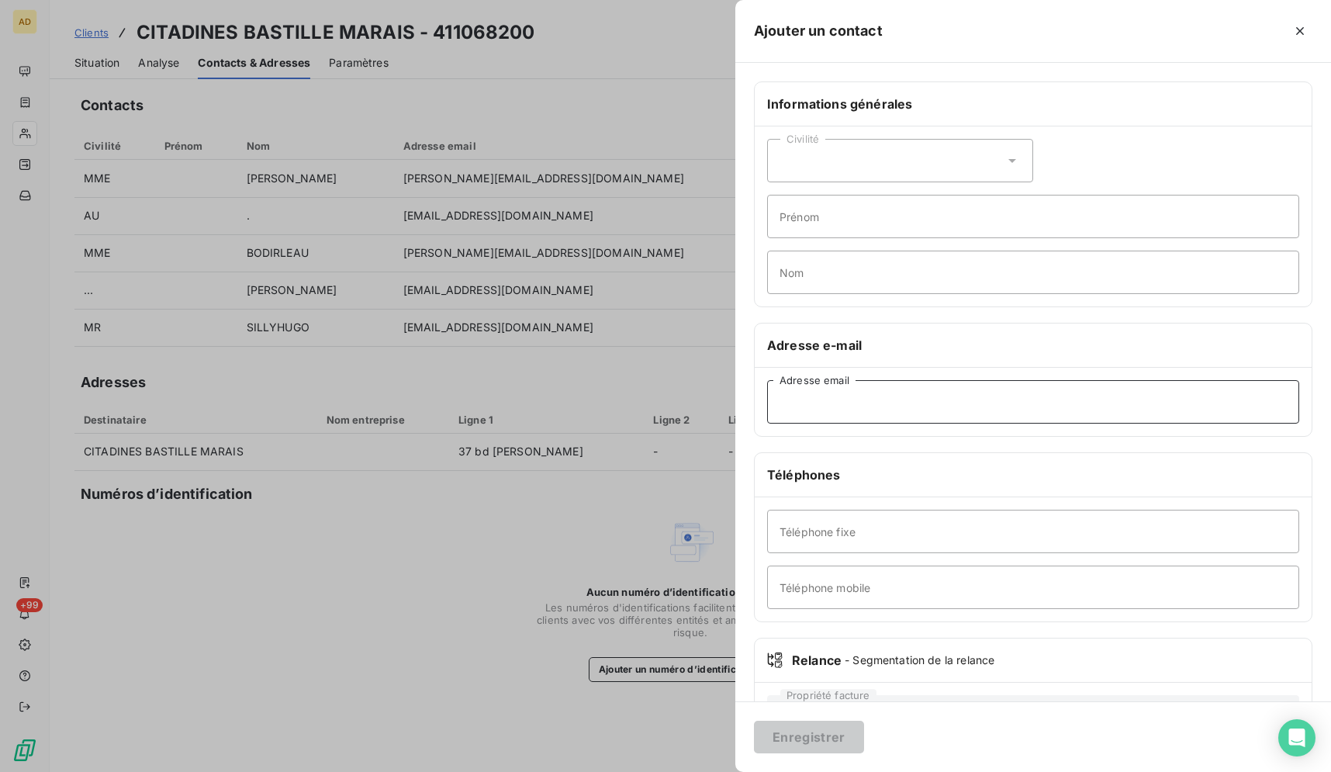
click at [929, 399] on input "Adresse email" at bounding box center [1033, 401] width 532 height 43
paste input "[EMAIL_ADDRESS][DOMAIN_NAME]"
type input "[EMAIL_ADDRESS][DOMAIN_NAME]"
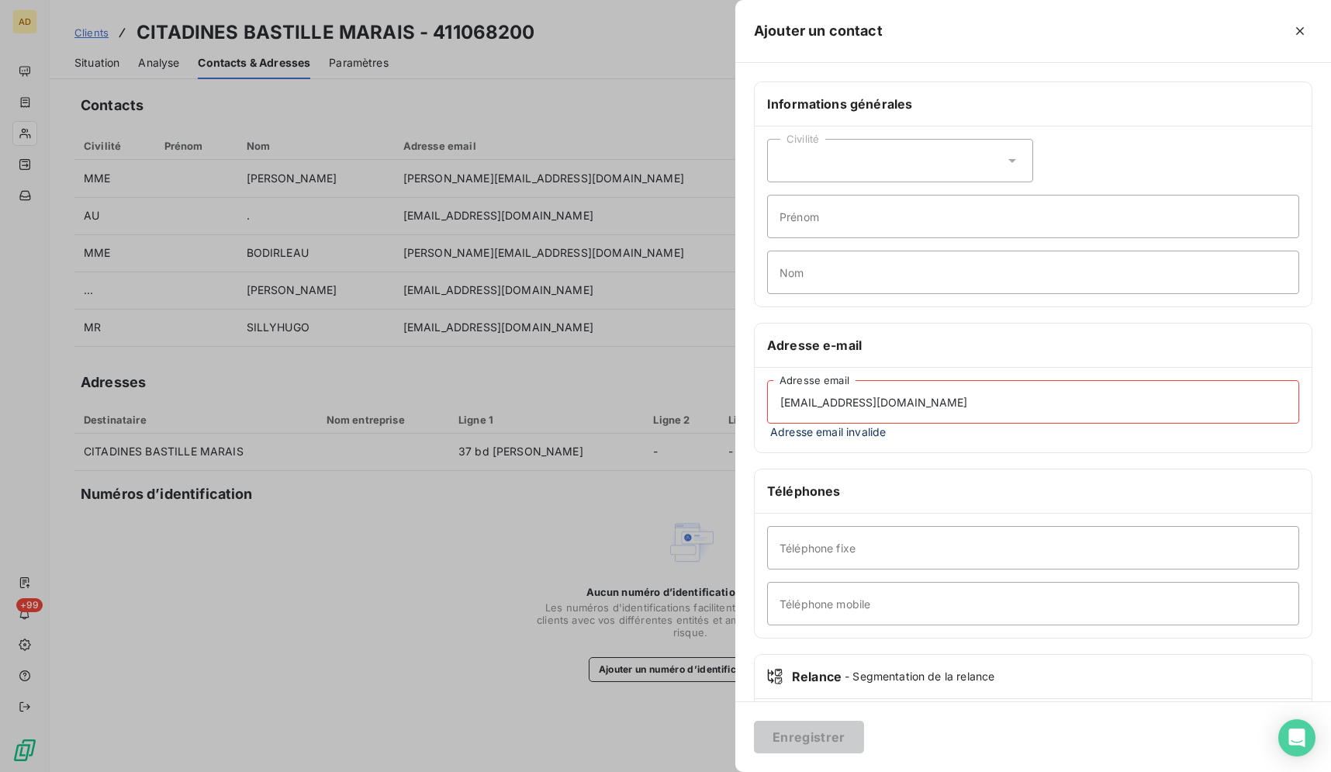
click at [775, 405] on input "[EMAIL_ADDRESS][DOMAIN_NAME]" at bounding box center [1033, 401] width 532 height 43
click at [606, 600] on div at bounding box center [665, 386] width 1331 height 772
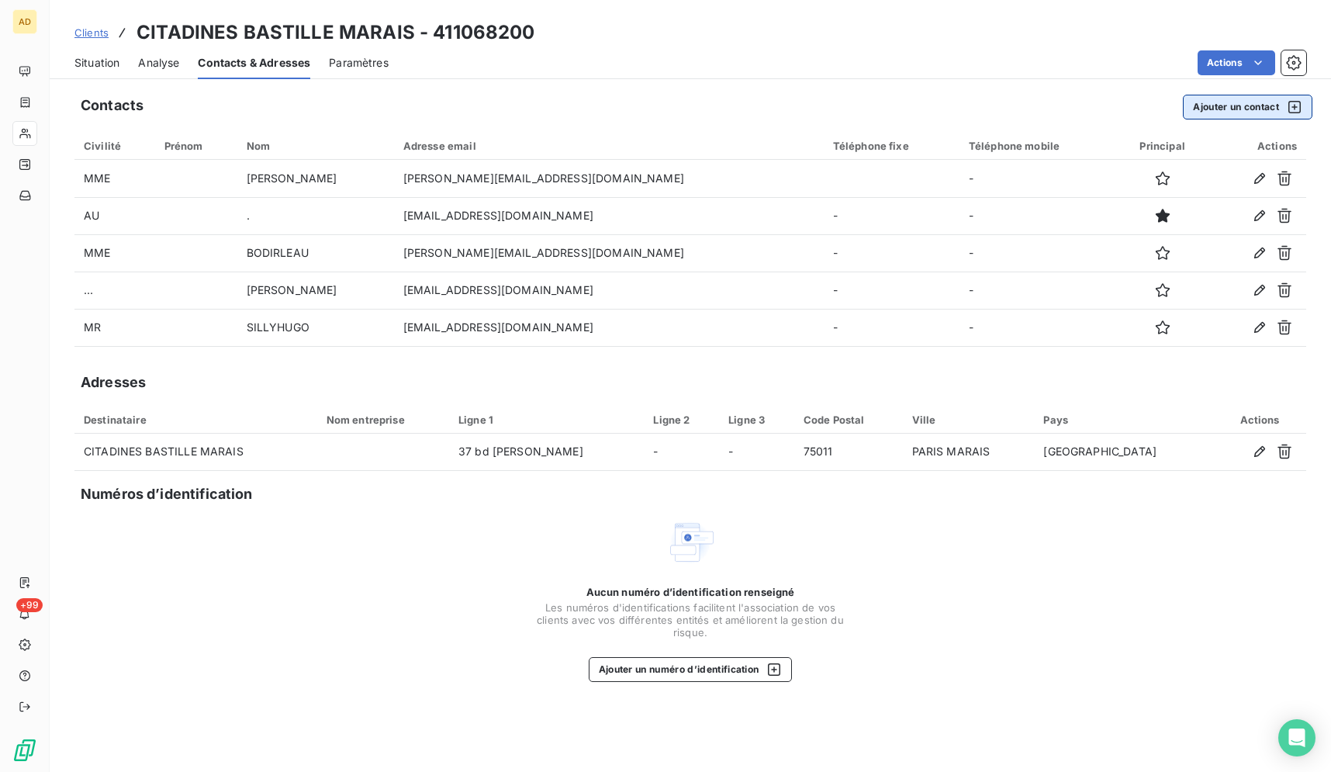
click at [1243, 110] on button "Ajouter un contact" at bounding box center [1248, 107] width 130 height 25
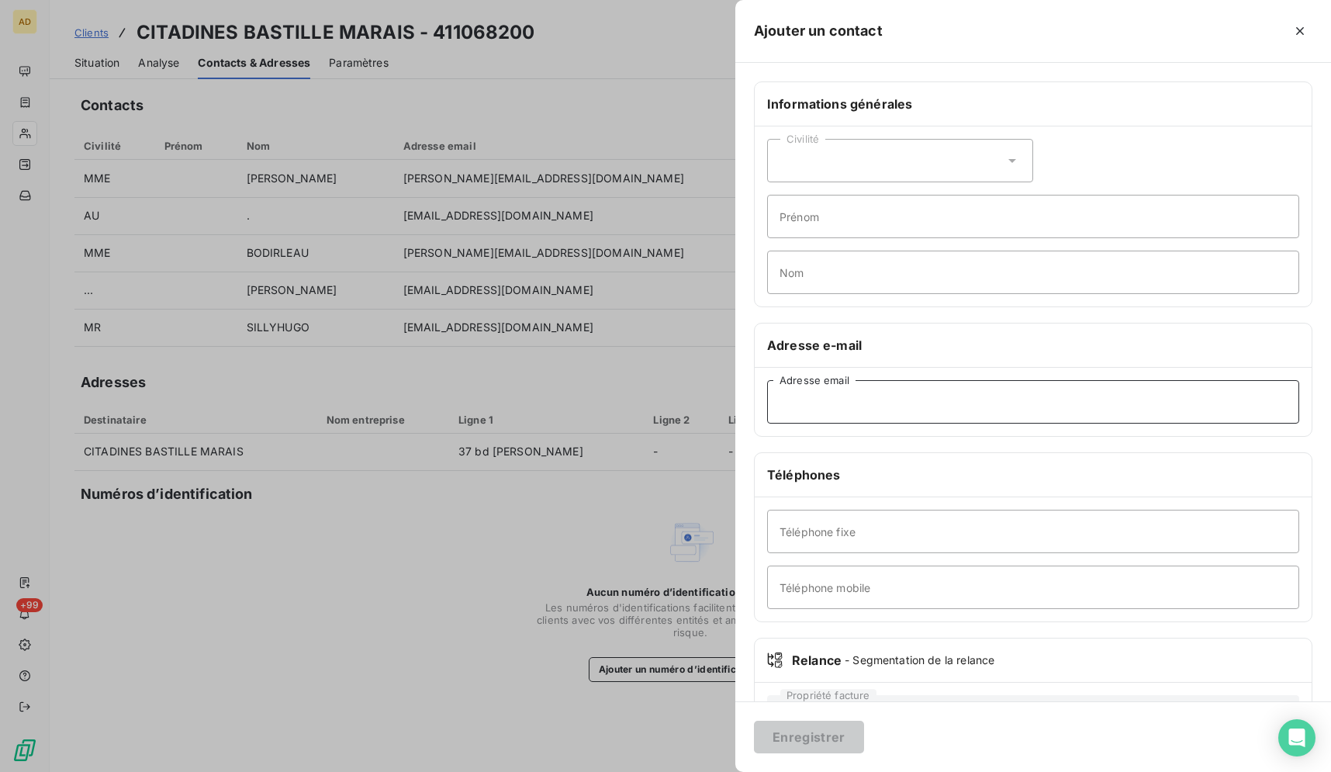
click at [903, 407] on input "Adresse email" at bounding box center [1033, 401] width 532 height 43
paste input "[EMAIL_ADDRESS][DOMAIN_NAME]"
type input "[EMAIL_ADDRESS][DOMAIN_NAME]"
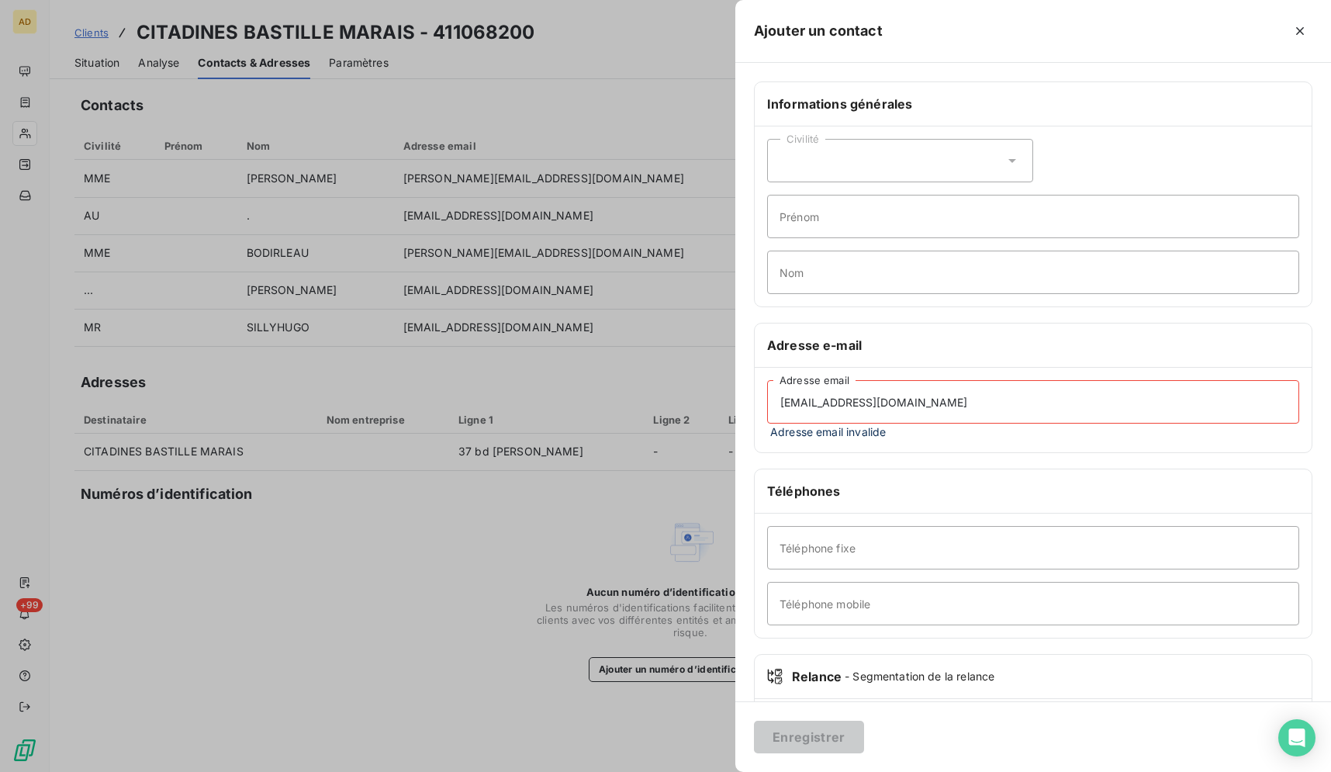
click at [598, 618] on div at bounding box center [665, 386] width 1331 height 772
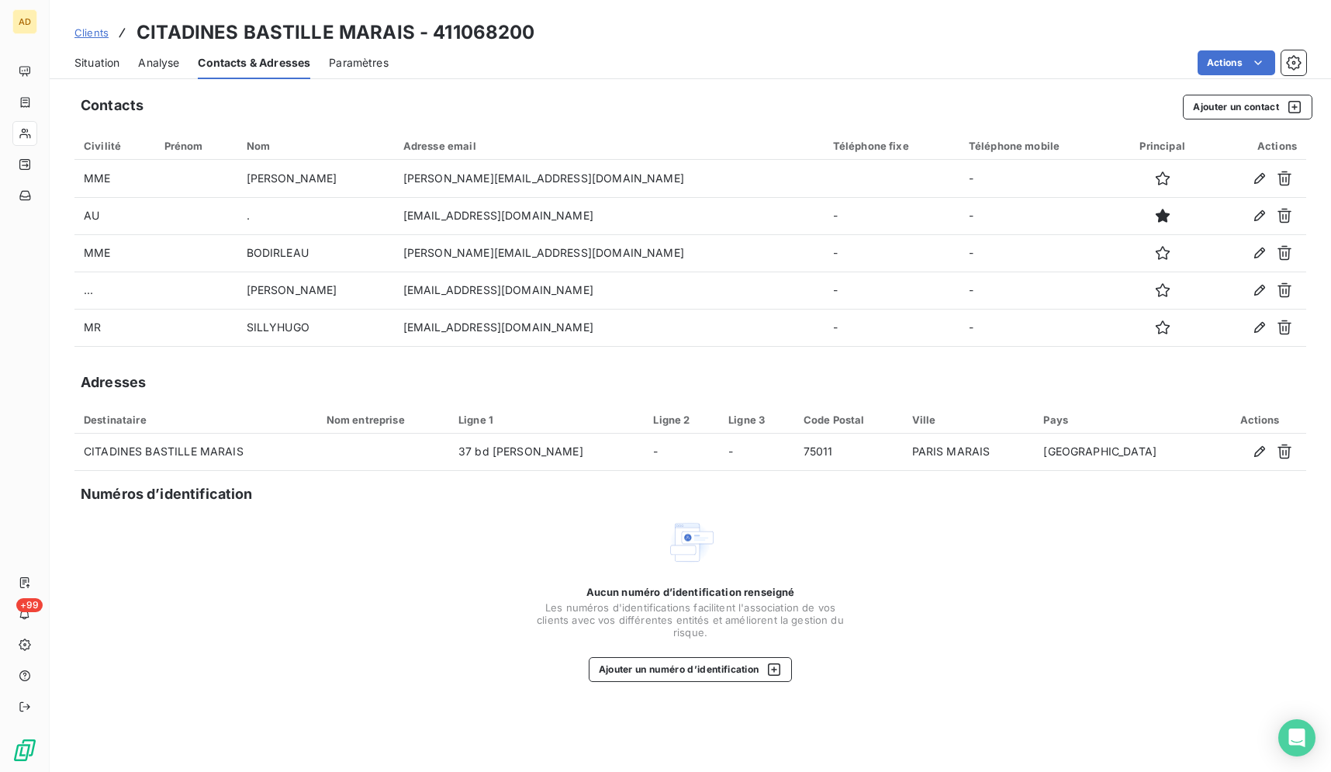
click at [106, 60] on span "Situation" at bounding box center [96, 63] width 45 height 16
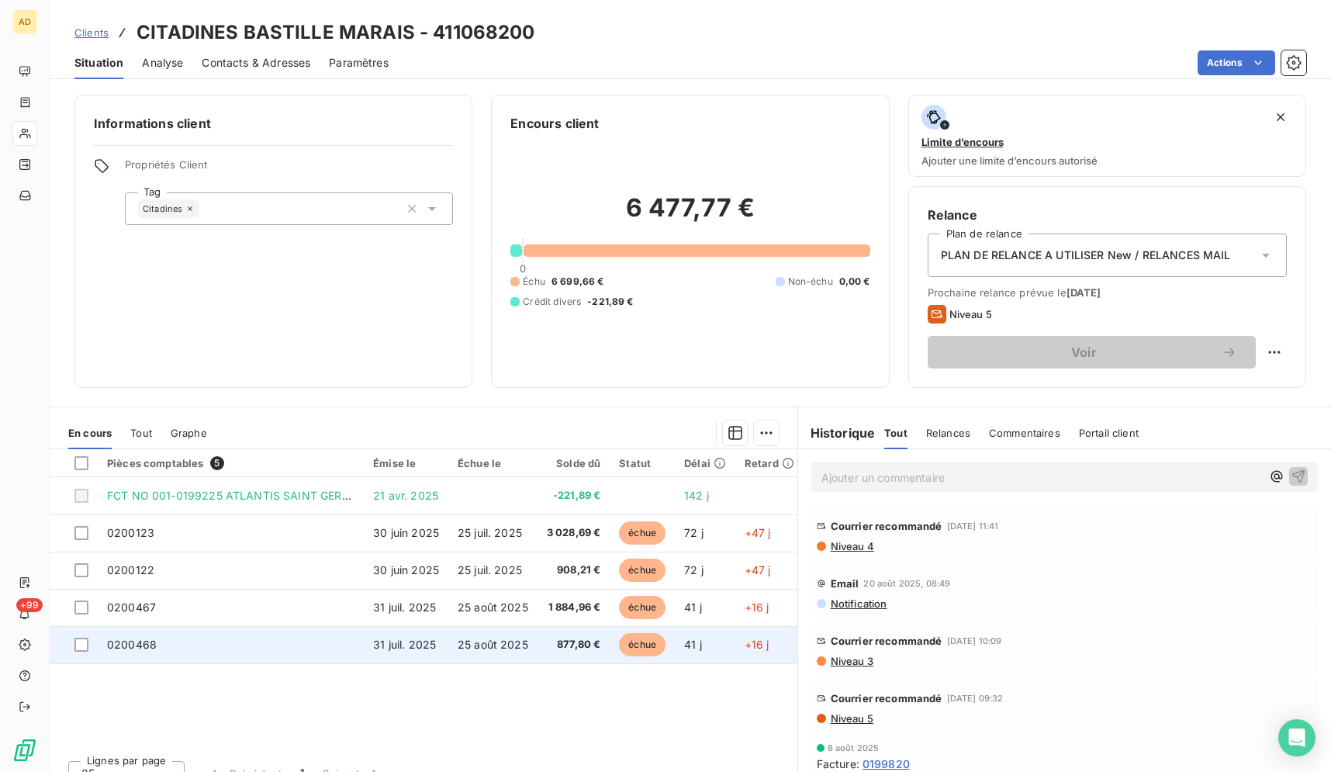
drag, startPoint x: 136, startPoint y: 26, endPoint x: 751, endPoint y: 657, distance: 881.4
click at [751, 657] on div "Clients CITADINES BASTILLE MARAIS - 411068200 Situation Analyse Contacts & Adre…" at bounding box center [690, 386] width 1281 height 772
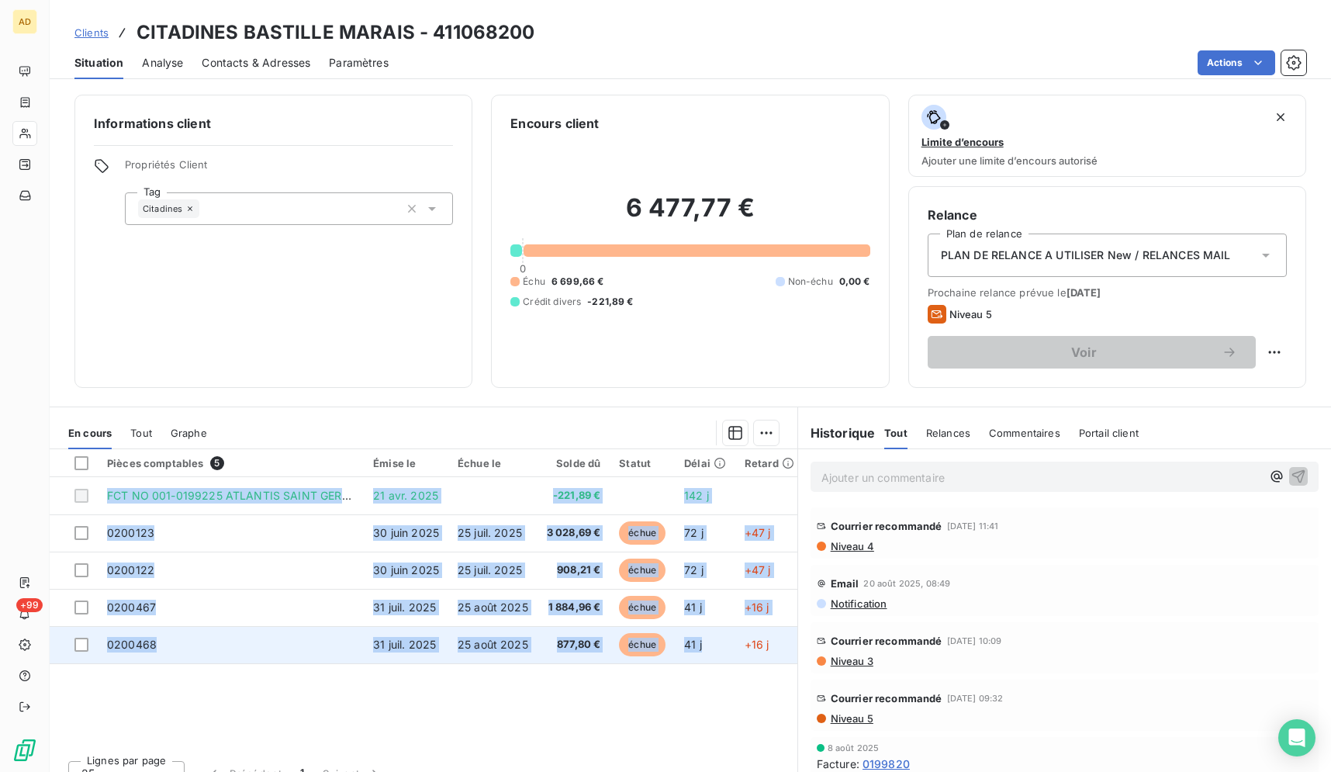
drag, startPoint x: 130, startPoint y: 29, endPoint x: 721, endPoint y: 649, distance: 857.4
click at [721, 649] on div "Clients CITADINES BASTILLE MARAIS - 411068200 Situation Analyse Contacts & Adre…" at bounding box center [690, 386] width 1281 height 772
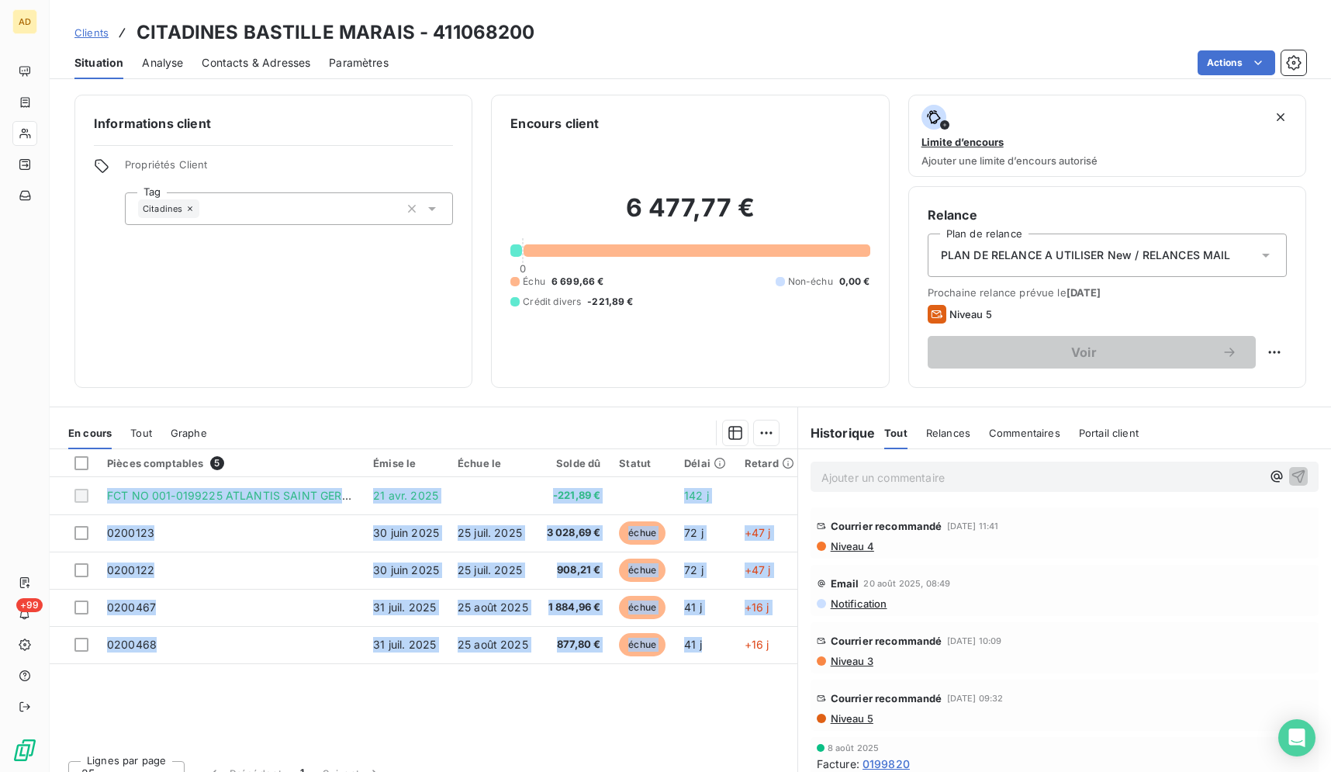
click at [393, 709] on div "Pièces comptables 5 Émise le Échue le Solde dû Statut Délai Retard FCT NO 001-0…" at bounding box center [424, 598] width 748 height 299
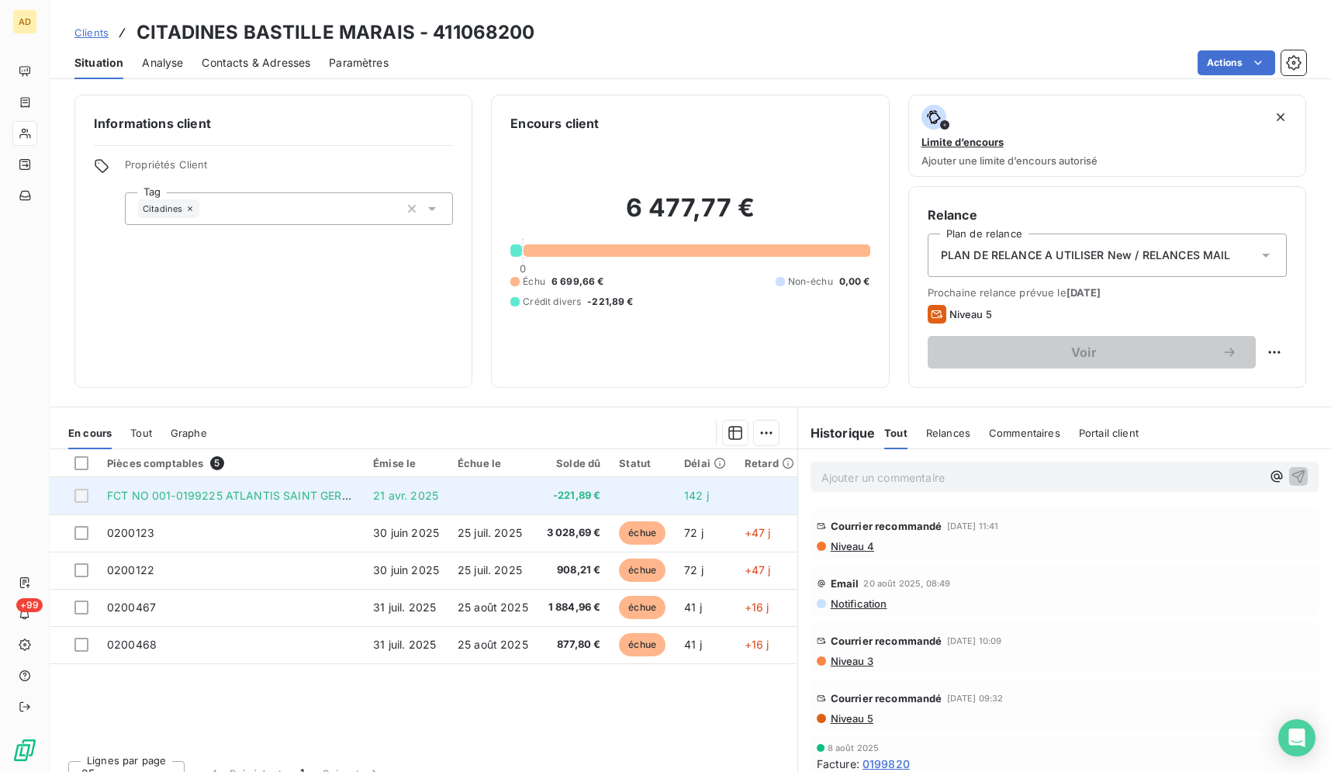
click at [413, 492] on span "21 avr. 2025" at bounding box center [405, 495] width 65 height 13
click at [384, 502] on td "21 avr. 2025" at bounding box center [406, 495] width 85 height 37
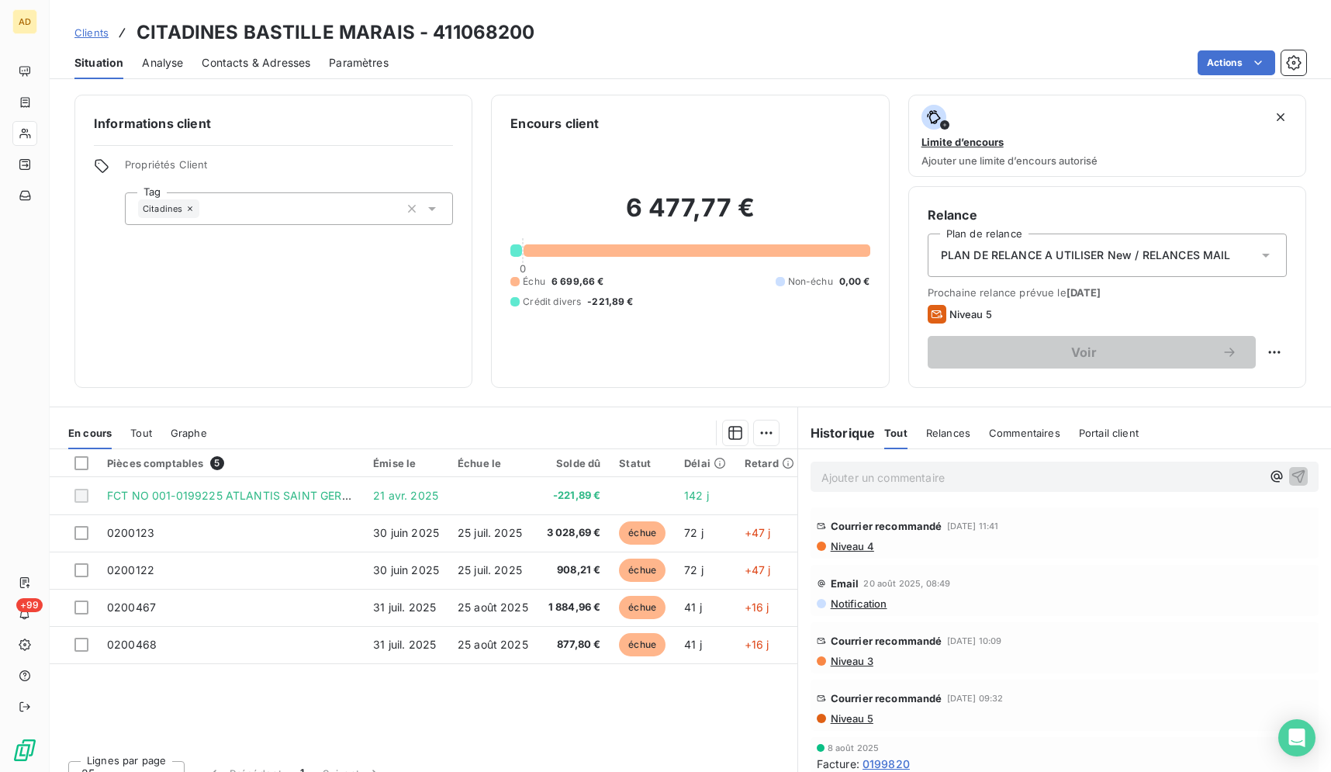
click at [743, 66] on div "Actions" at bounding box center [856, 62] width 899 height 25
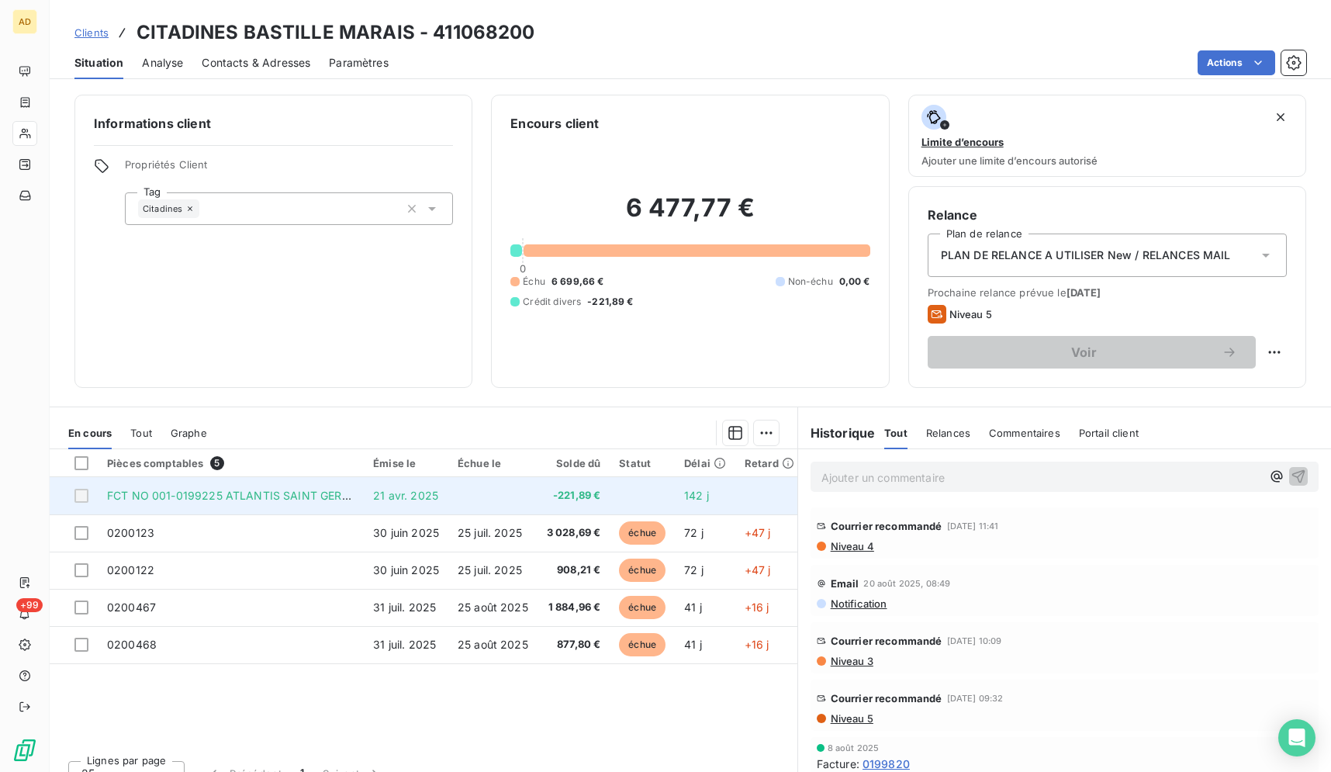
click at [548, 503] on td "-221,89 €" at bounding box center [573, 495] width 73 height 37
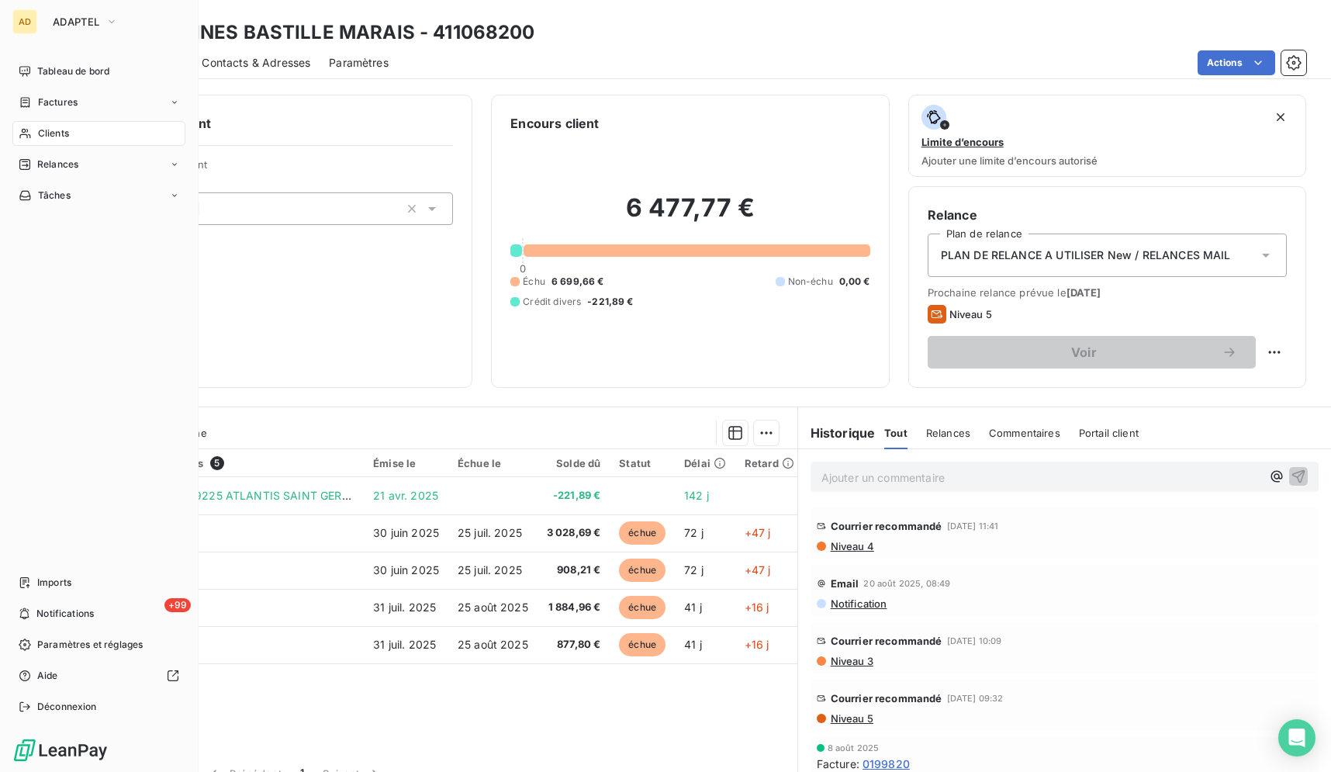
click at [23, 142] on div "Clients" at bounding box center [98, 133] width 173 height 25
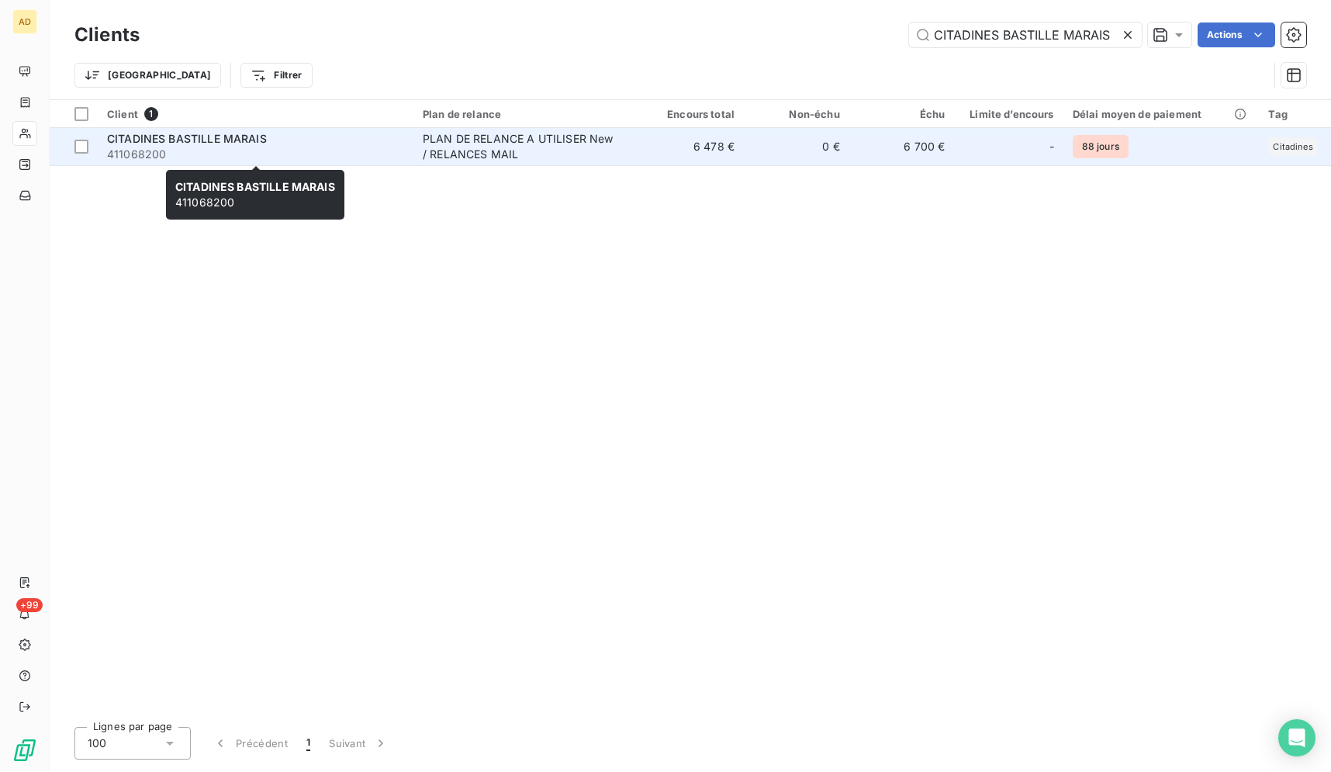
click at [342, 148] on span "411068200" at bounding box center [255, 155] width 297 height 16
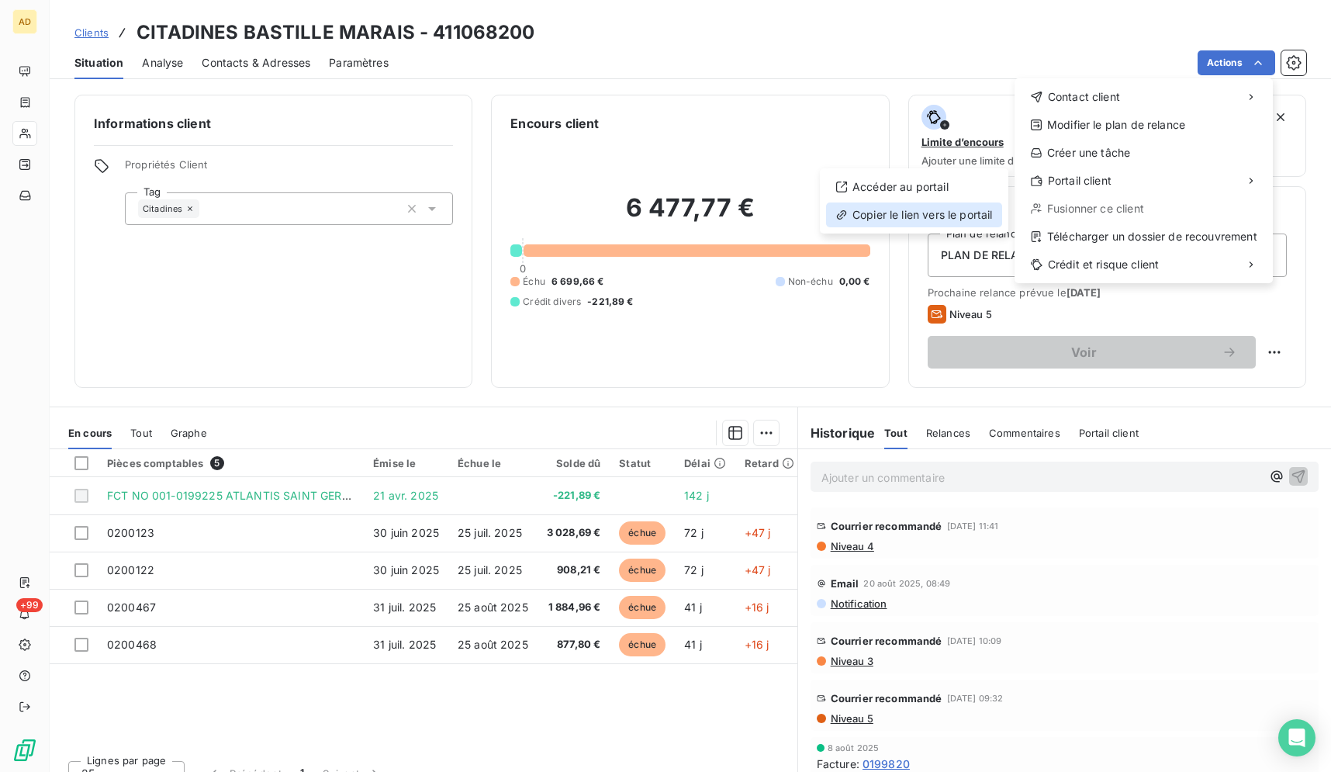
click at [942, 218] on div "Copier le lien vers le portail" at bounding box center [914, 214] width 176 height 25
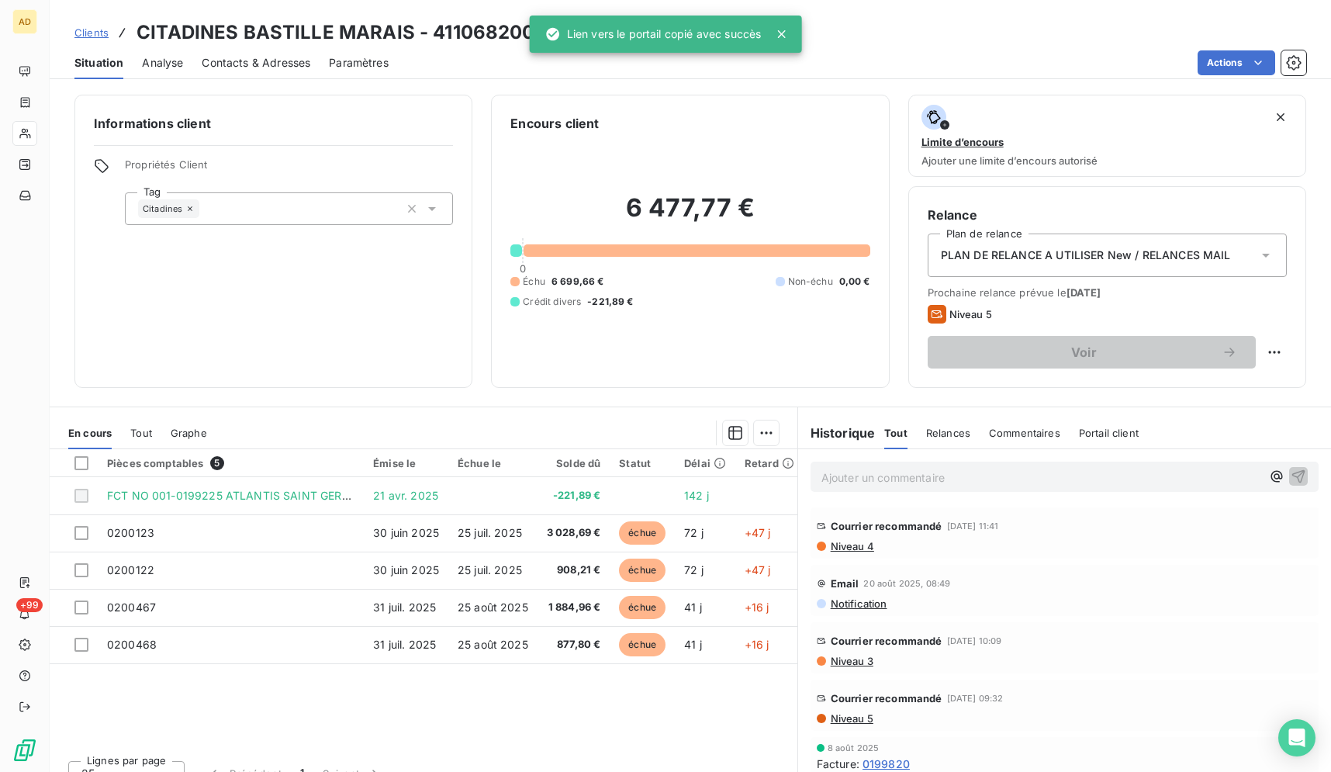
click at [271, 53] on div "Contacts & Adresses" at bounding box center [256, 63] width 109 height 33
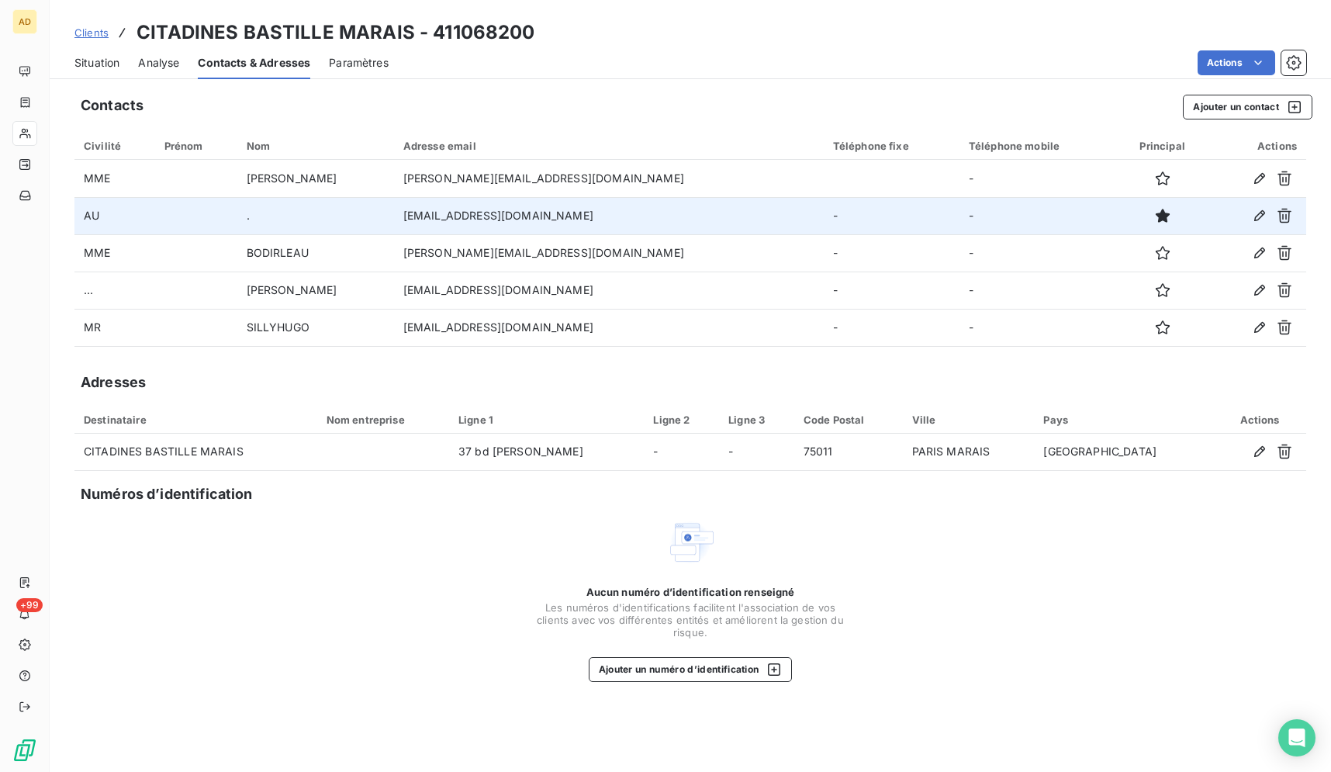
drag, startPoint x: 638, startPoint y: 216, endPoint x: 456, endPoint y: 221, distance: 181.6
click at [456, 221] on td "[EMAIL_ADDRESS][DOMAIN_NAME]" at bounding box center [609, 215] width 430 height 37
copy td "[EMAIL_ADDRESS][DOMAIN_NAME]"
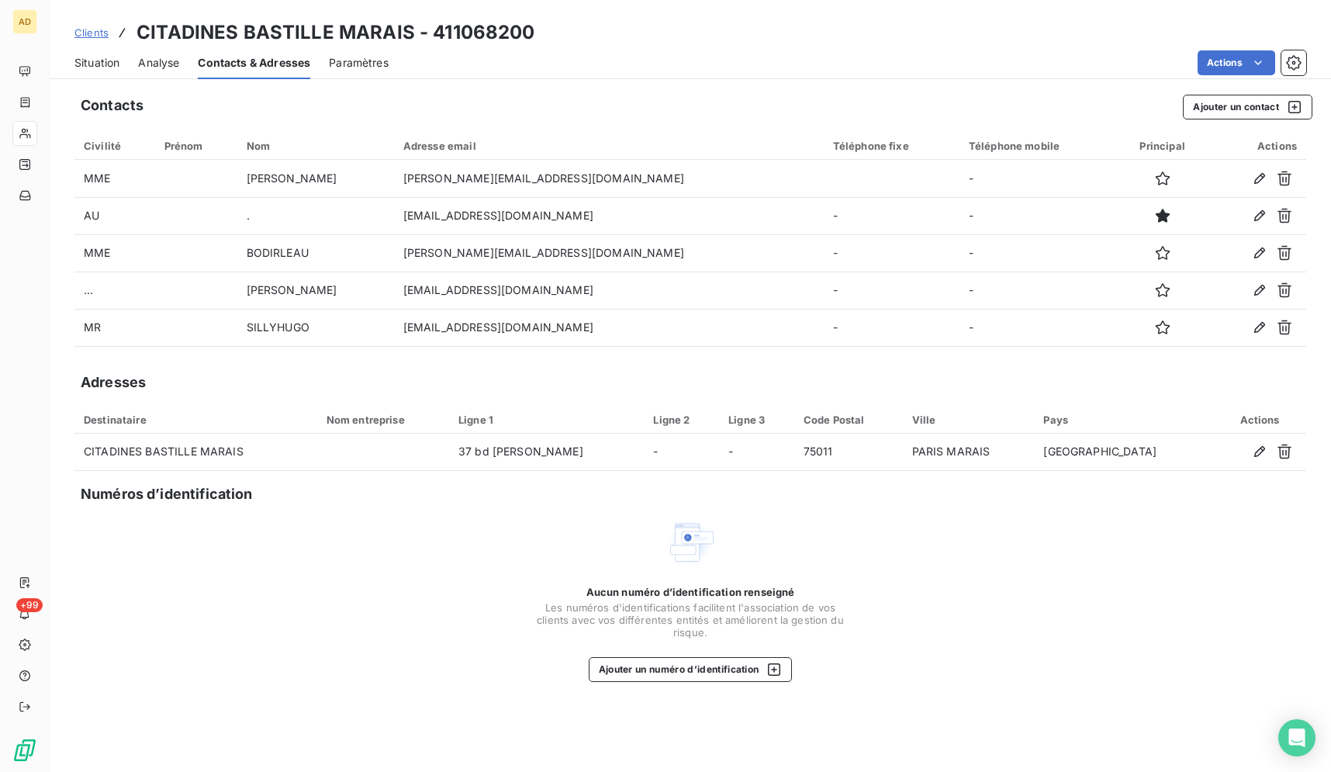
click at [102, 65] on span "Situation" at bounding box center [96, 63] width 45 height 16
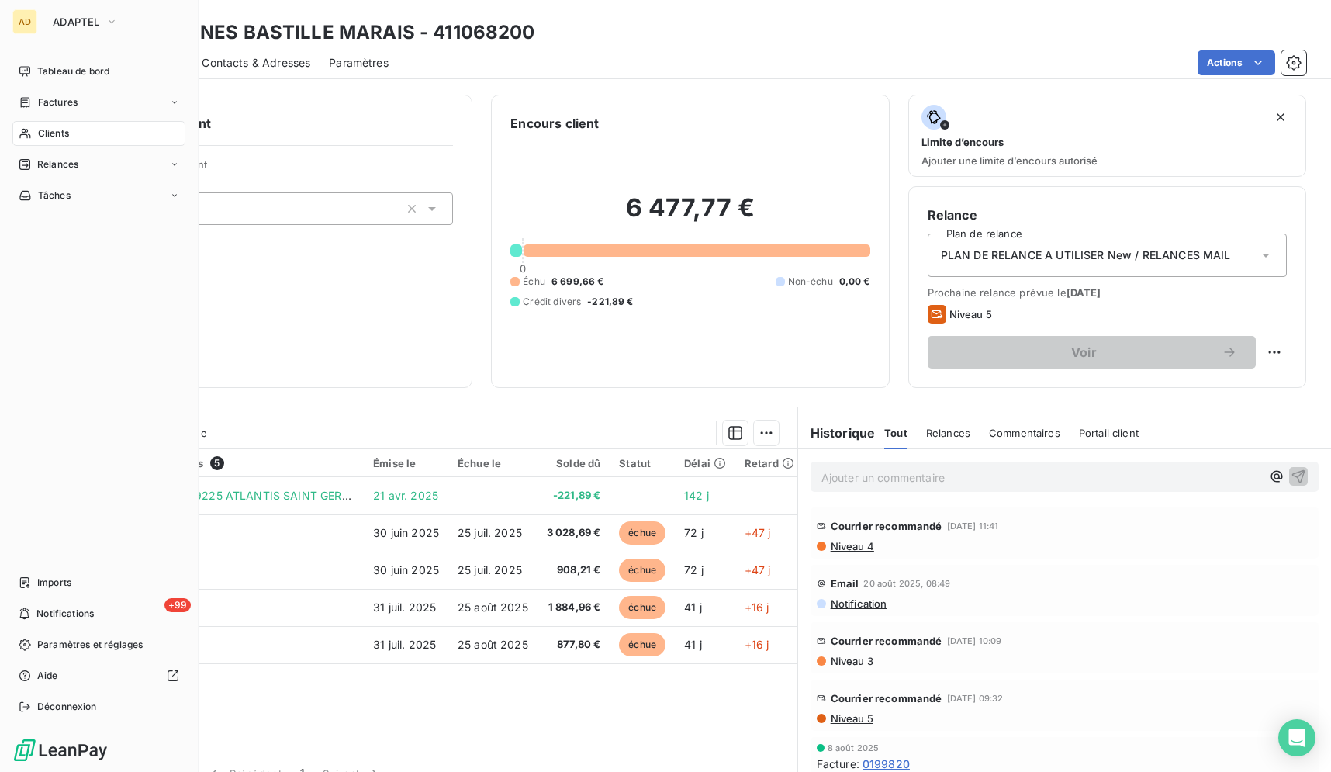
click at [25, 143] on div "Clients" at bounding box center [98, 133] width 173 height 25
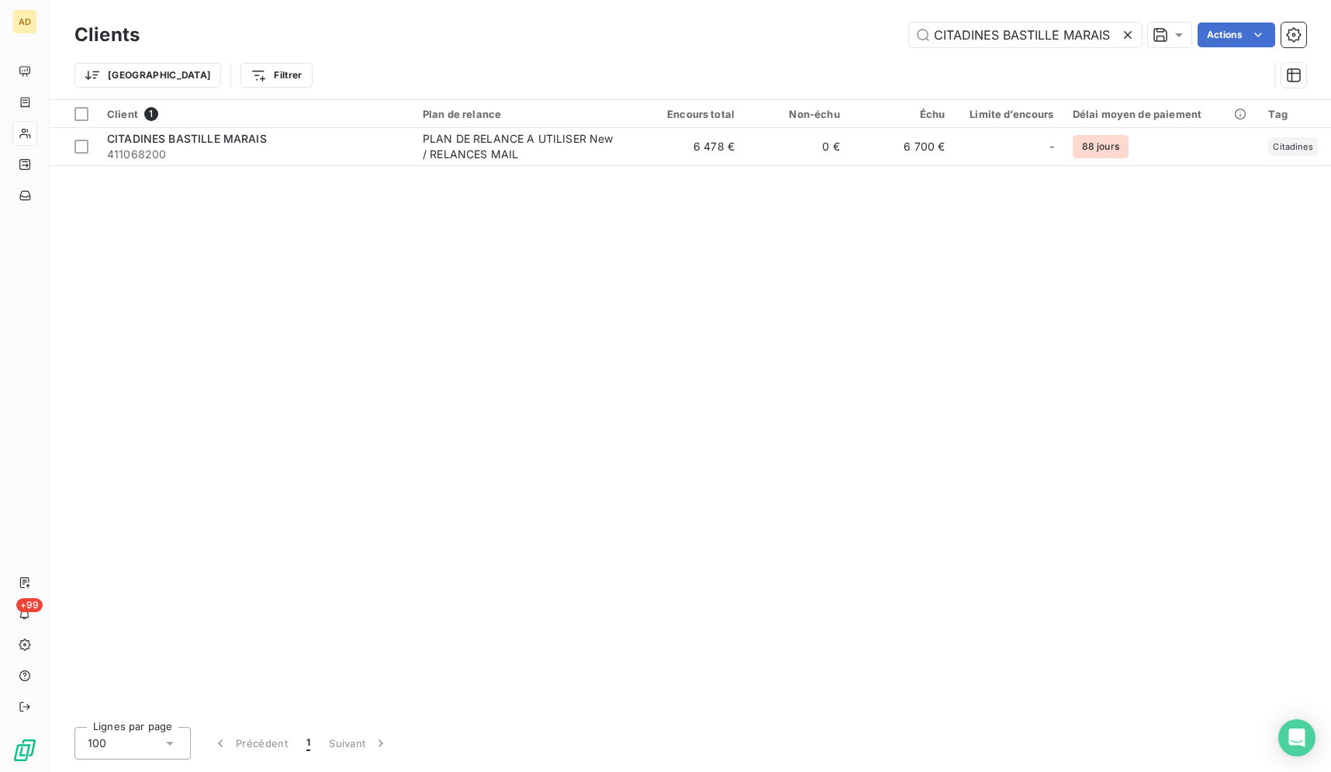
click at [1126, 39] on icon at bounding box center [1128, 35] width 16 height 16
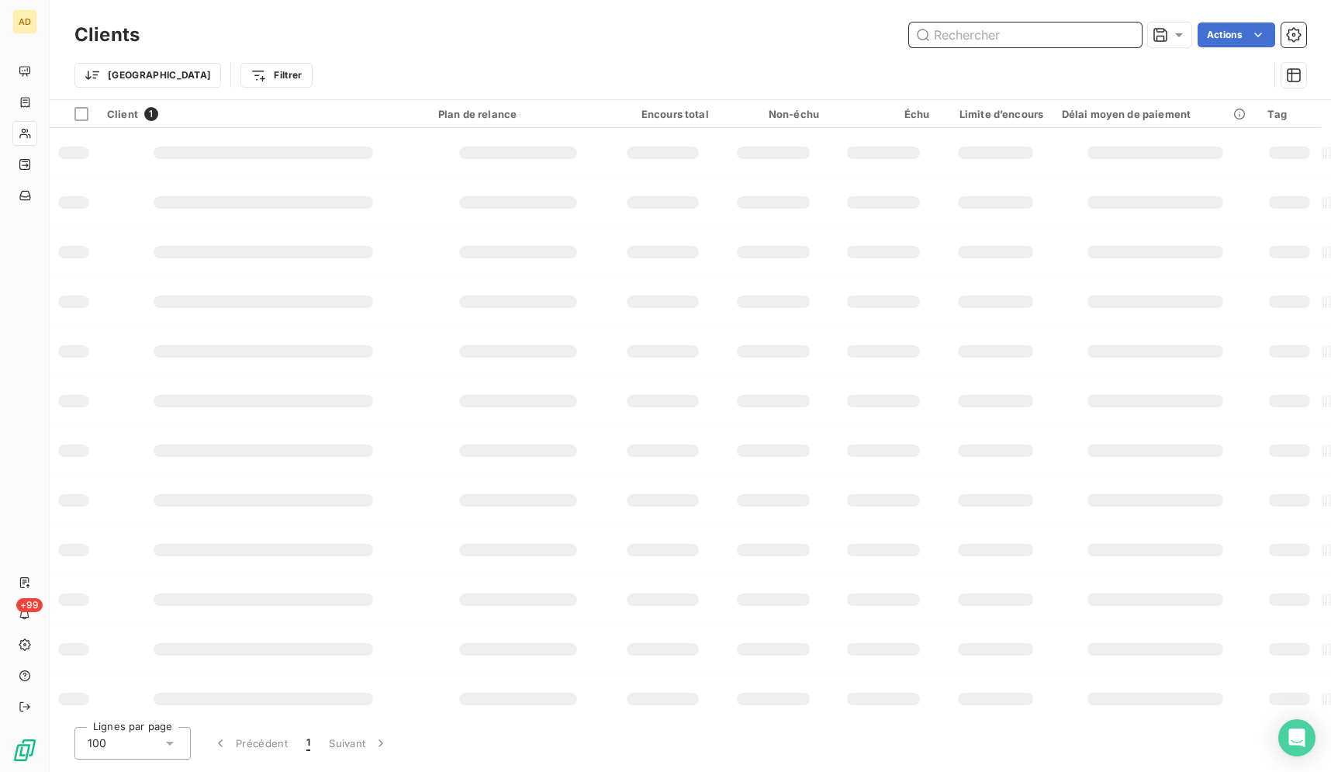
click at [1126, 39] on input "text" at bounding box center [1025, 34] width 233 height 25
click at [1054, 42] on input "text" at bounding box center [1025, 34] width 233 height 25
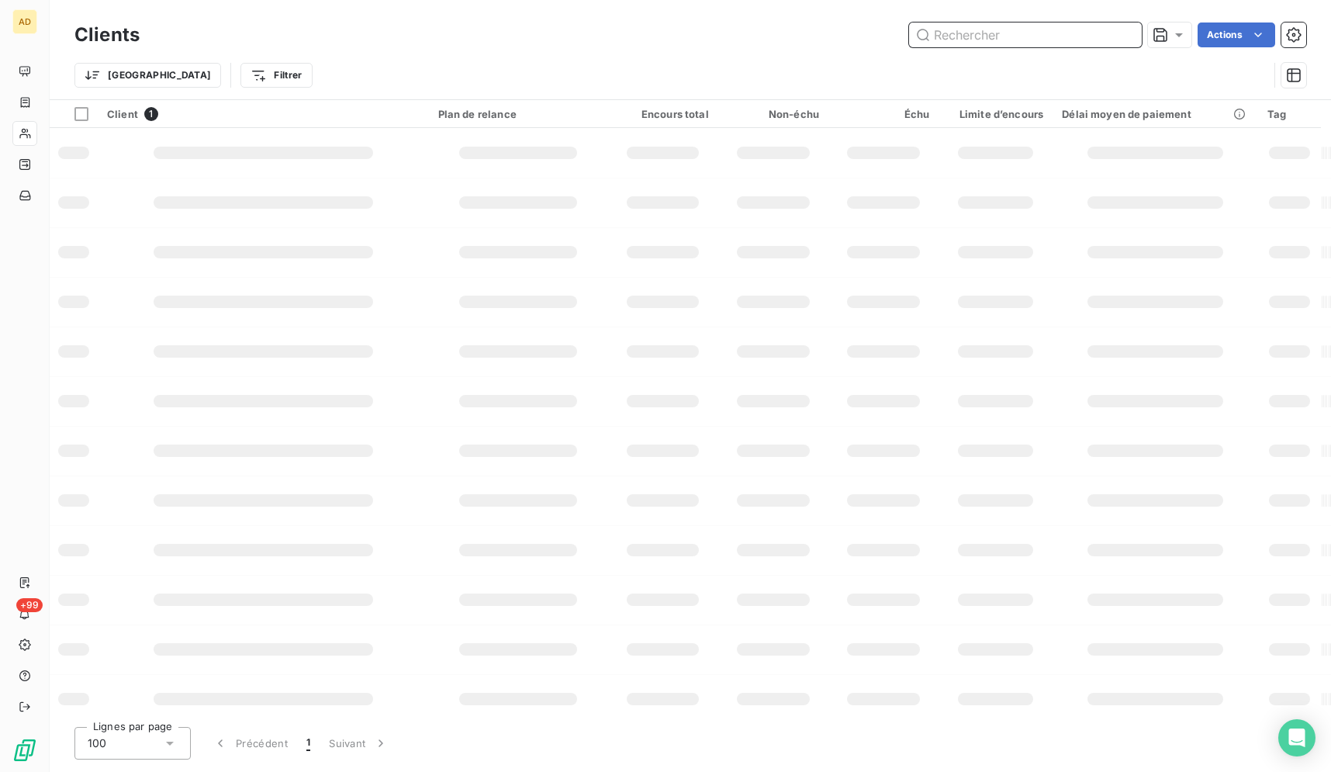
click at [1054, 42] on input "text" at bounding box center [1025, 34] width 233 height 25
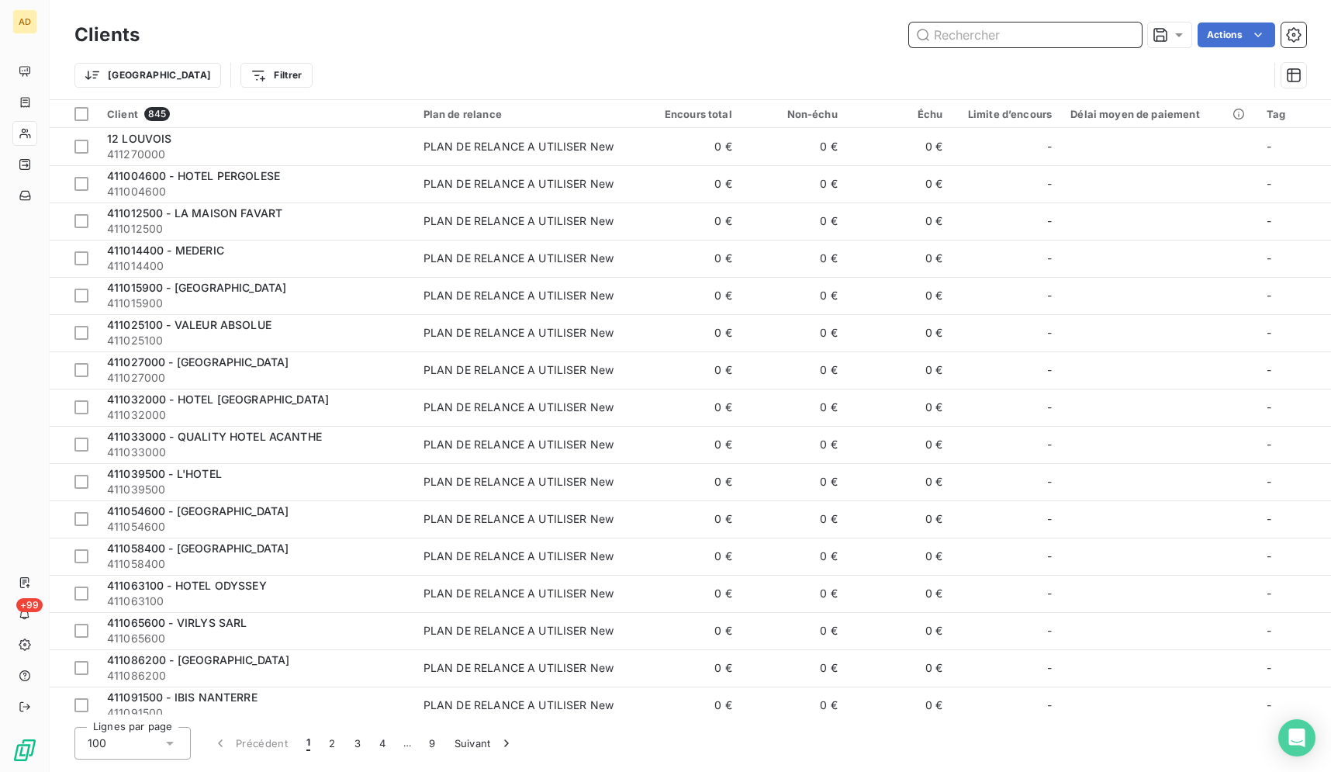
click at [1054, 42] on input "text" at bounding box center [1025, 34] width 233 height 25
paste input "POLO DE [GEOGRAPHIC_DATA]"
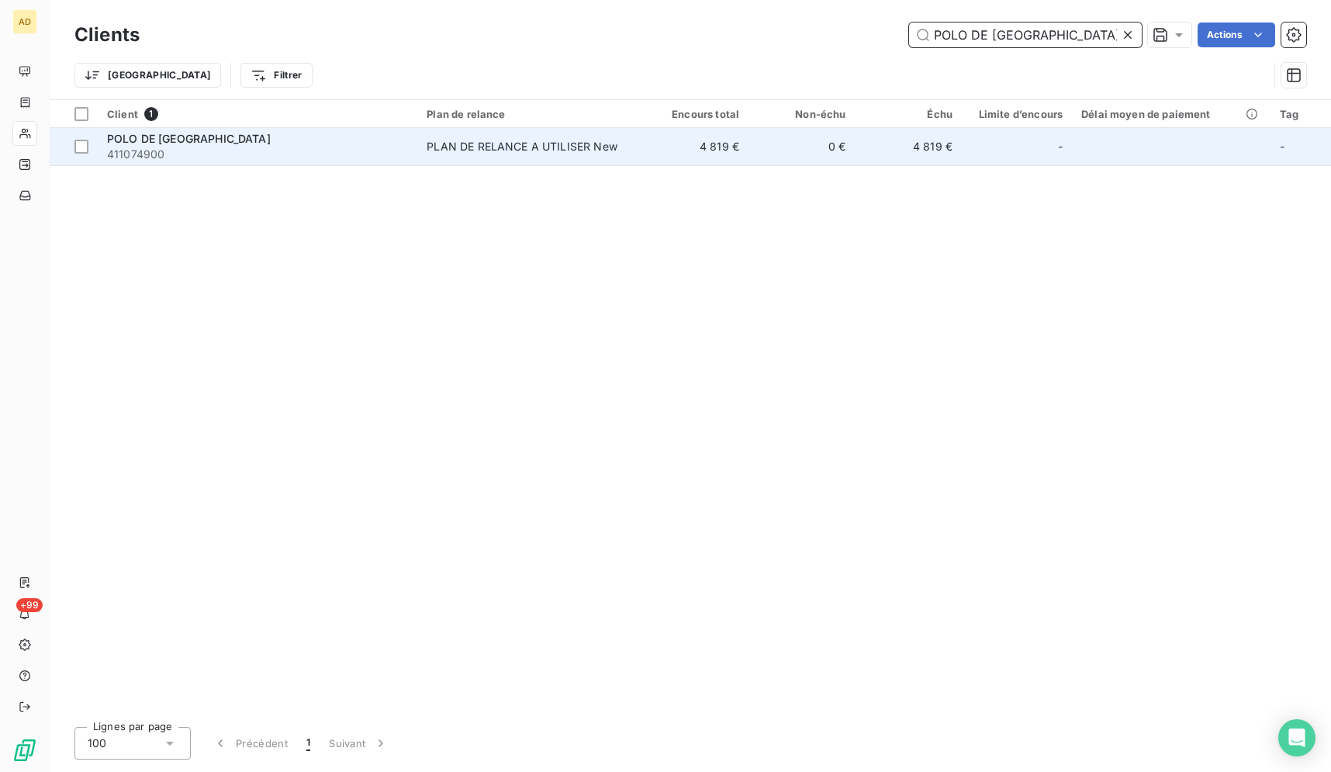
type input "POLO DE [GEOGRAPHIC_DATA]"
click at [628, 148] on span "PLAN DE RELANCE A UTILISER New" at bounding box center [530, 147] width 206 height 16
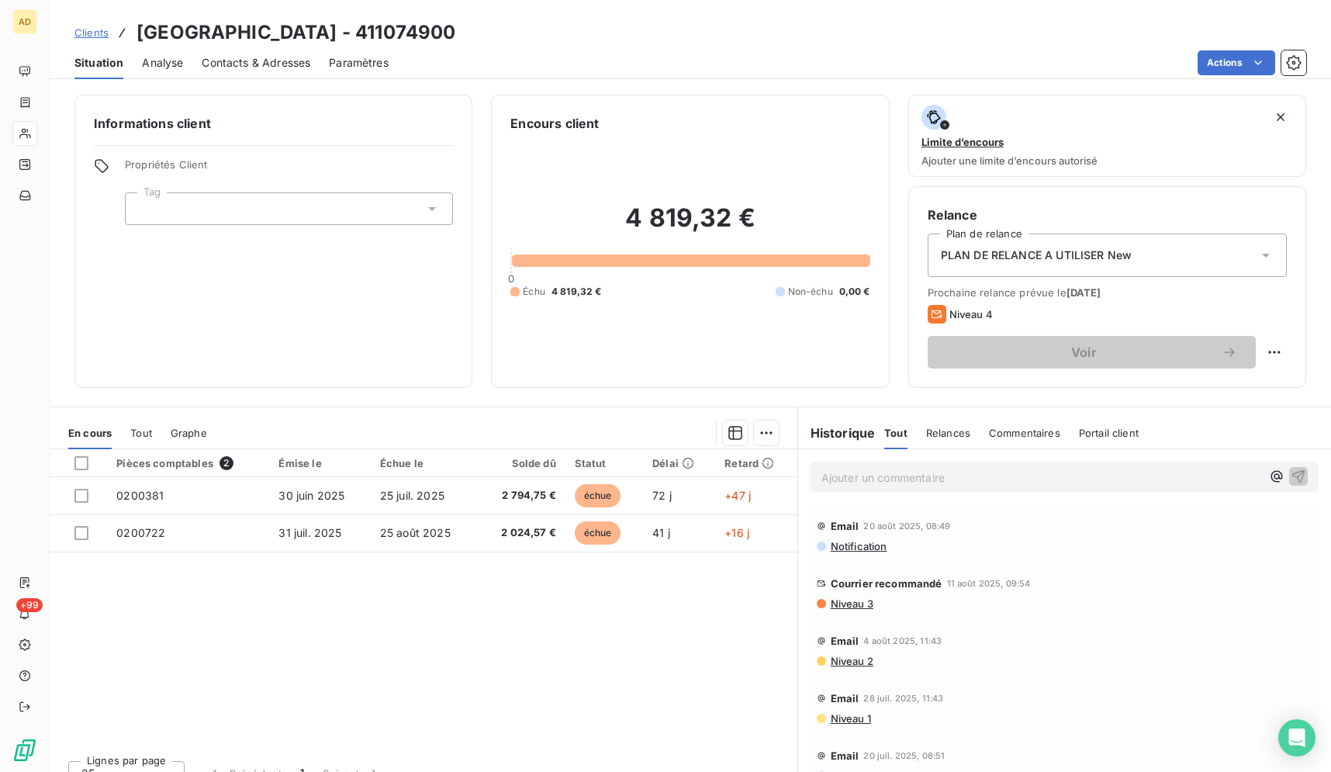
click at [610, 89] on div "Informations client Propriétés Client Tag Encours client 4 819,32 € 0 Échu 4 81…" at bounding box center [690, 428] width 1281 height 686
click at [593, 76] on div "Situation Analyse Contacts & Adresses Paramètres Actions" at bounding box center [690, 63] width 1281 height 33
click at [590, 77] on div "Situation Analyse Contacts & Adresses Paramètres Actions" at bounding box center [690, 63] width 1281 height 33
click at [589, 78] on div "Situation Analyse Contacts & Adresses Paramètres Actions" at bounding box center [690, 63] width 1281 height 33
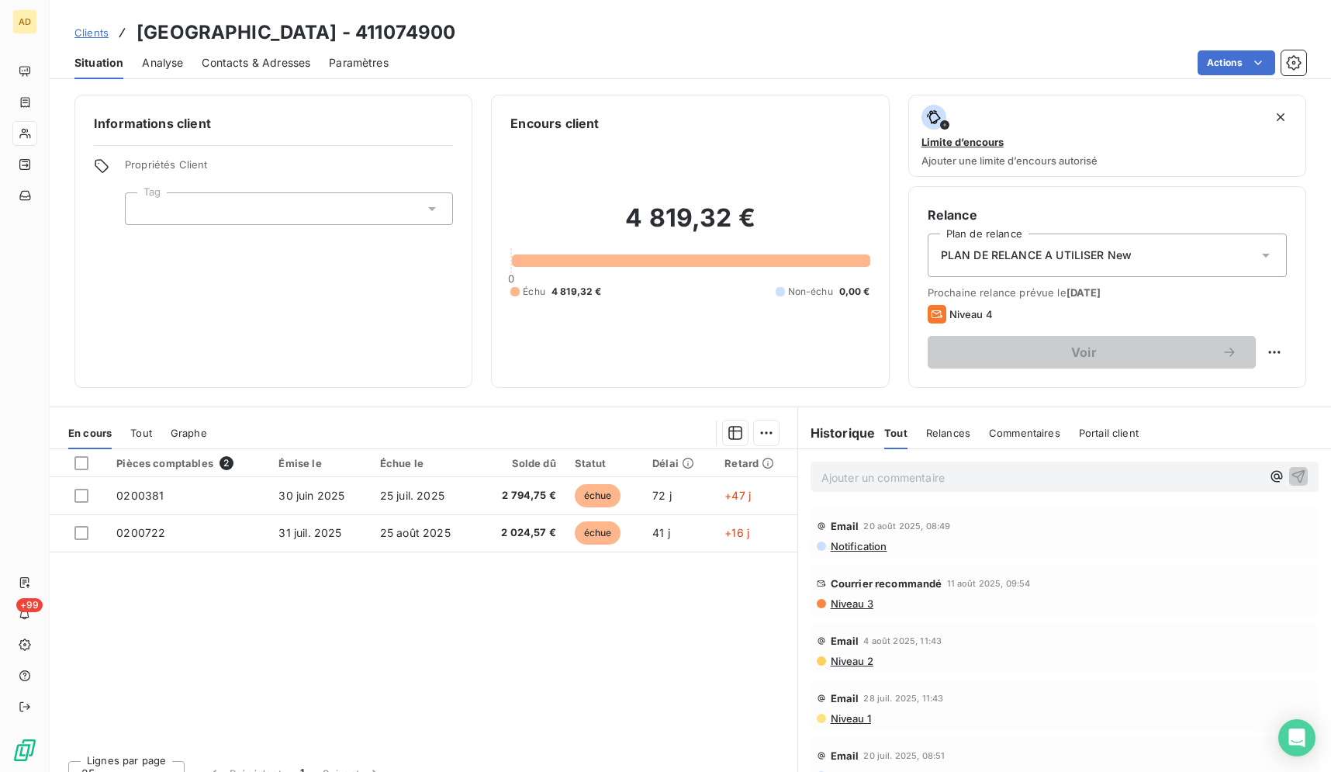
click at [589, 78] on div "Situation Analyse Contacts & Adresses Paramètres Actions" at bounding box center [690, 63] width 1281 height 33
click at [592, 79] on div "Clients POLO DE [GEOGRAPHIC_DATA] - 411074900 Situation Analyse Contacts & Adre…" at bounding box center [690, 386] width 1281 height 772
